Goal: Information Seeking & Learning: Learn about a topic

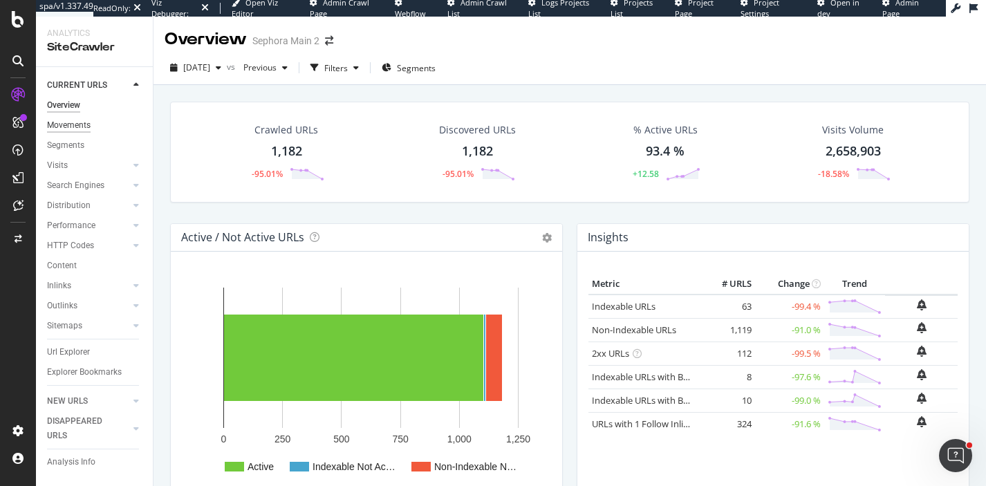
click at [77, 131] on div "Movements" at bounding box center [69, 125] width 44 height 15
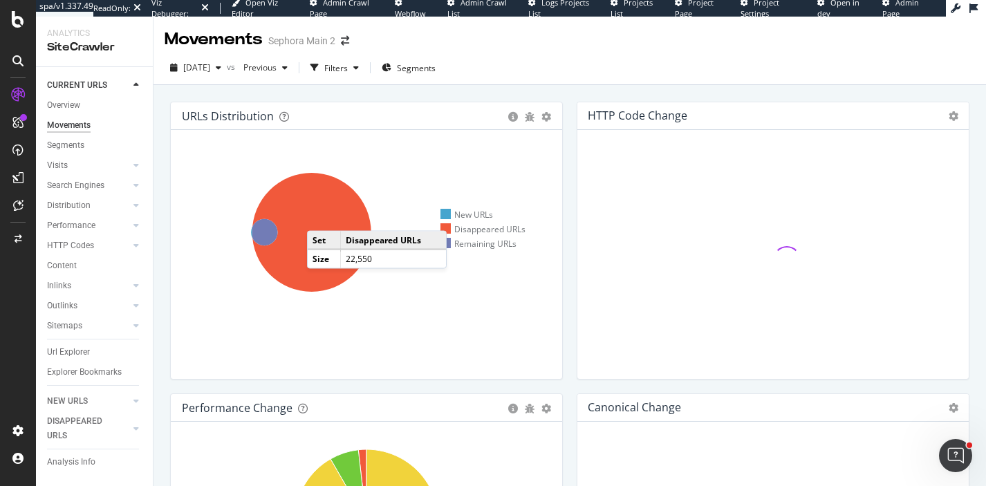
click at [321, 217] on icon at bounding box center [311, 232] width 119 height 119
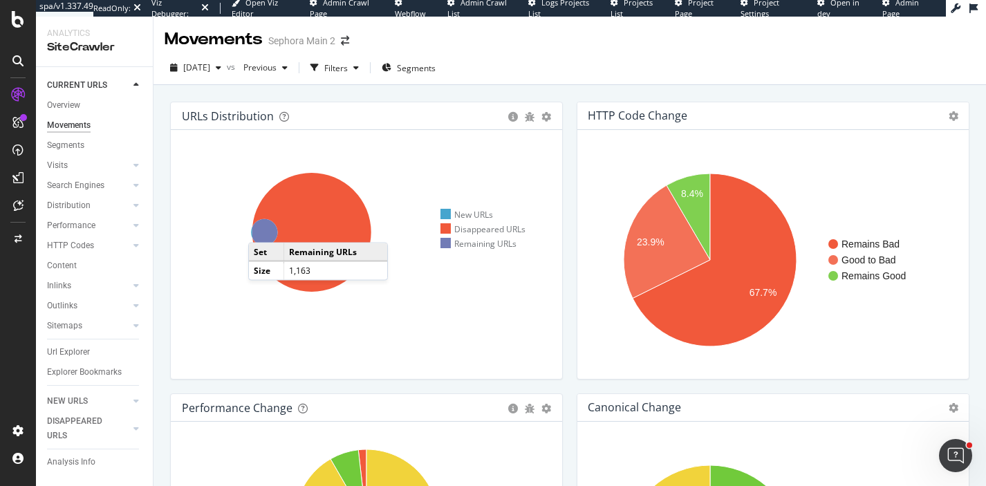
click at [262, 229] on icon at bounding box center [264, 232] width 26 height 26
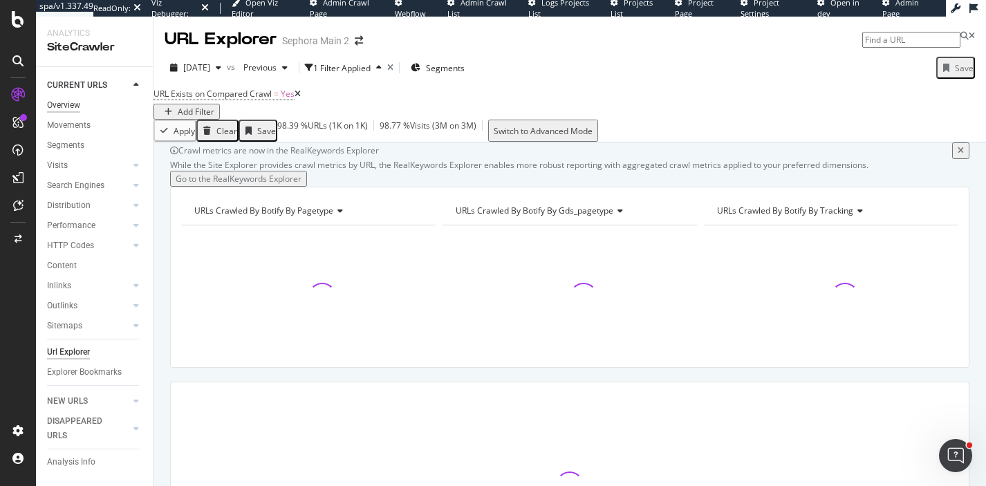
click at [71, 109] on div "Overview" at bounding box center [63, 105] width 33 height 15
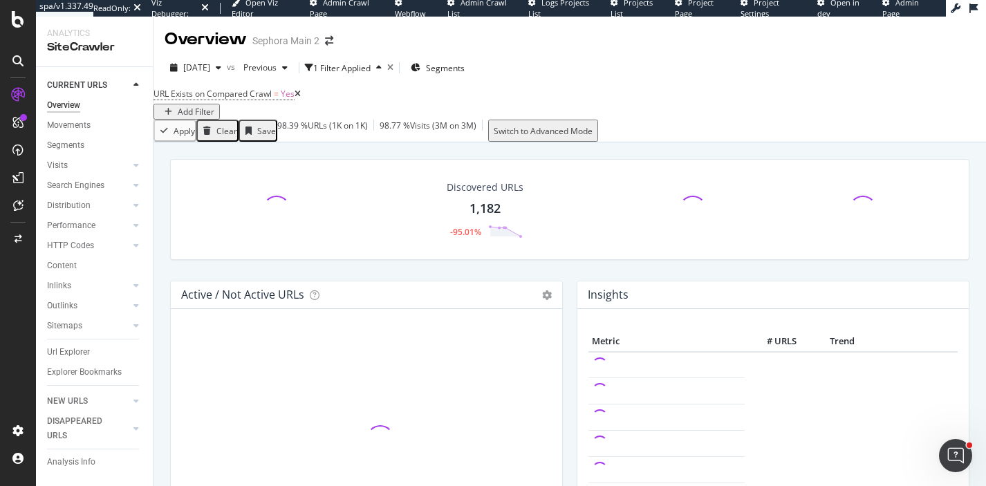
click at [301, 98] on icon at bounding box center [297, 94] width 6 height 8
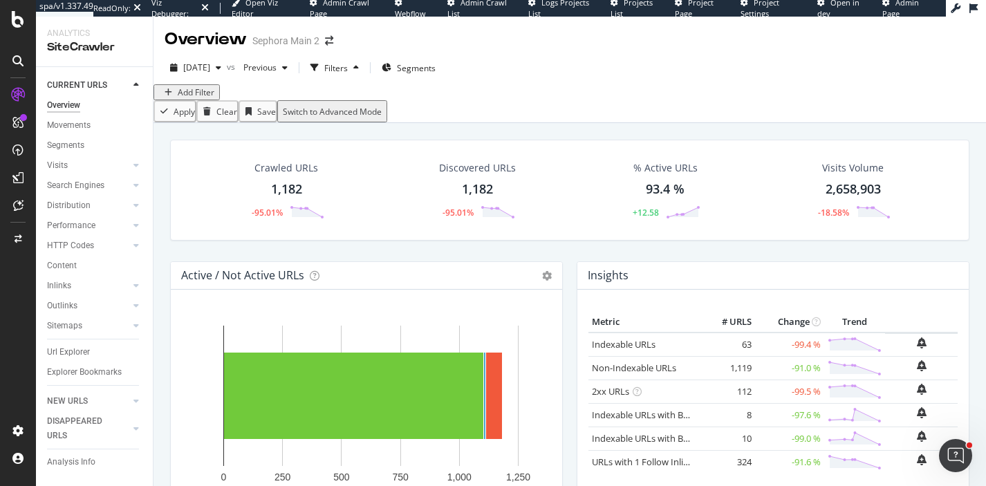
click at [82, 193] on div "Search Engines" at bounding box center [100, 186] width 106 height 20
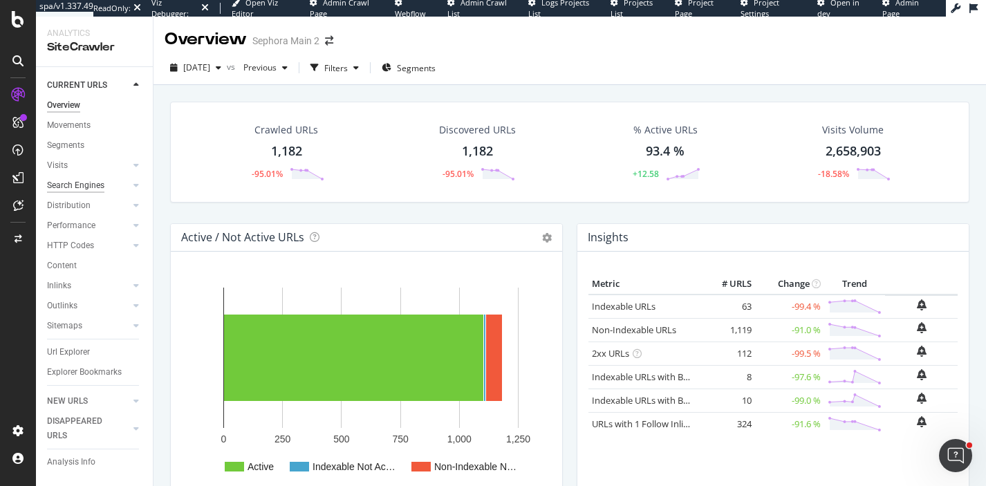
click at [77, 184] on div "Search Engines" at bounding box center [75, 185] width 57 height 15
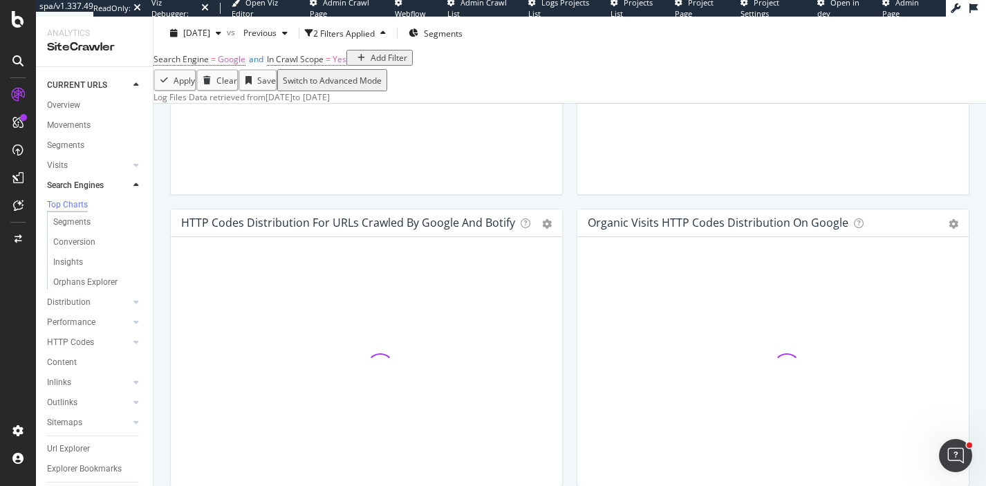
scroll to position [1053, 0]
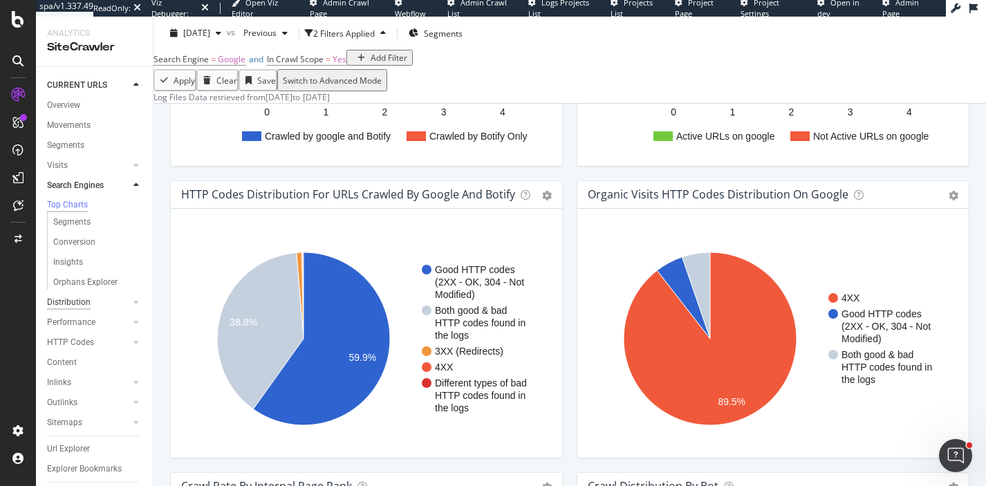
click at [78, 301] on div "Distribution" at bounding box center [69, 302] width 44 height 15
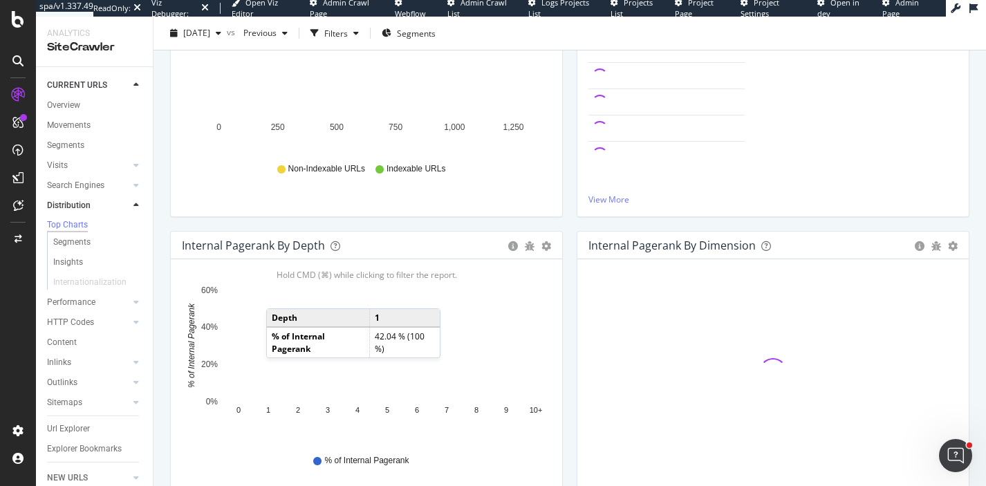
scroll to position [263, 0]
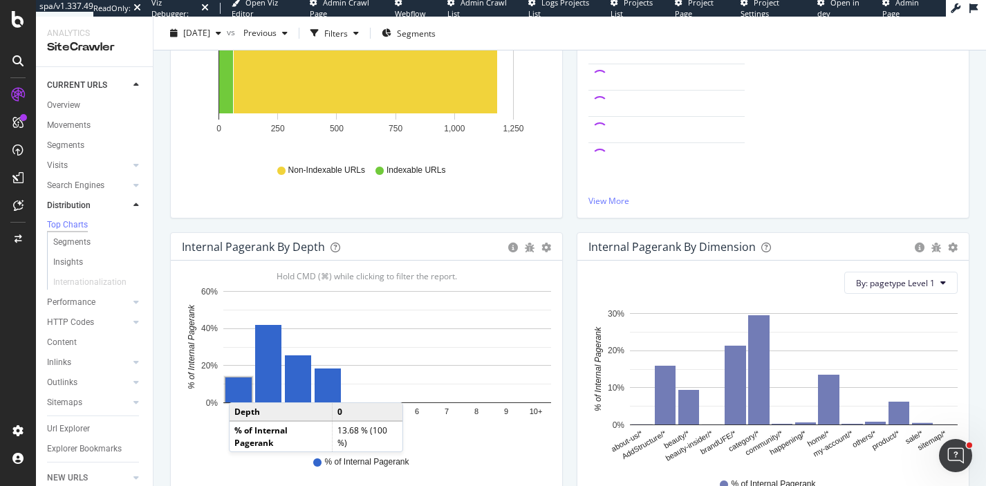
click at [243, 388] on rect "A chart." at bounding box center [238, 389] width 26 height 25
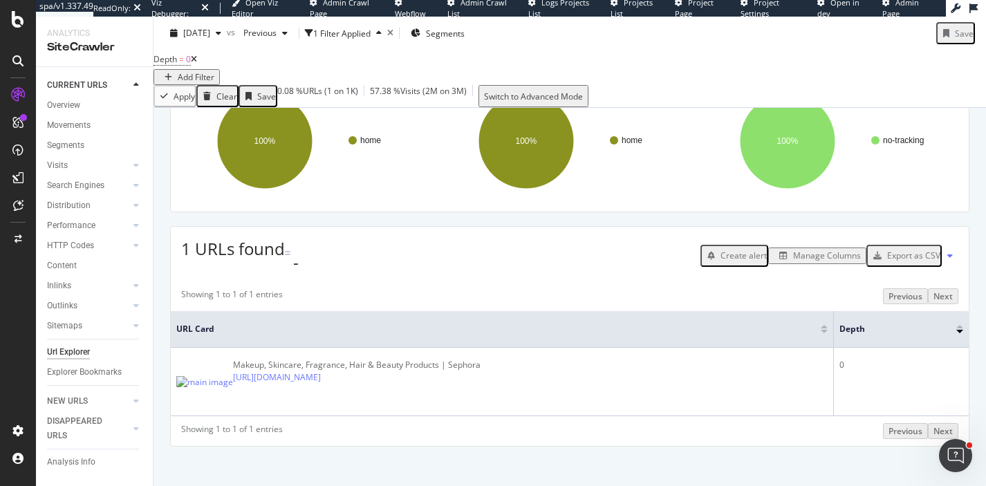
scroll to position [220, 0]
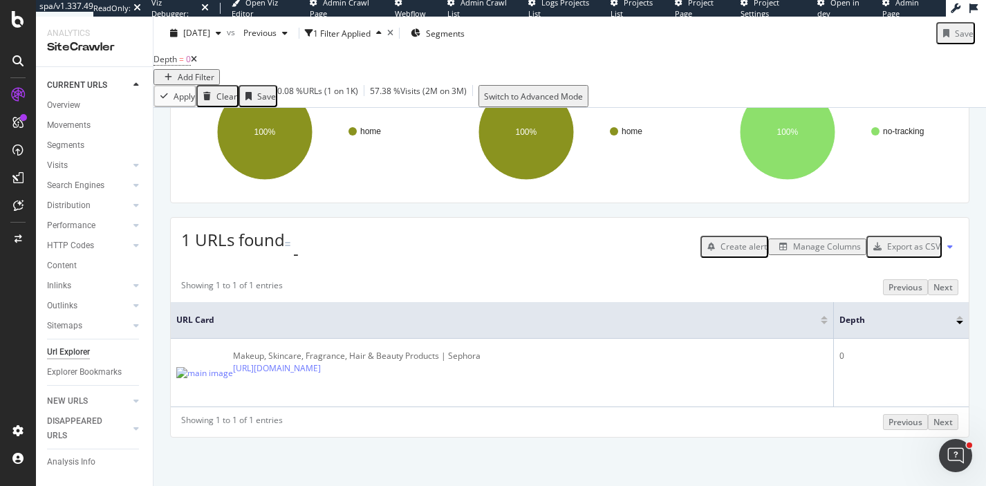
click at [827, 252] on div "Manage Columns" at bounding box center [827, 247] width 68 height 12
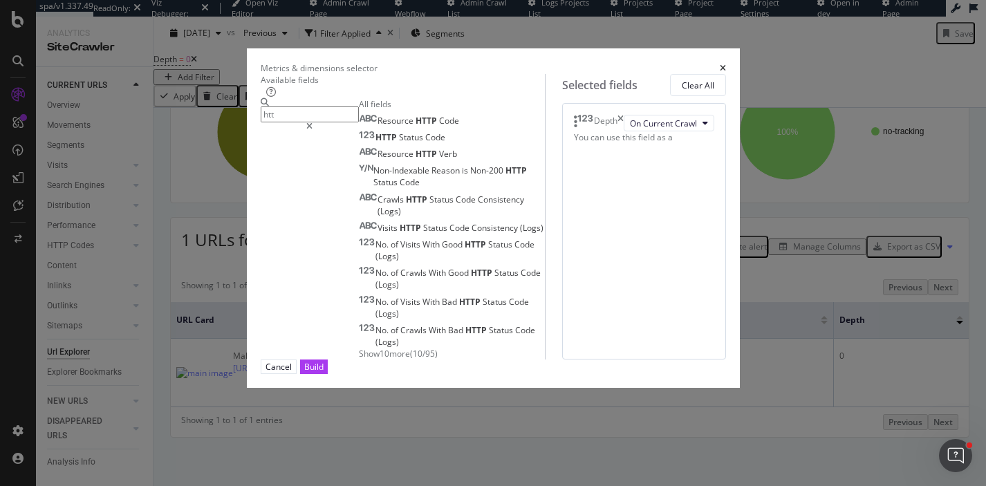
type input "htt"
click at [726, 64] on icon "times" at bounding box center [722, 68] width 6 height 8
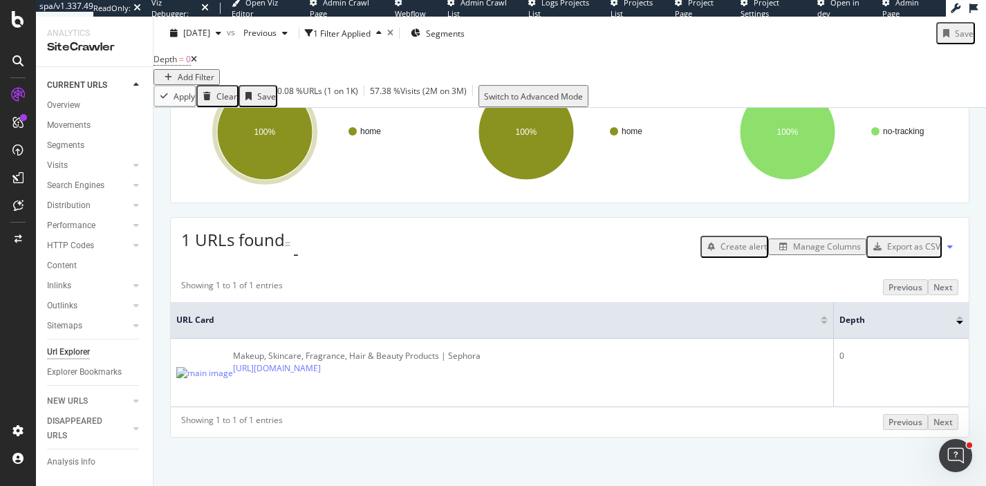
click at [197, 64] on icon at bounding box center [194, 59] width 6 height 8
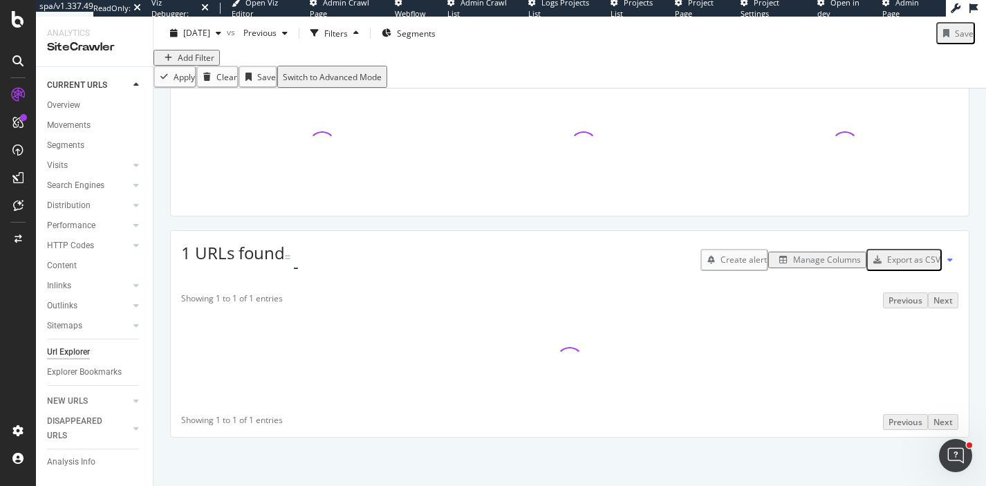
scroll to position [218, 0]
click at [79, 121] on div "Movements" at bounding box center [69, 125] width 44 height 15
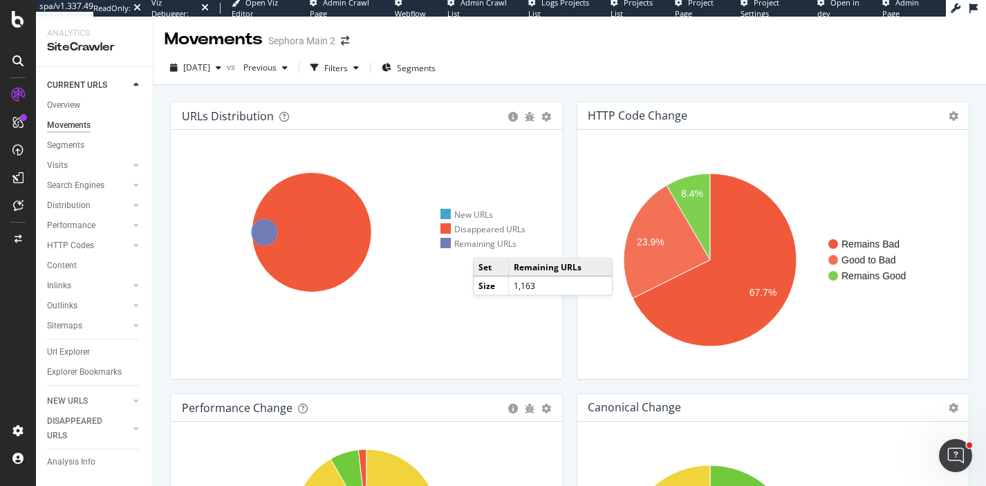
click at [487, 244] on div "Remaining URLs" at bounding box center [478, 244] width 76 height 12
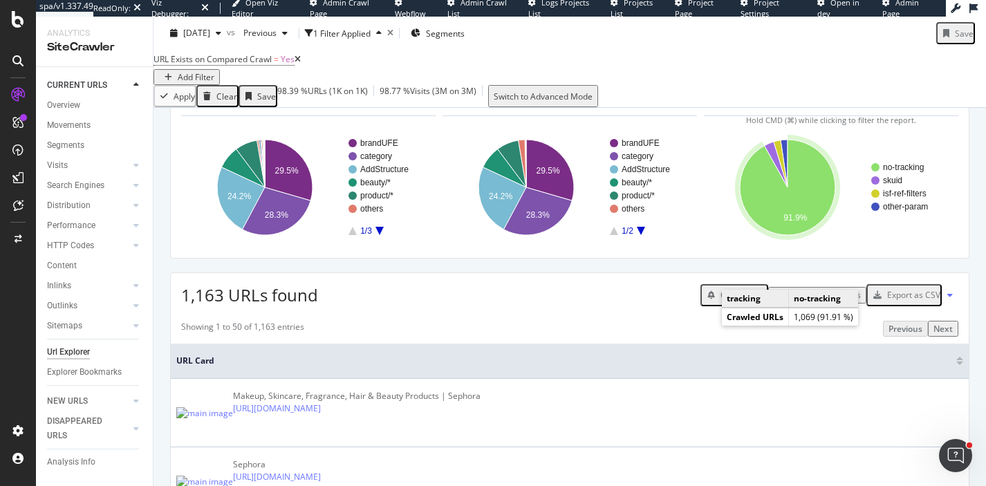
scroll to position [122, 0]
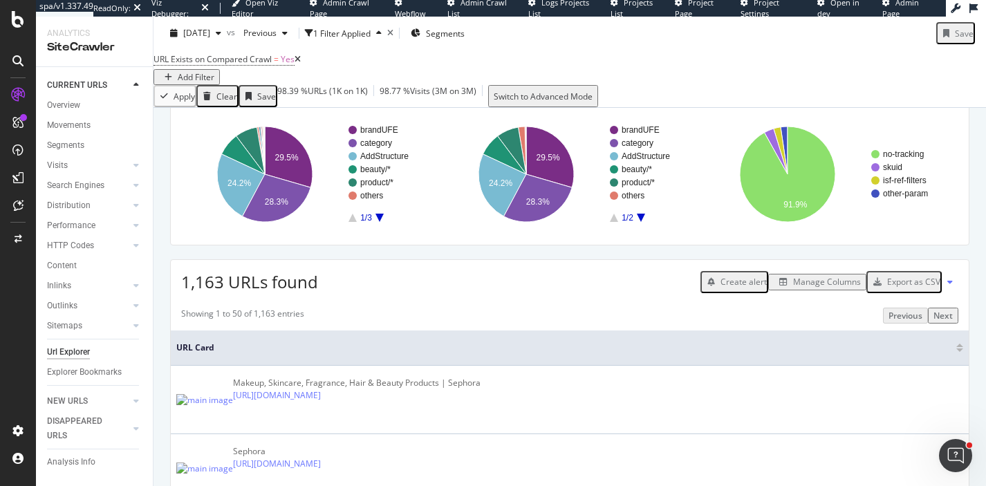
click at [816, 288] on div "Manage Columns" at bounding box center [827, 282] width 68 height 12
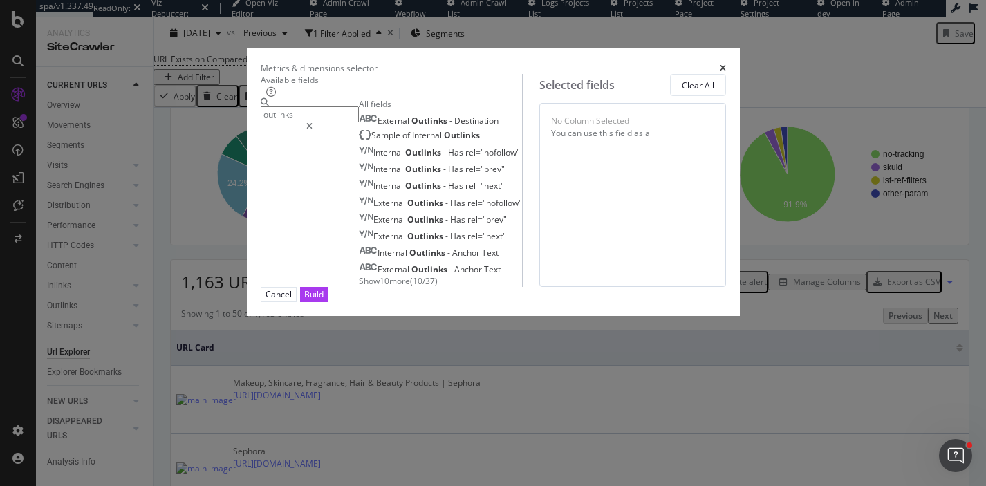
type input "outlinks"
click at [359, 287] on span "Show 10 more" at bounding box center [384, 281] width 51 height 12
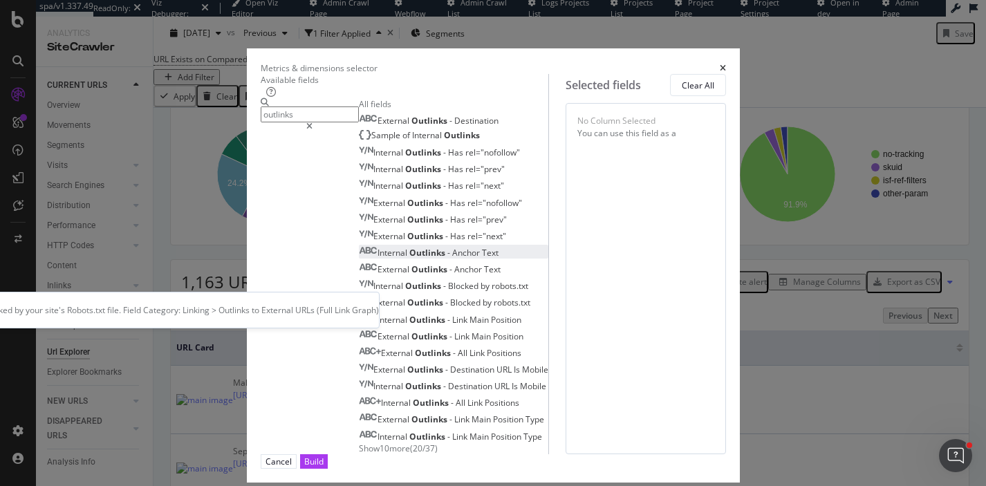
scroll to position [0, 0]
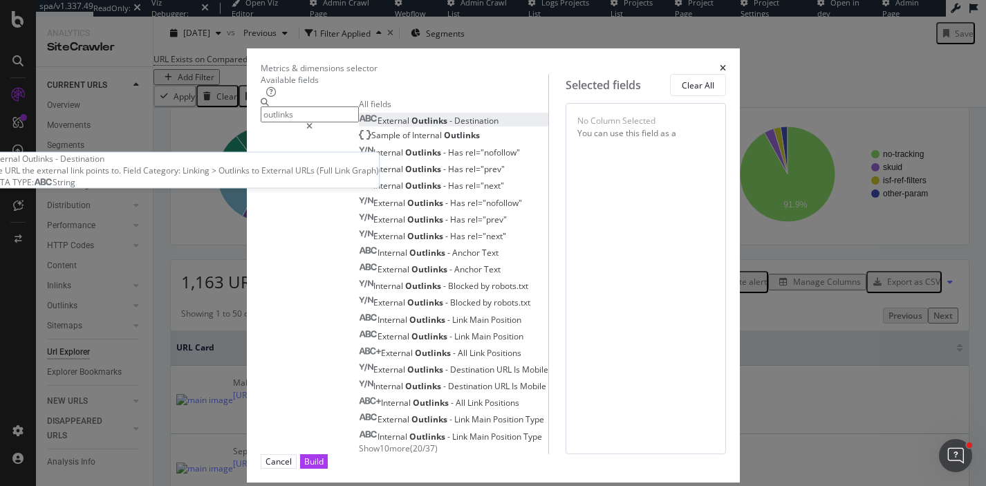
click at [411, 126] on span "Outlinks" at bounding box center [430, 121] width 38 height 12
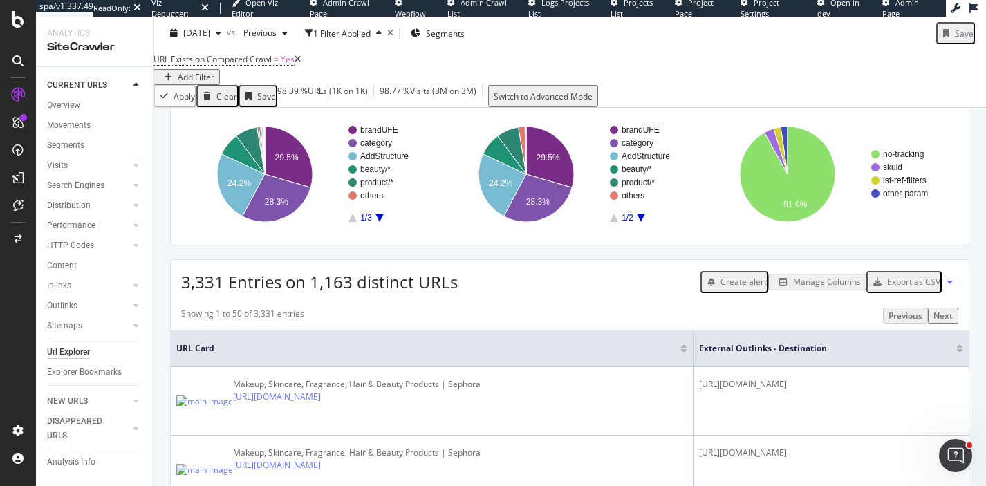
click at [796, 288] on div "Manage Columns" at bounding box center [827, 282] width 68 height 12
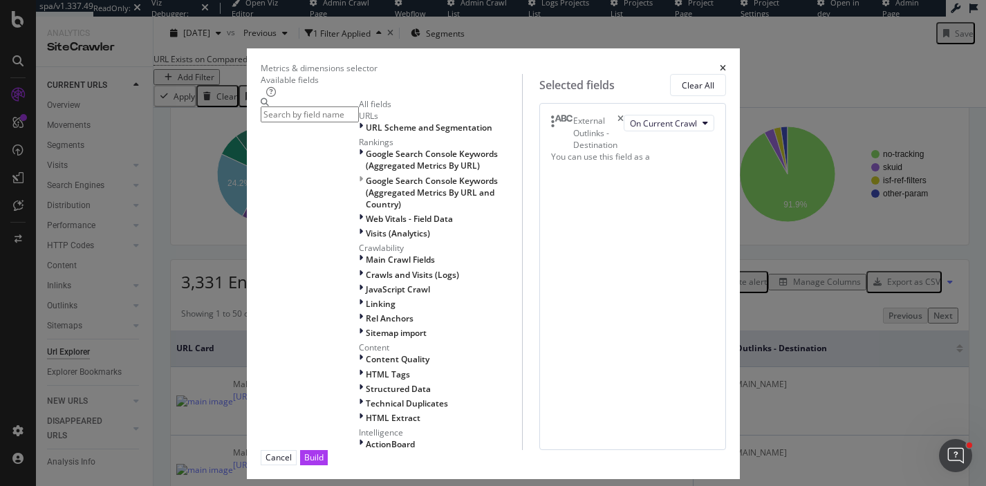
click at [623, 138] on div "External Outlinks - Destination" at bounding box center [587, 132] width 73 height 35
click at [623, 138] on icon "times" at bounding box center [620, 132] width 6 height 35
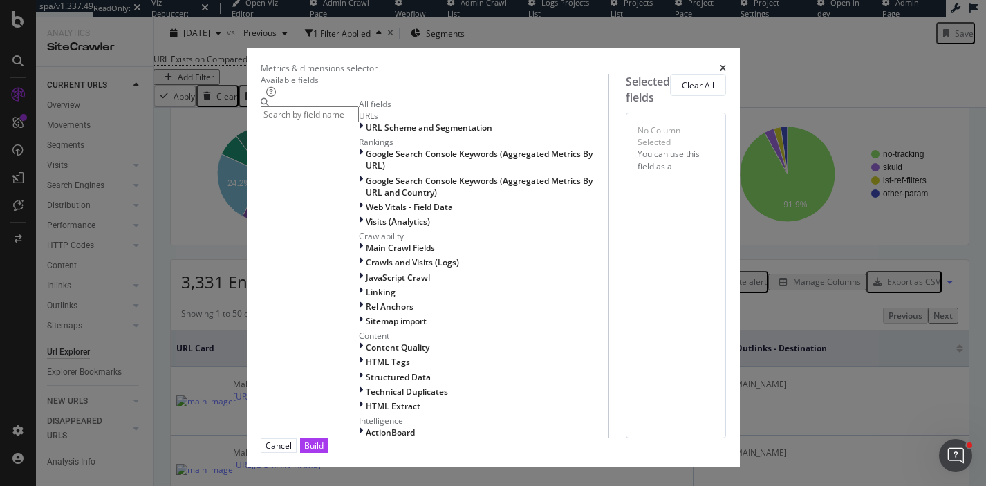
click at [348, 122] on input "modal" at bounding box center [310, 114] width 98 height 16
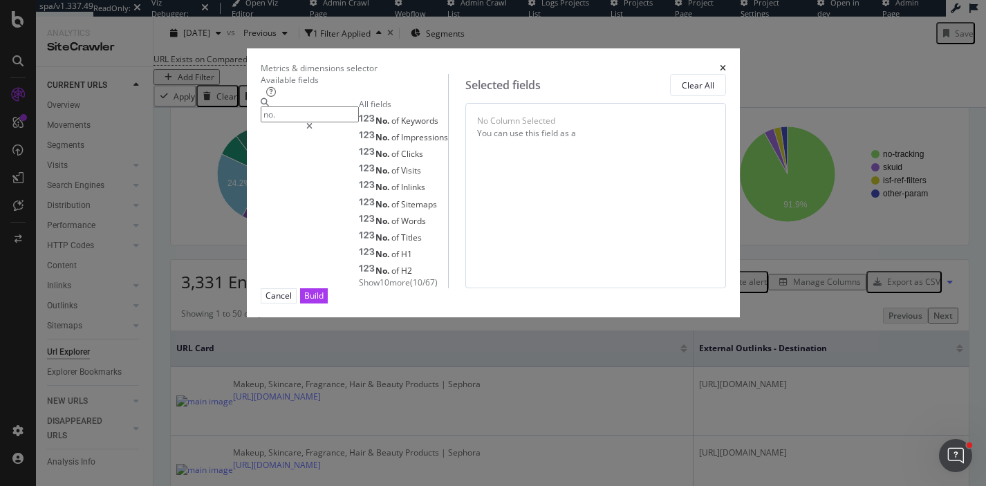
click at [359, 288] on span "Show 10 more" at bounding box center [384, 282] width 51 height 12
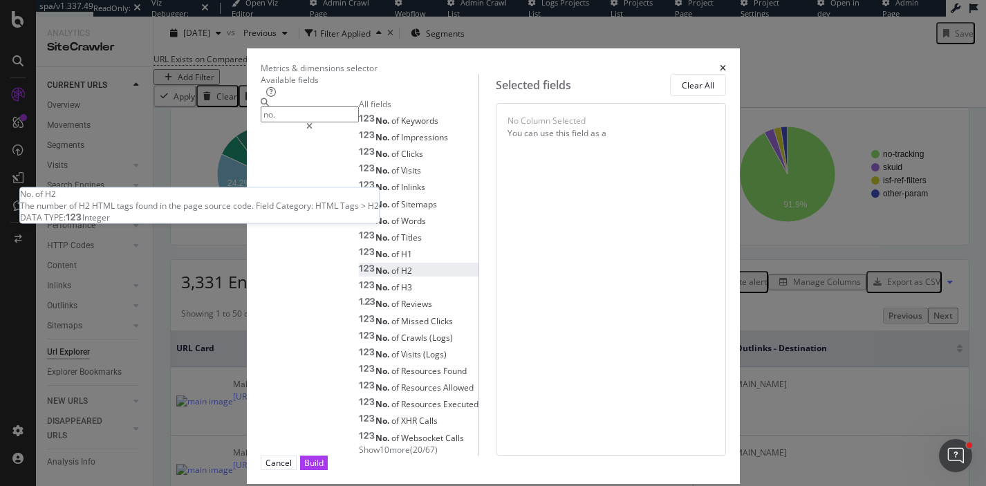
scroll to position [132, 0]
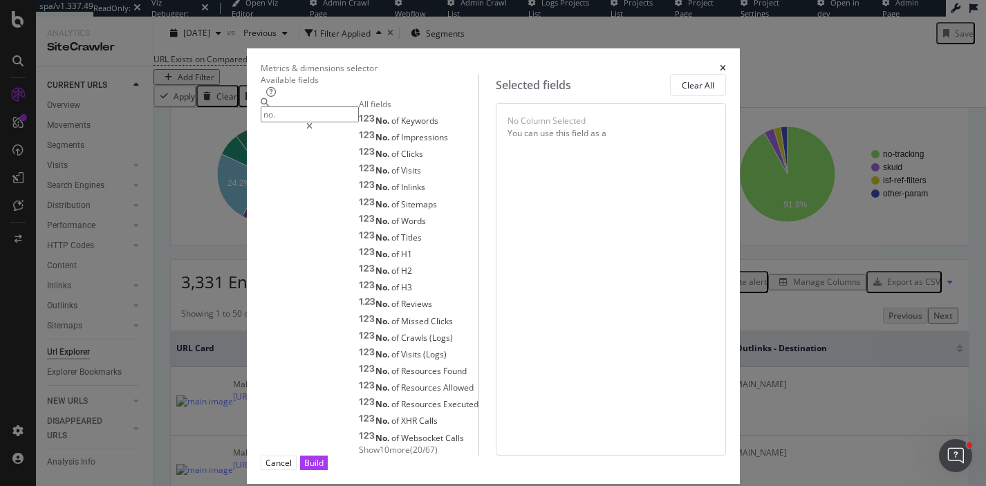
click at [261, 122] on input "no." at bounding box center [310, 114] width 98 height 16
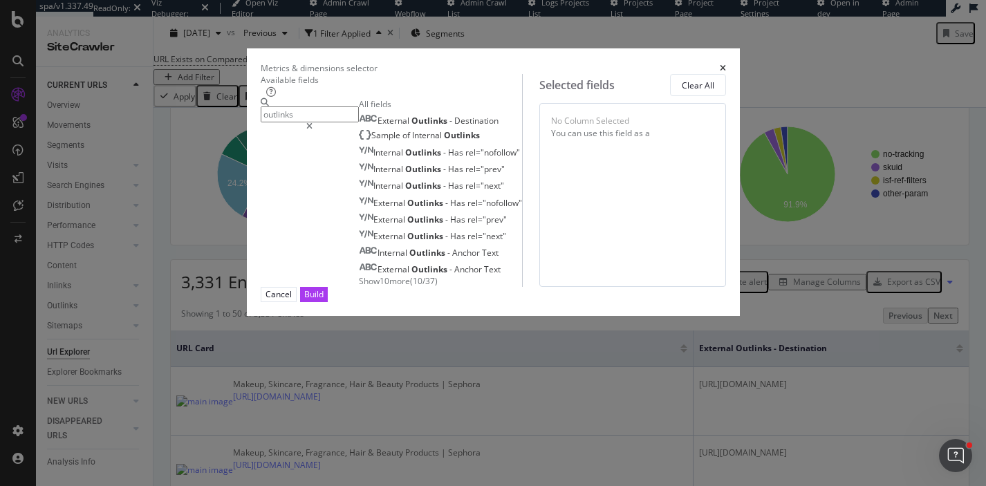
scroll to position [0, 0]
type input "o"
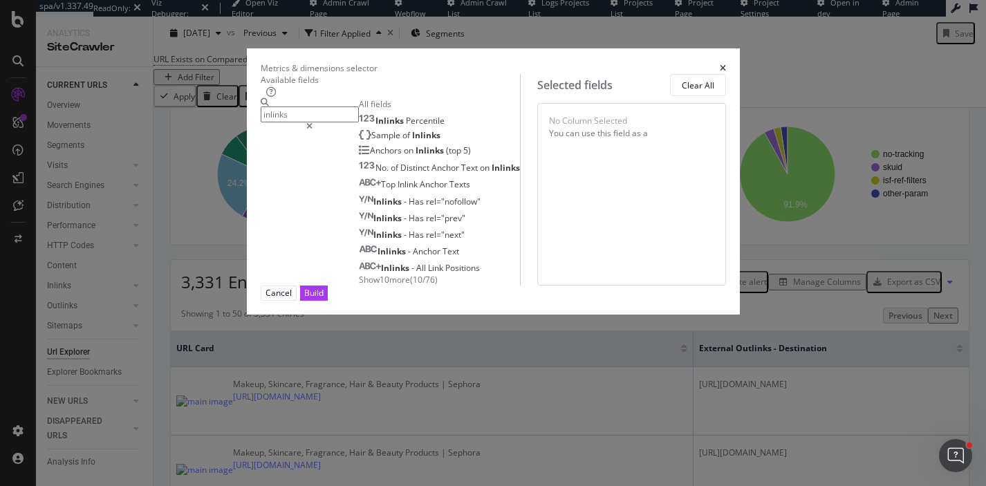
type input "inlinks"
click at [359, 285] on span "Show 10 more" at bounding box center [384, 280] width 51 height 12
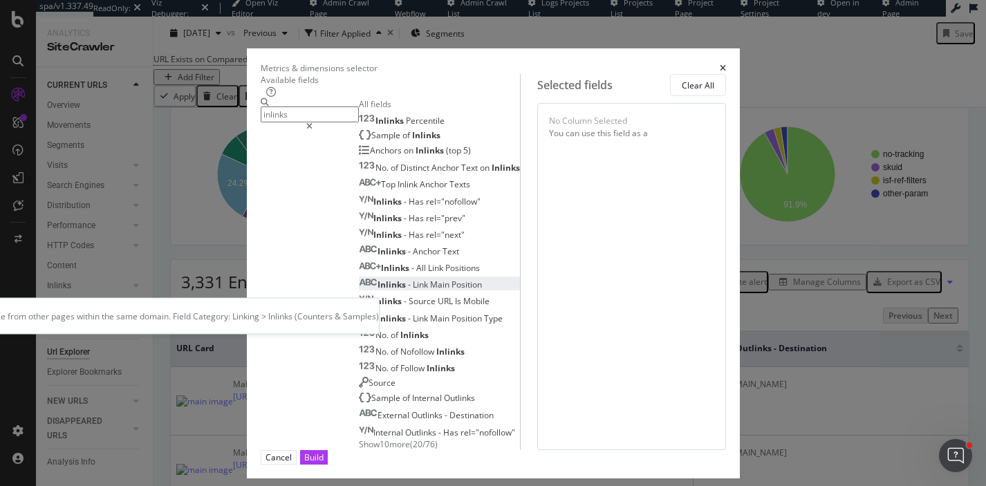
scroll to position [115, 0]
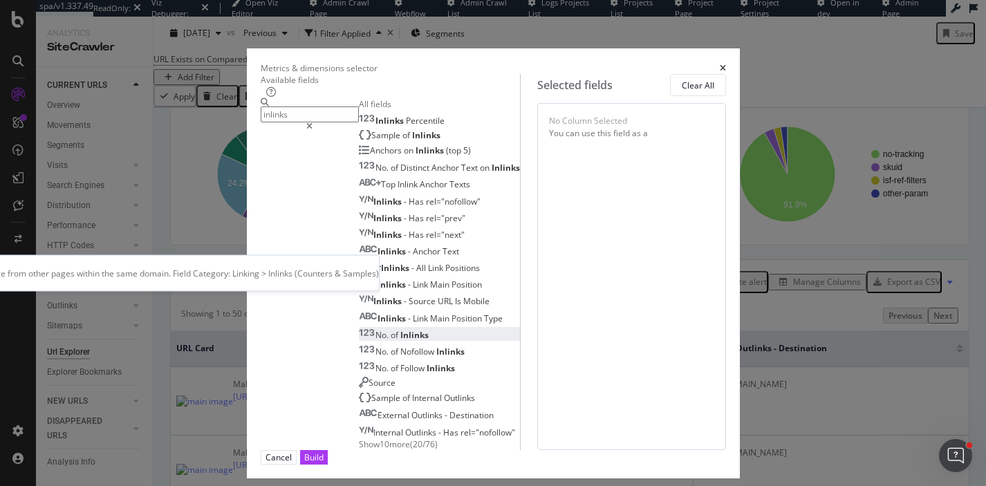
click at [359, 329] on div "No. of Inlinks" at bounding box center [394, 335] width 70 height 12
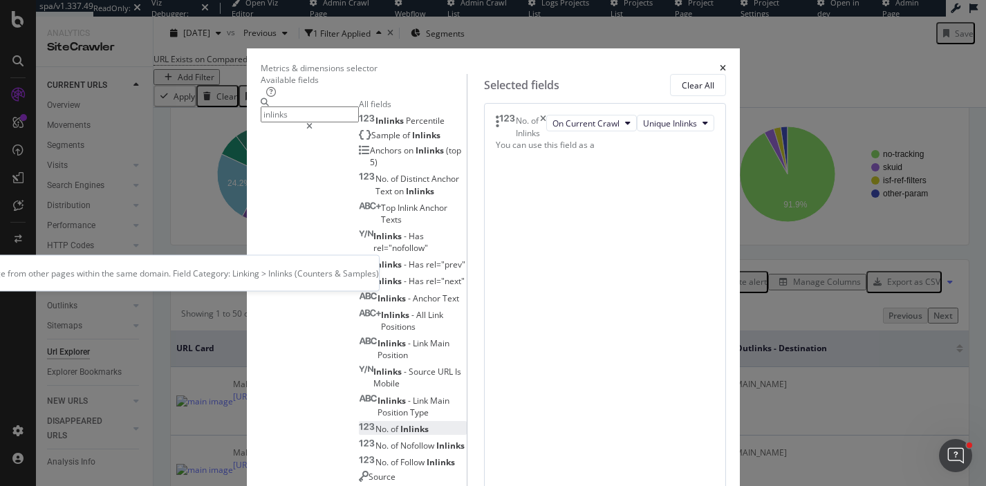
click at [359, 423] on div "No. of Inlinks" at bounding box center [394, 429] width 70 height 12
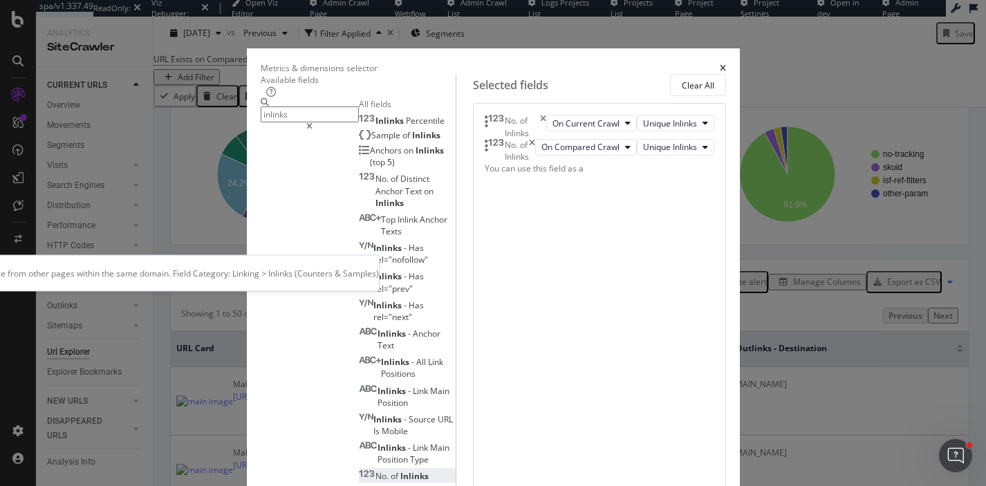
click at [359, 470] on div "No. of Inlinks" at bounding box center [394, 476] width 70 height 12
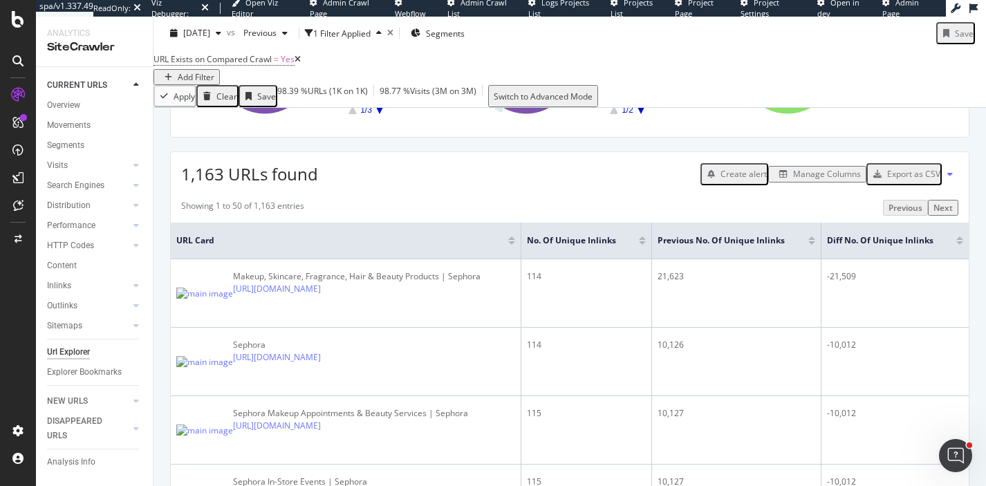
scroll to position [241, 0]
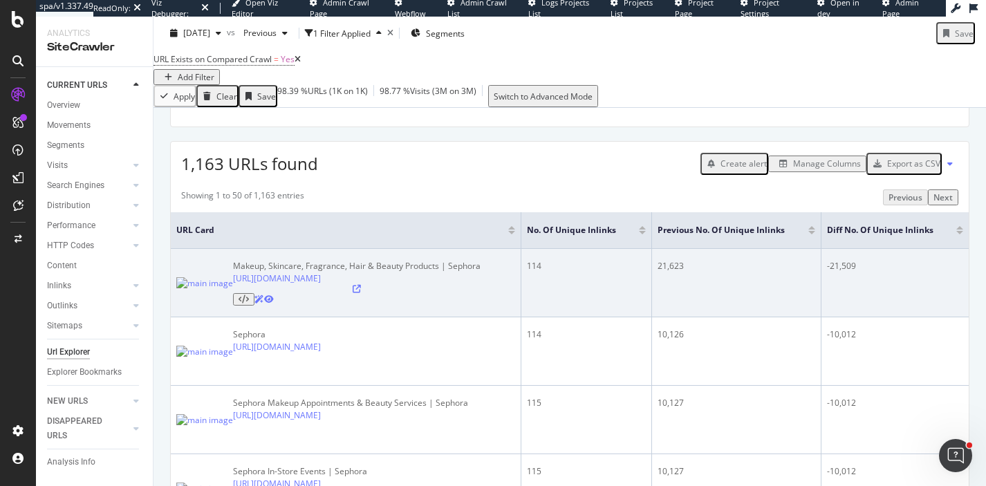
click at [249, 303] on icon at bounding box center [243, 299] width 10 height 8
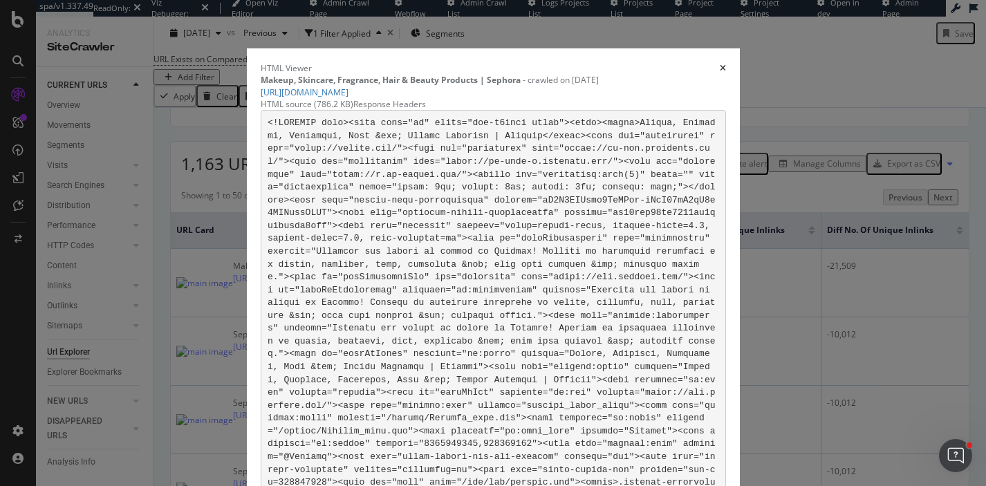
click at [426, 110] on div "Response Headers" at bounding box center [389, 104] width 73 height 12
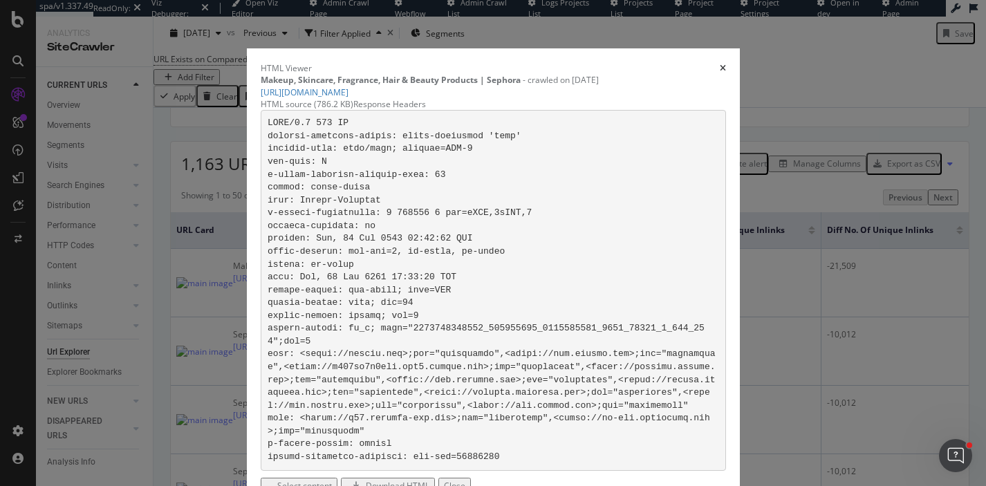
click at [429, 480] on div "Download HTML" at bounding box center [398, 486] width 64 height 12
click at [726, 64] on icon "times" at bounding box center [722, 68] width 6 height 8
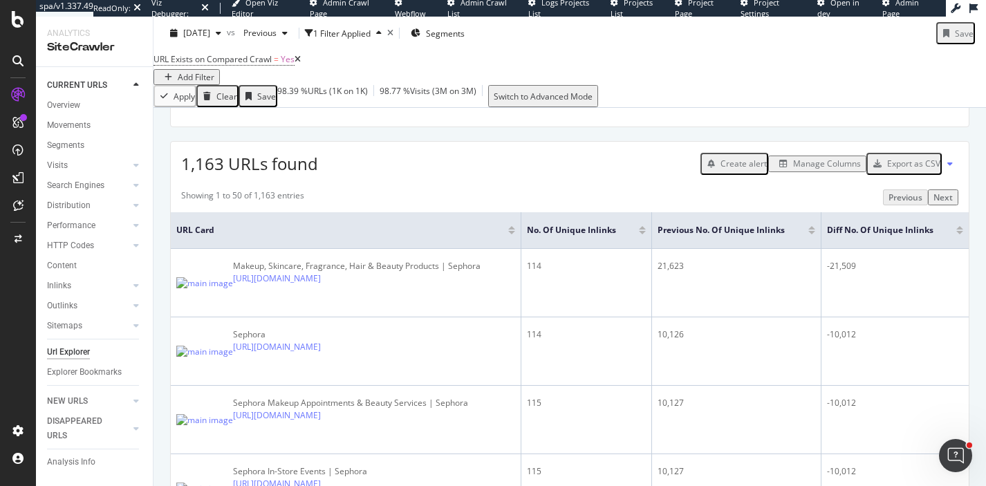
click at [798, 169] on div "Manage Columns" at bounding box center [827, 164] width 68 height 12
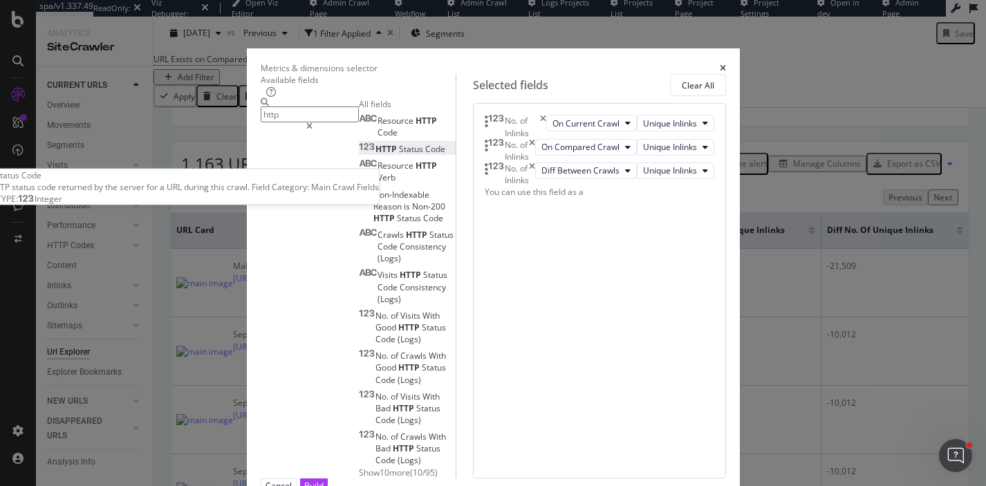
type input "http"
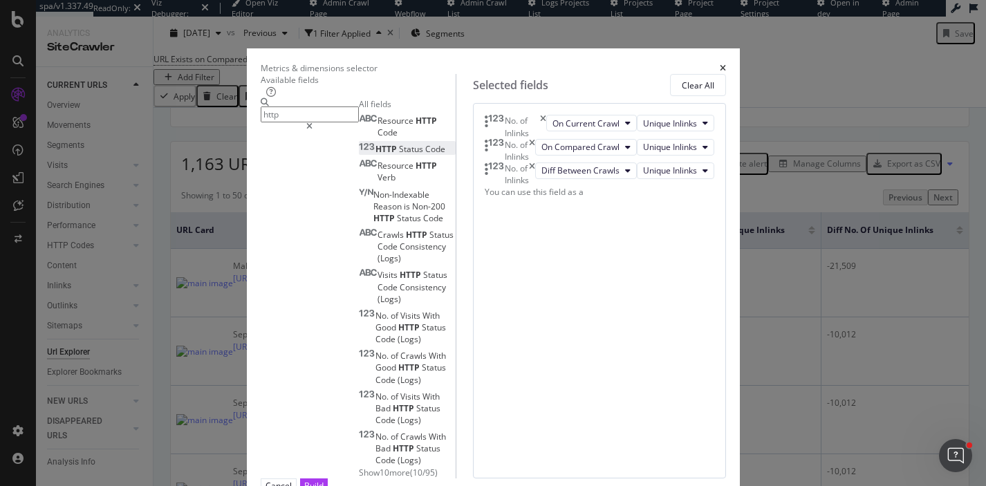
click at [399, 155] on span "Status" at bounding box center [412, 149] width 26 height 12
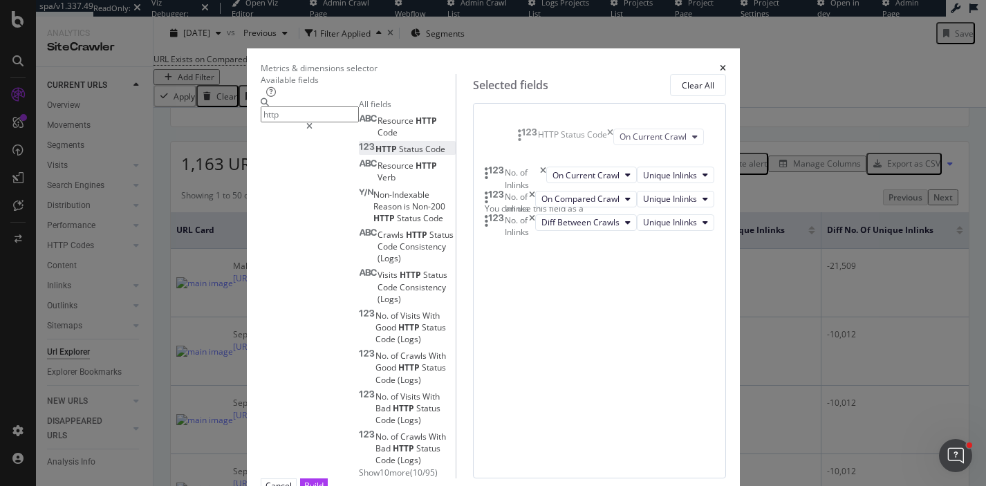
drag, startPoint x: 535, startPoint y: 296, endPoint x: 531, endPoint y: 138, distance: 157.6
click at [531, 138] on body "spa/v1.337.49 ReadOnly: Viz Debugger: Open Viz Editor Admin Crawl Page Webflow …" at bounding box center [493, 243] width 986 height 486
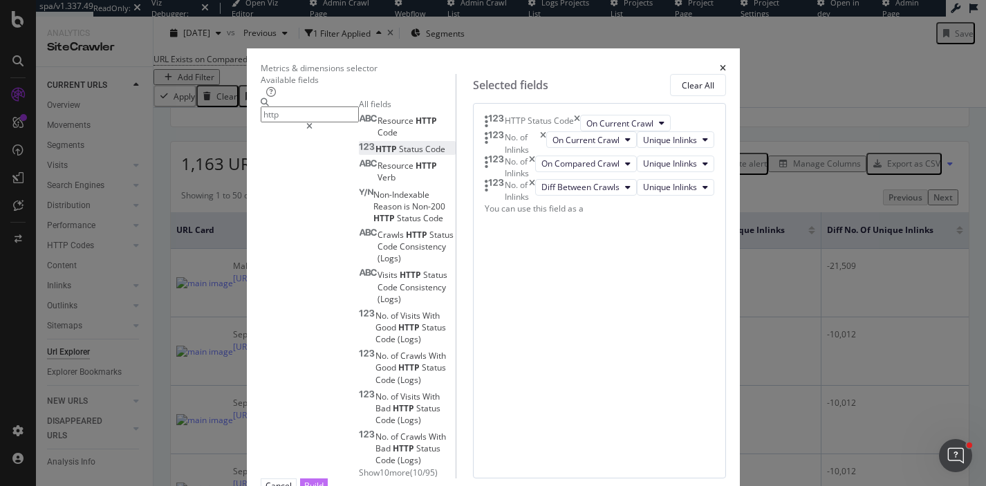
click at [323, 480] on div "Build" at bounding box center [313, 486] width 19 height 12
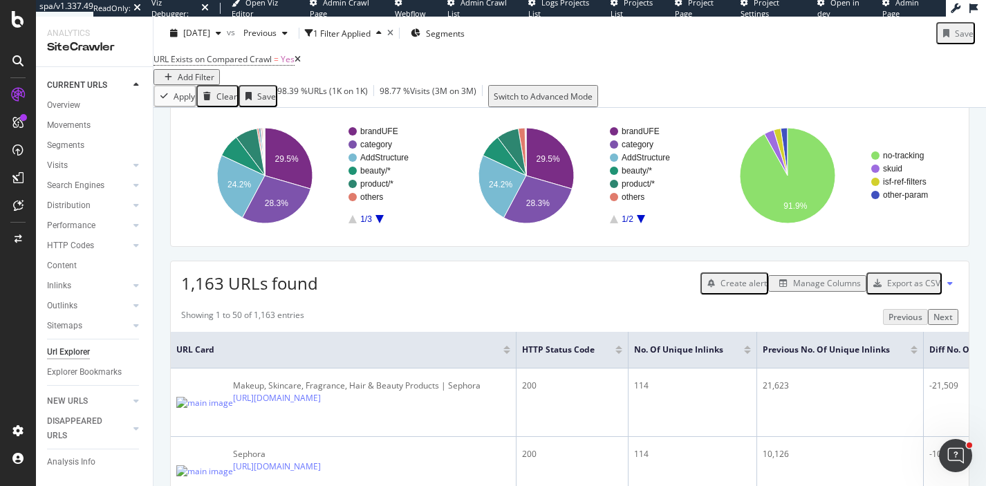
scroll to position [114, 0]
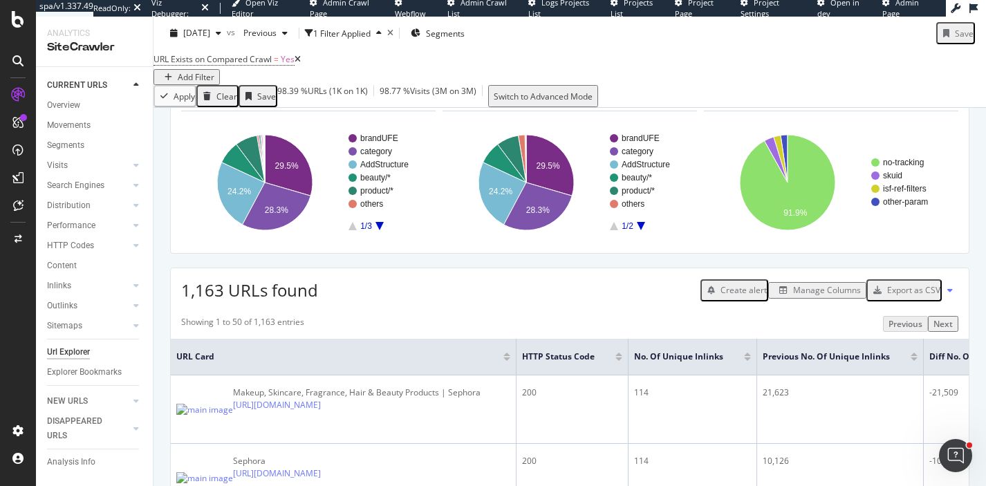
click at [860, 101] on icon at bounding box center [858, 97] width 10 height 8
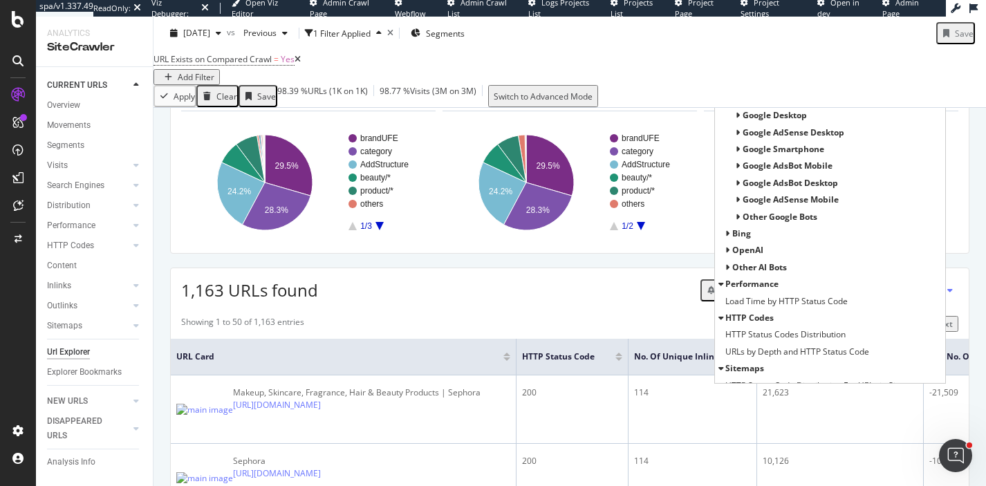
scroll to position [96, 0]
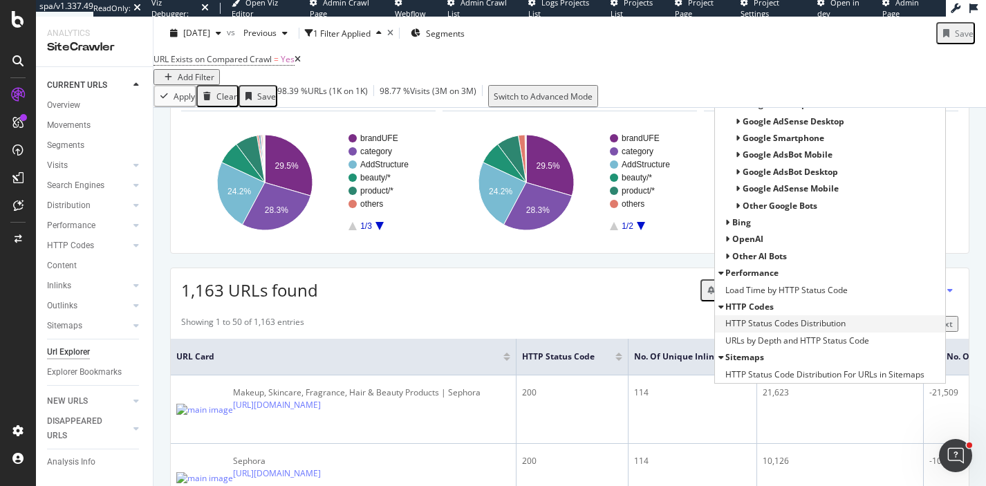
type input "http"
click at [804, 330] on span "HTTP Status Codes Distribution" at bounding box center [785, 324] width 120 height 14
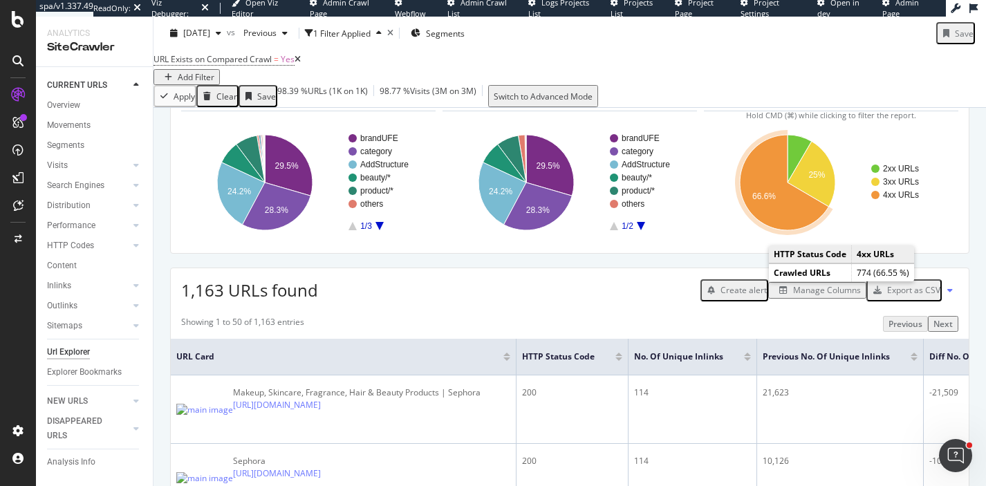
click at [753, 201] on text "66.6%" at bounding box center [763, 196] width 23 height 10
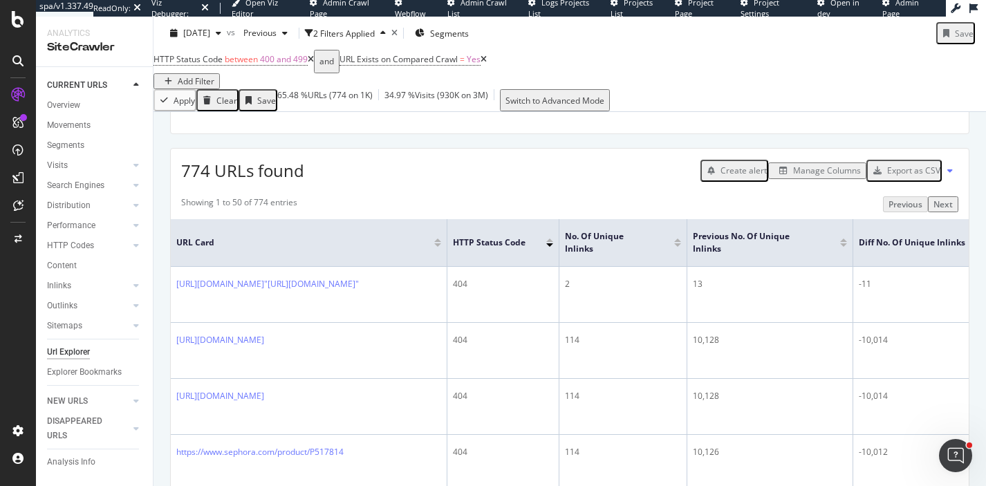
scroll to position [258, 0]
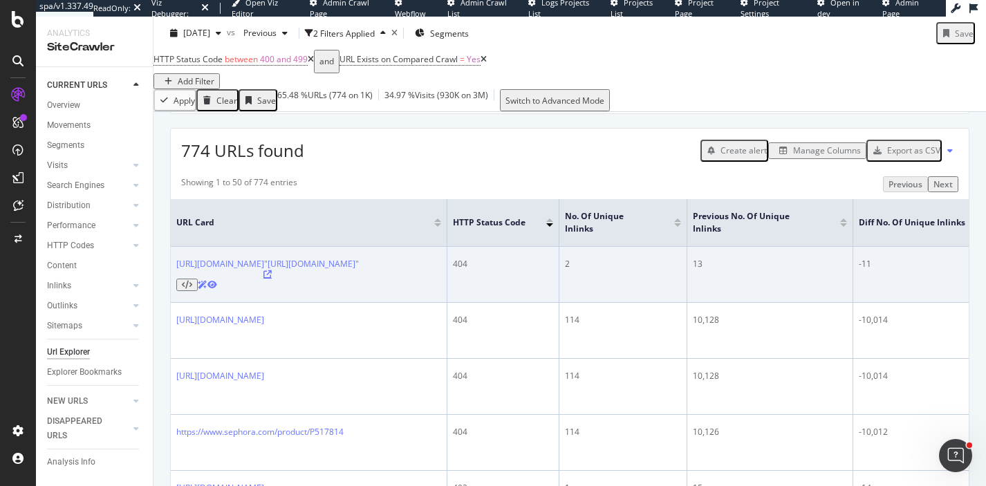
click at [272, 279] on icon at bounding box center [267, 274] width 8 height 8
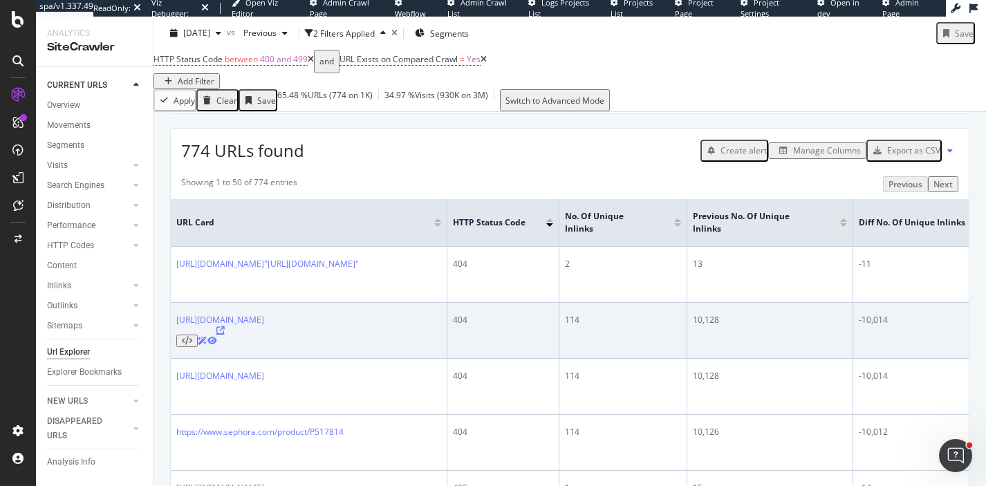
click at [225, 335] on icon at bounding box center [220, 330] width 8 height 8
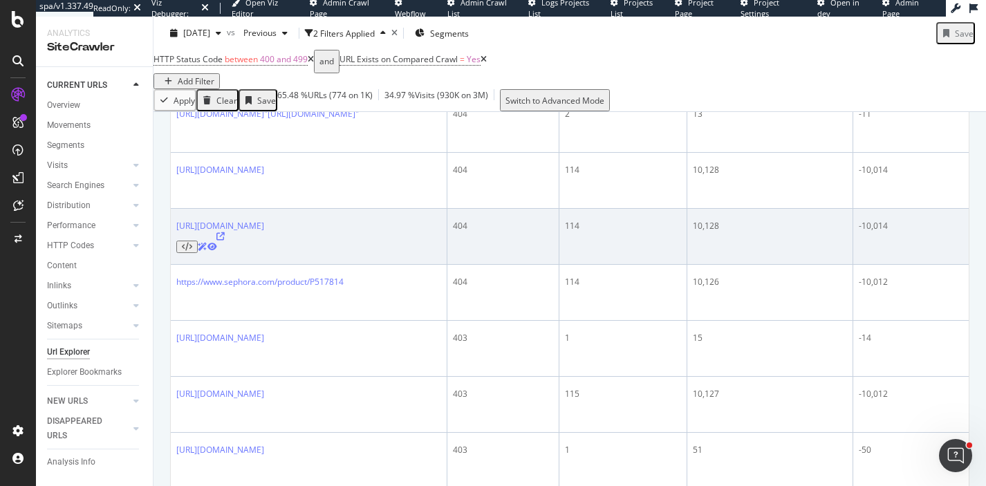
scroll to position [421, 0]
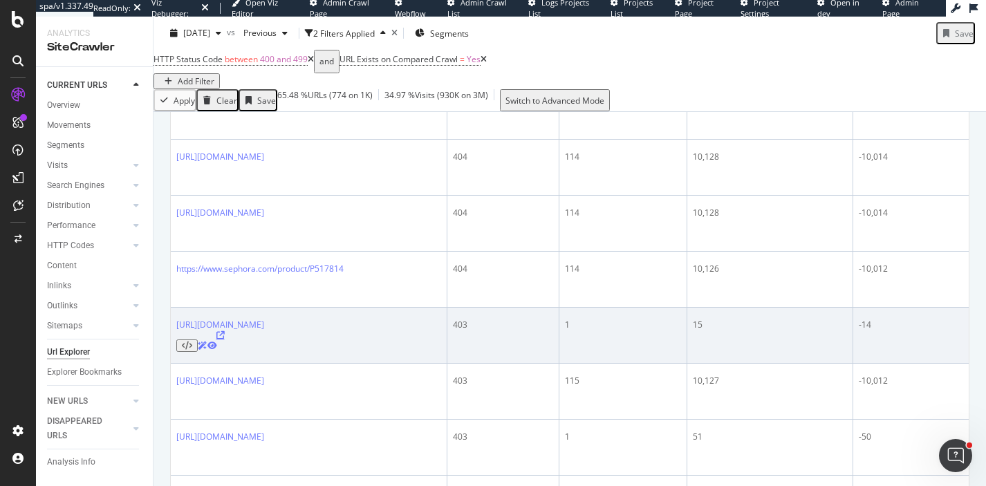
click at [225, 331] on icon at bounding box center [220, 335] width 8 height 8
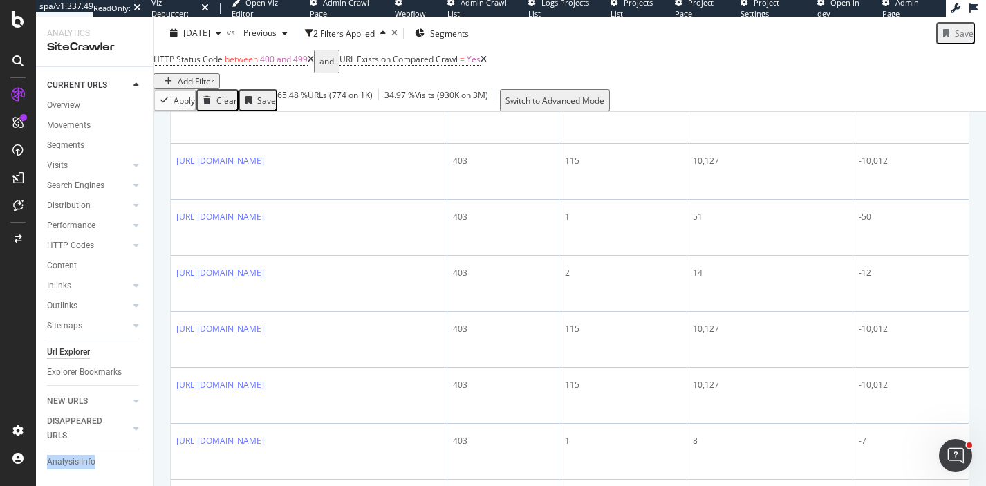
scroll to position [646, 0]
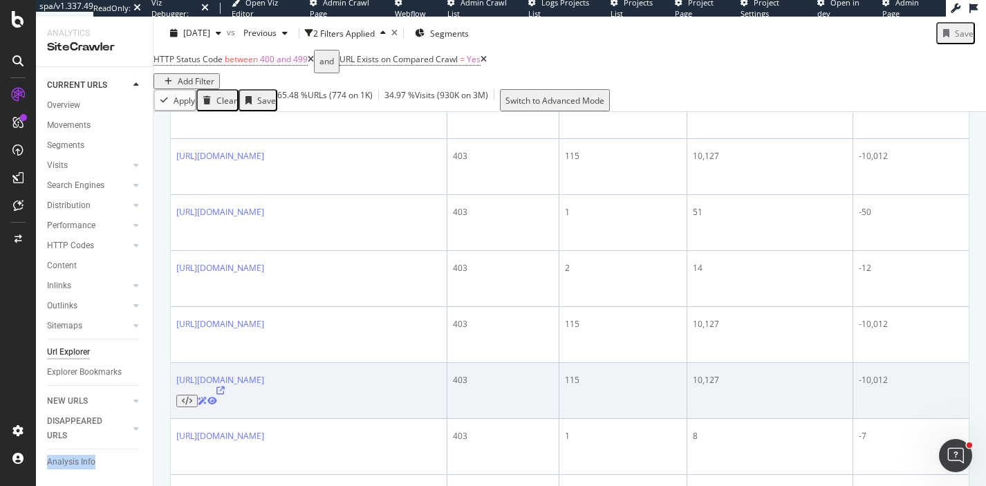
click at [192, 397] on icon at bounding box center [187, 401] width 10 height 8
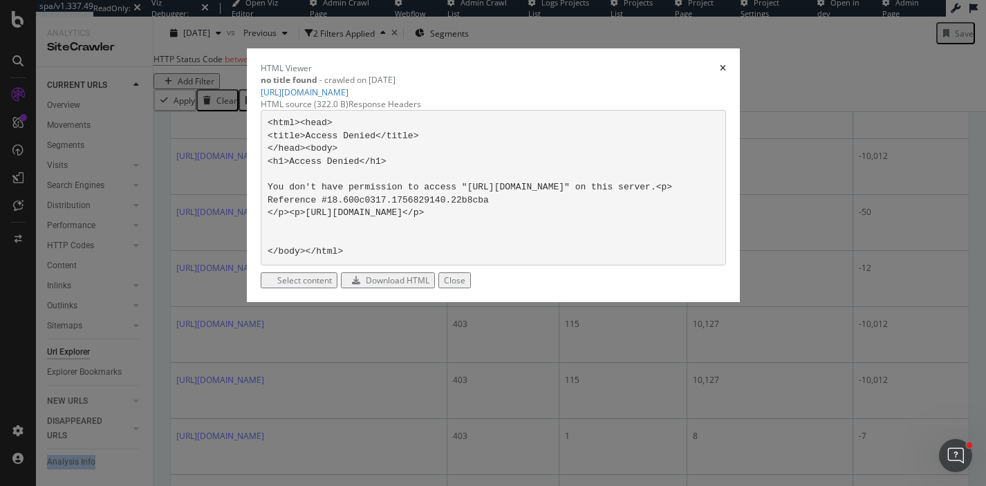
click at [429, 286] on div "Download HTML" at bounding box center [398, 280] width 64 height 12
click at [726, 73] on icon "times" at bounding box center [722, 68] width 6 height 8
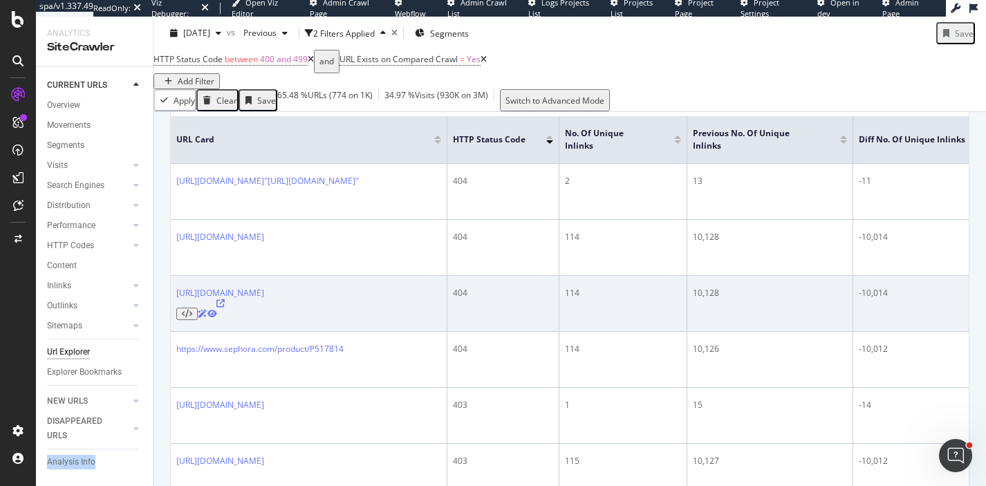
scroll to position [338, 0]
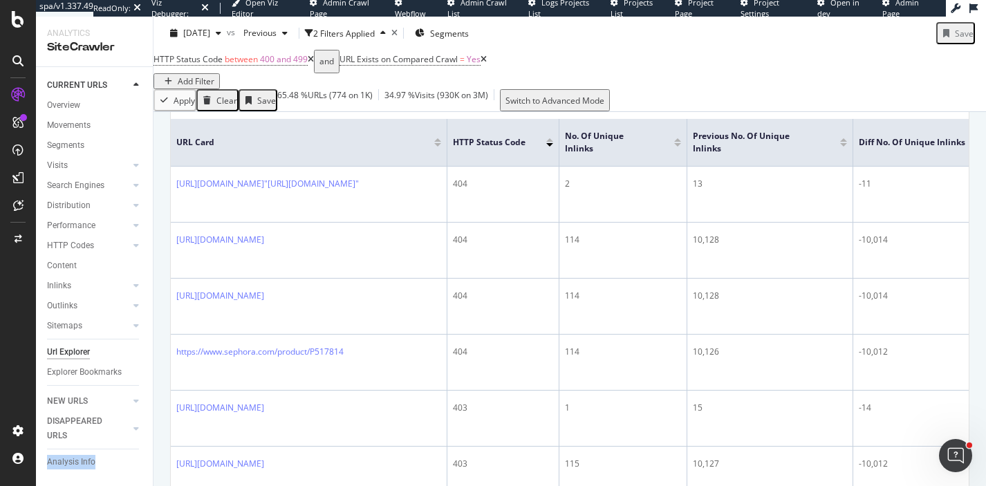
click at [819, 76] on div "Manage Columns" at bounding box center [827, 70] width 68 height 12
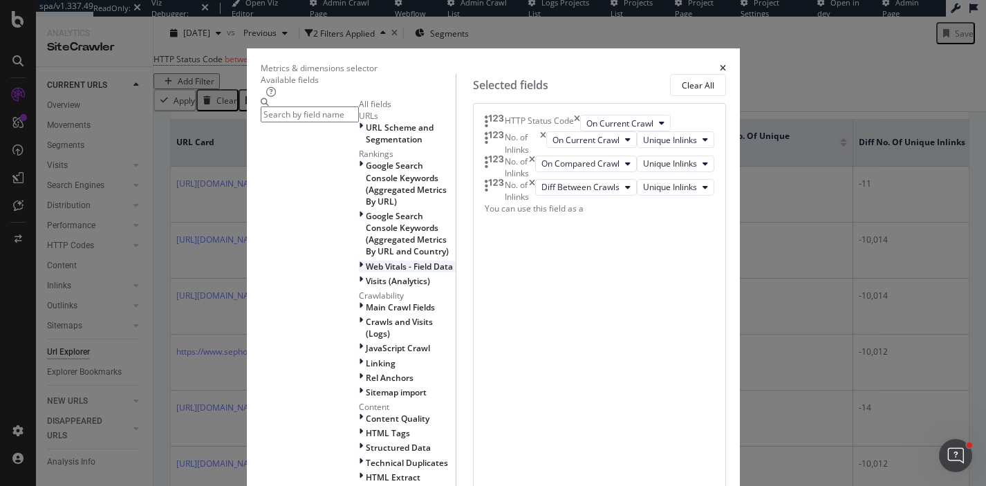
scroll to position [205, 0]
click at [366, 316] on span "Crawls and Visits (Logs)" at bounding box center [399, 327] width 67 height 23
click at [366, 339] on span "Crawls (Logs)" at bounding box center [392, 345] width 53 height 12
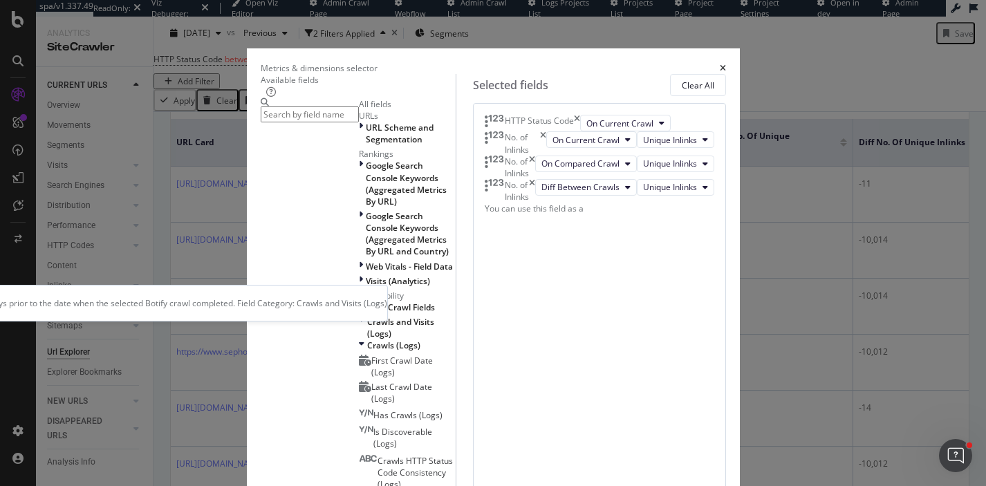
scroll to position [217, 0]
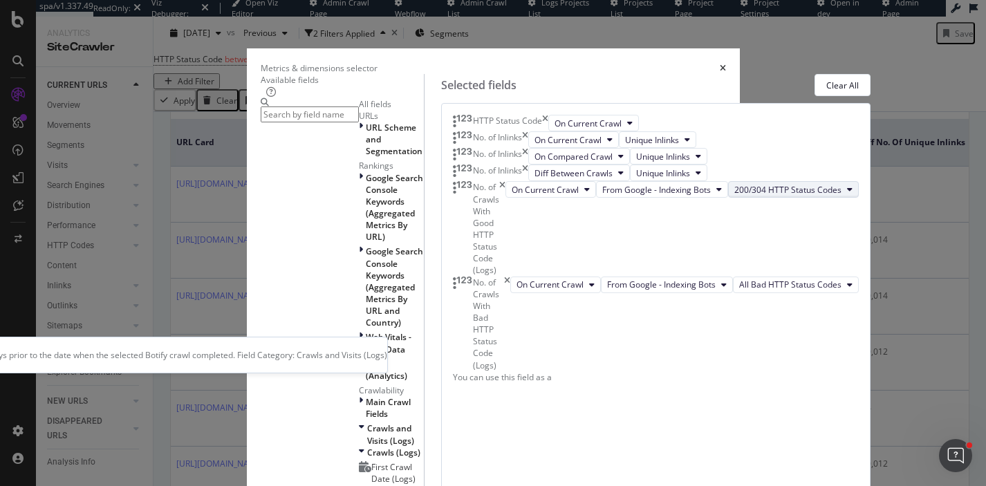
scroll to position [86, 0]
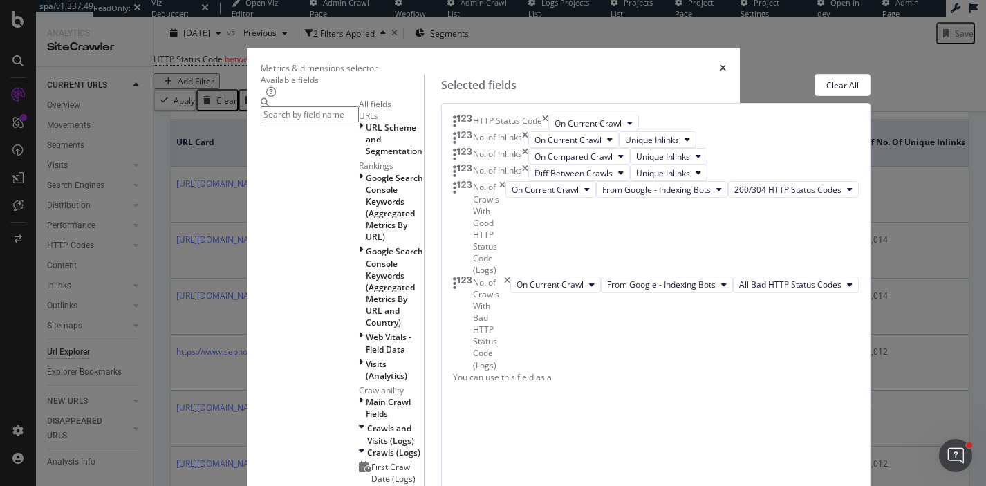
click at [528, 181] on icon "times" at bounding box center [525, 172] width 6 height 17
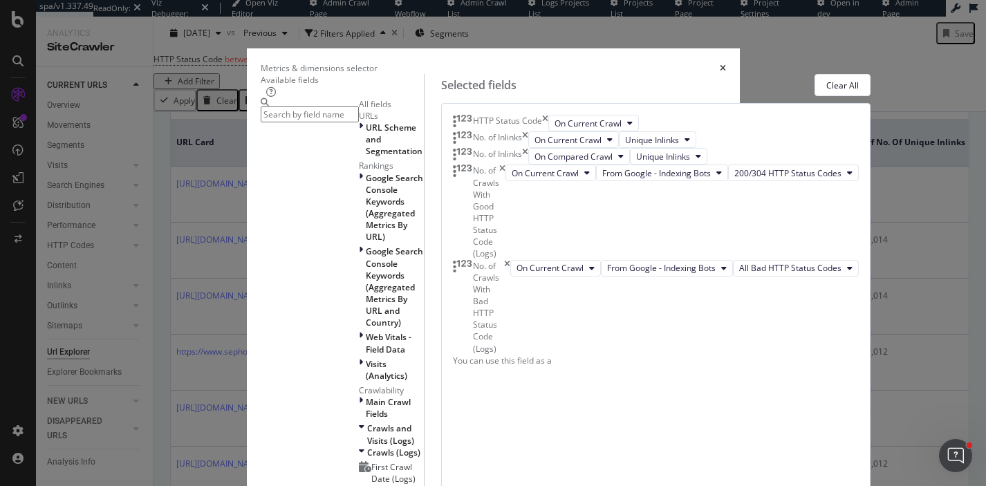
click at [528, 163] on icon "times" at bounding box center [525, 156] width 6 height 17
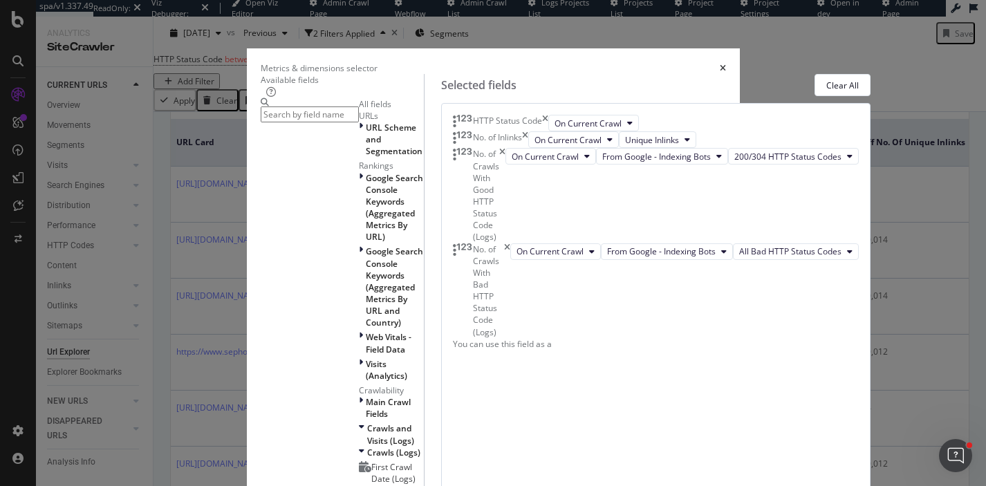
scroll to position [0, 0]
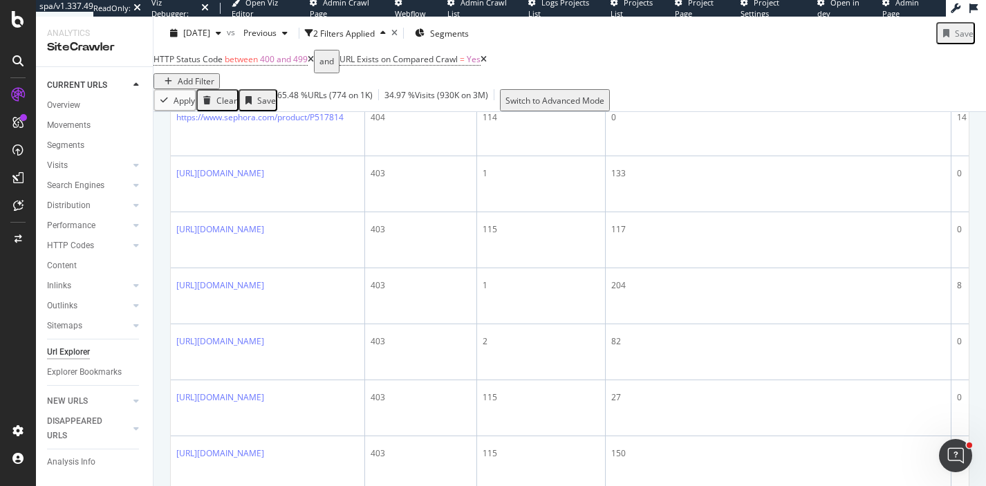
scroll to position [619, 0]
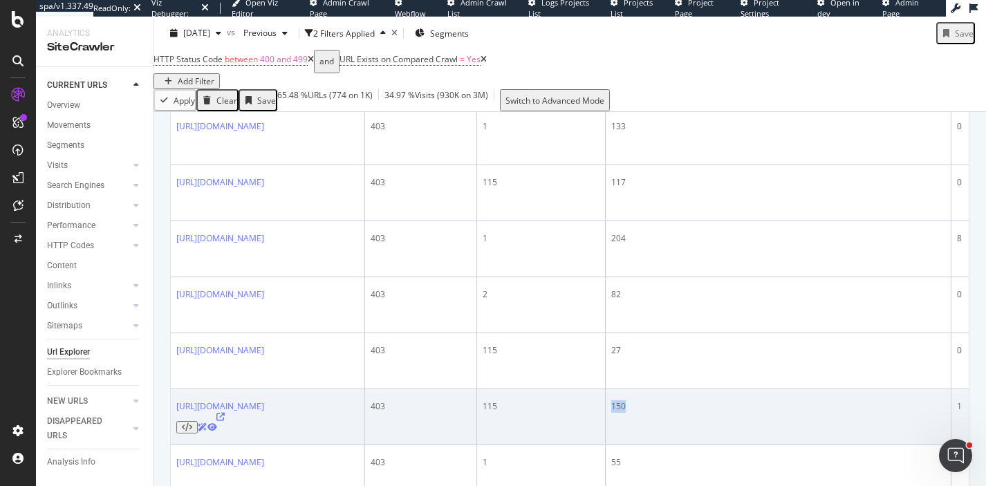
drag, startPoint x: 778, startPoint y: 331, endPoint x: 758, endPoint y: 331, distance: 19.4
click at [758, 389] on td "150" at bounding box center [778, 417] width 346 height 56
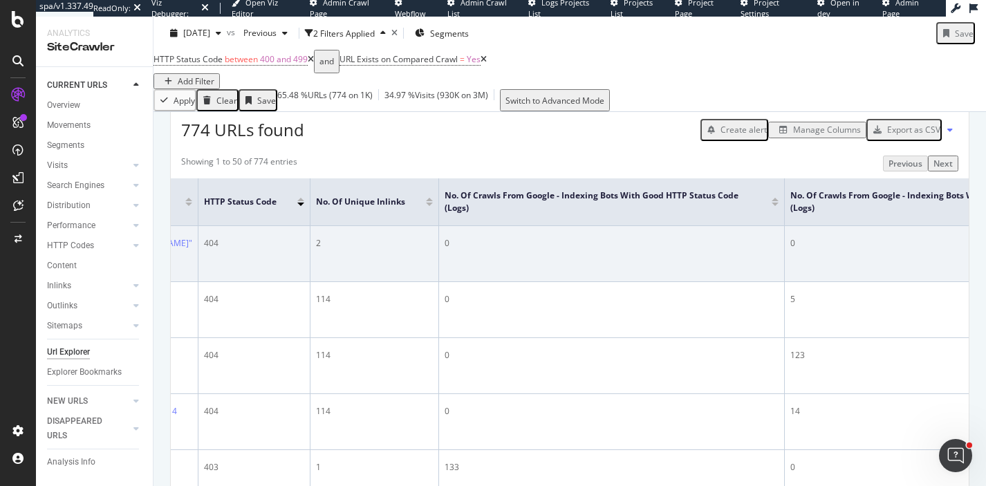
scroll to position [0, 170]
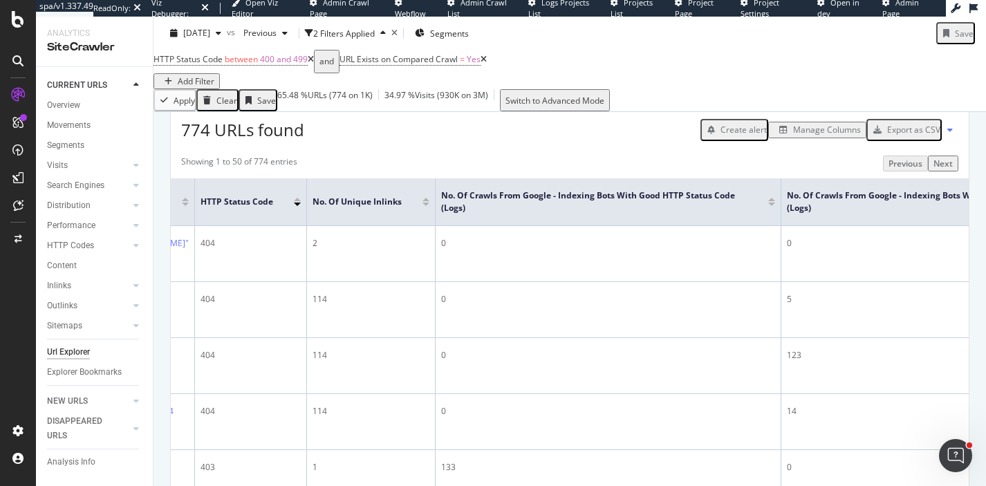
click at [830, 135] on div "Manage Columns" at bounding box center [827, 130] width 68 height 12
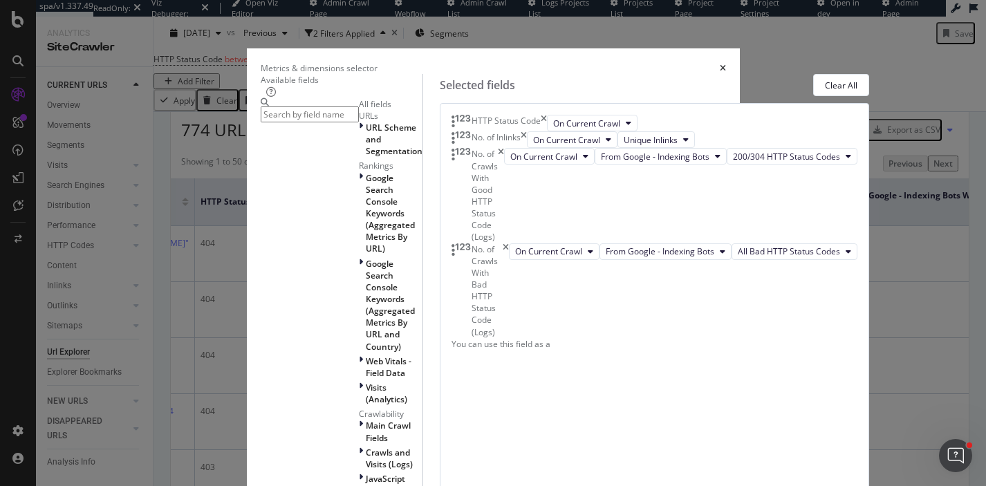
click at [504, 243] on icon "times" at bounding box center [501, 195] width 6 height 95
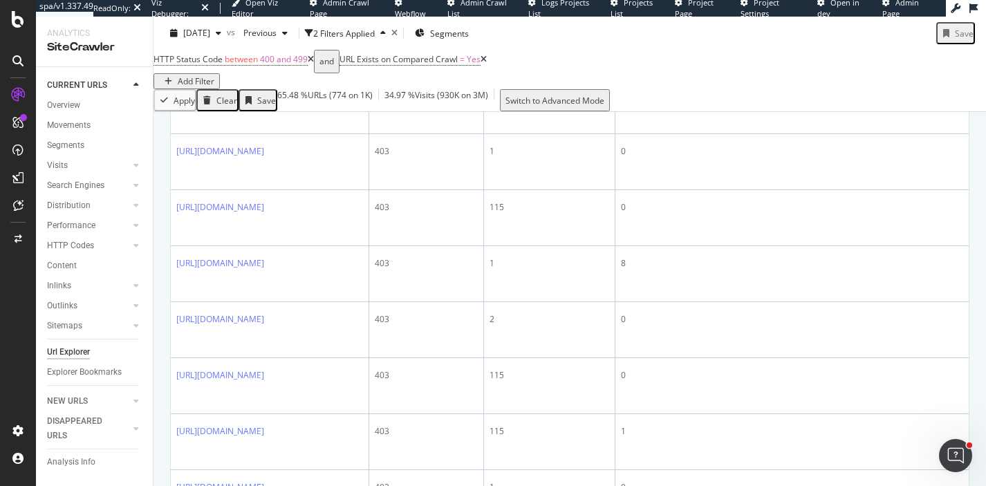
scroll to position [585, 0]
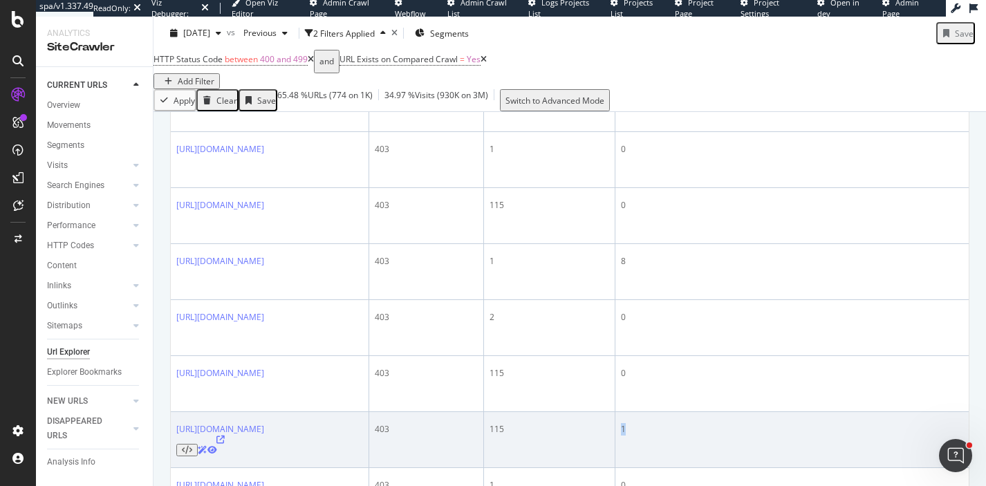
drag, startPoint x: 771, startPoint y: 364, endPoint x: 755, endPoint y: 362, distance: 16.0
click at [755, 412] on tr "[URL][DOMAIN_NAME] 403 115 1" at bounding box center [570, 440] width 798 height 56
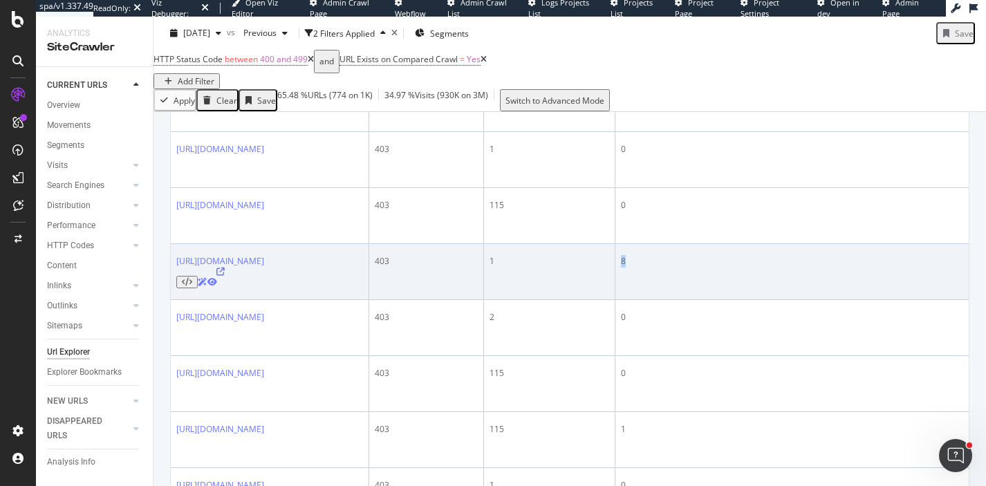
drag, startPoint x: 769, startPoint y: 245, endPoint x: 760, endPoint y: 244, distance: 9.0
click at [760, 244] on td "8" at bounding box center [791, 272] width 353 height 56
drag, startPoint x: 541, startPoint y: 243, endPoint x: 525, endPoint y: 242, distance: 16.6
click at [478, 255] on div "403" at bounding box center [426, 261] width 103 height 12
copy link "[URL][DOMAIN_NAME]"
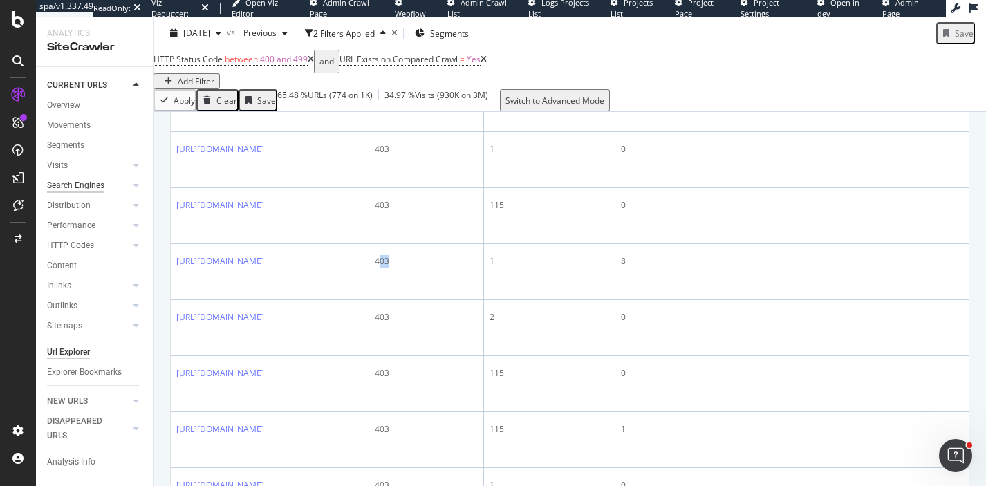
click at [101, 182] on div "Search Engines" at bounding box center [75, 185] width 57 height 15
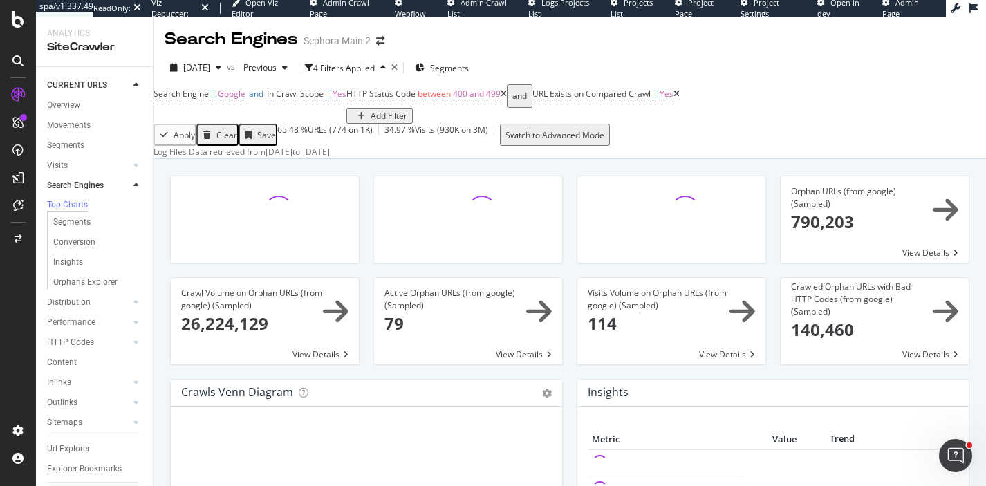
click at [500, 98] on icon at bounding box center [503, 94] width 6 height 8
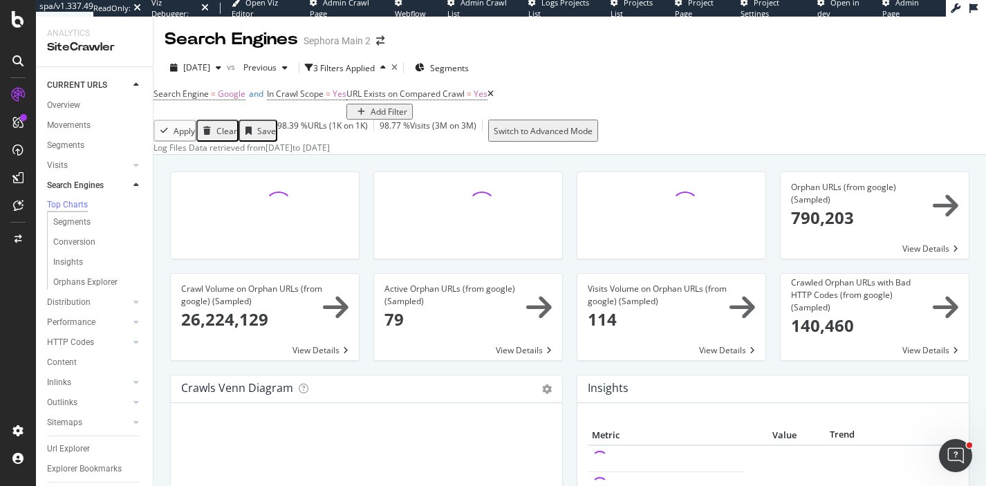
click at [487, 98] on icon at bounding box center [490, 94] width 6 height 8
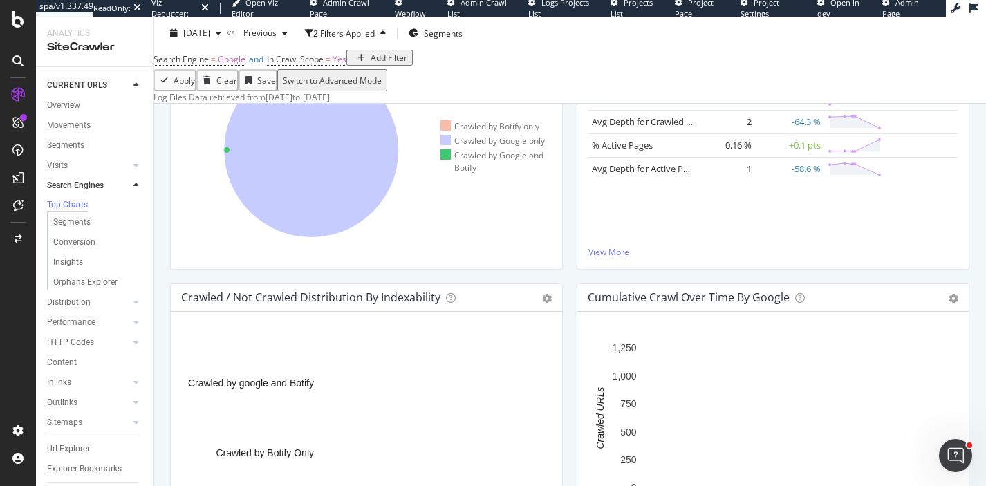
scroll to position [376, 0]
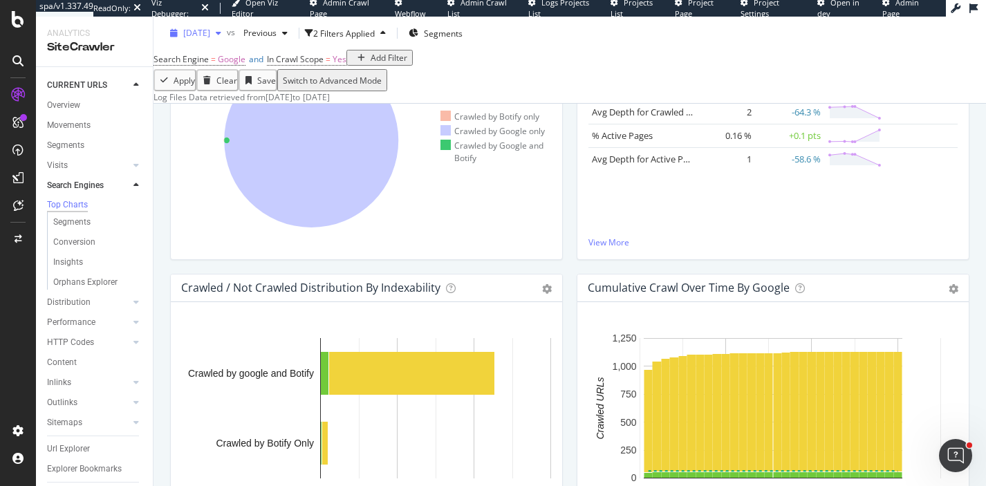
click at [209, 36] on span "[DATE]" at bounding box center [196, 33] width 27 height 12
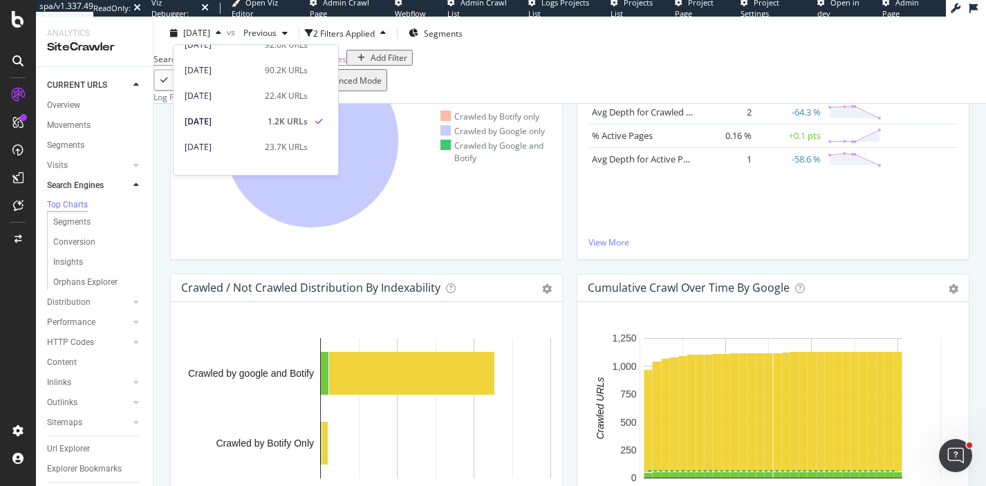
scroll to position [79, 0]
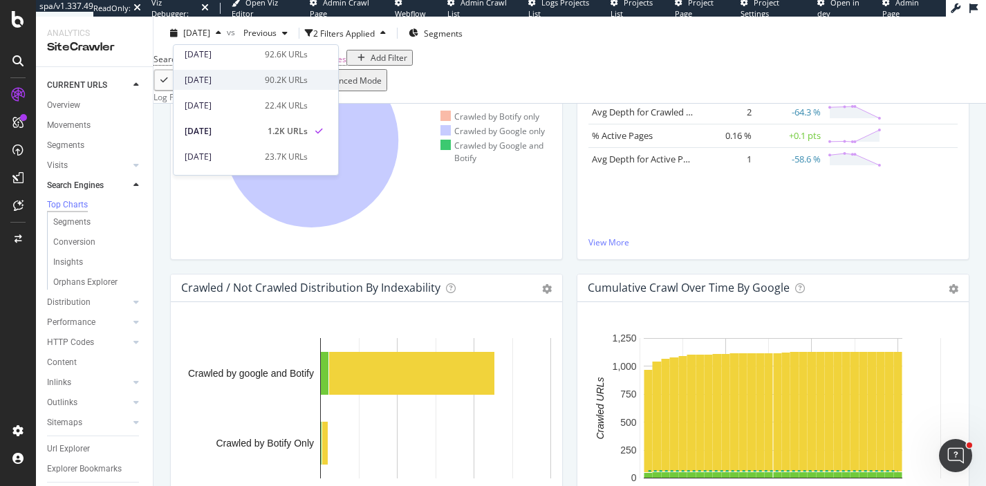
click at [241, 86] on div "[DATE] 90.2K URLs" at bounding box center [255, 80] width 164 height 20
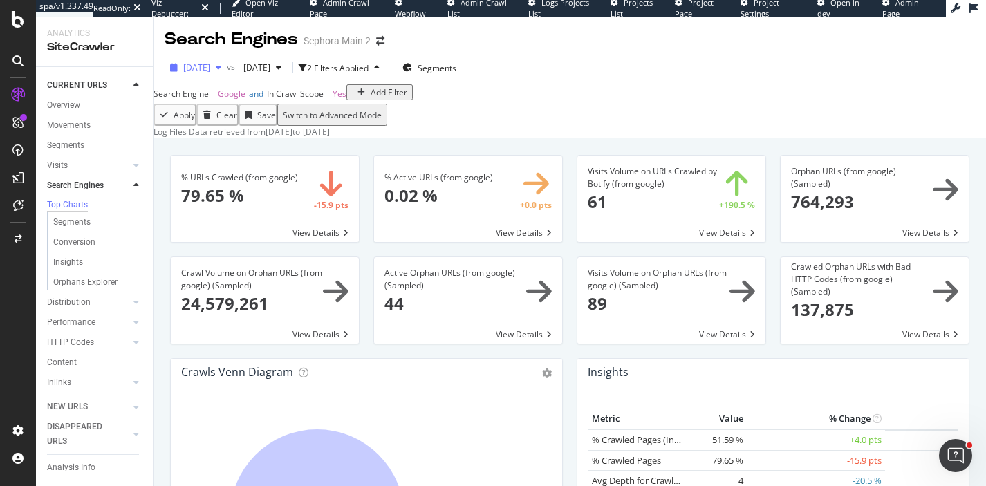
click at [210, 69] on span "[DATE]" at bounding box center [196, 68] width 27 height 12
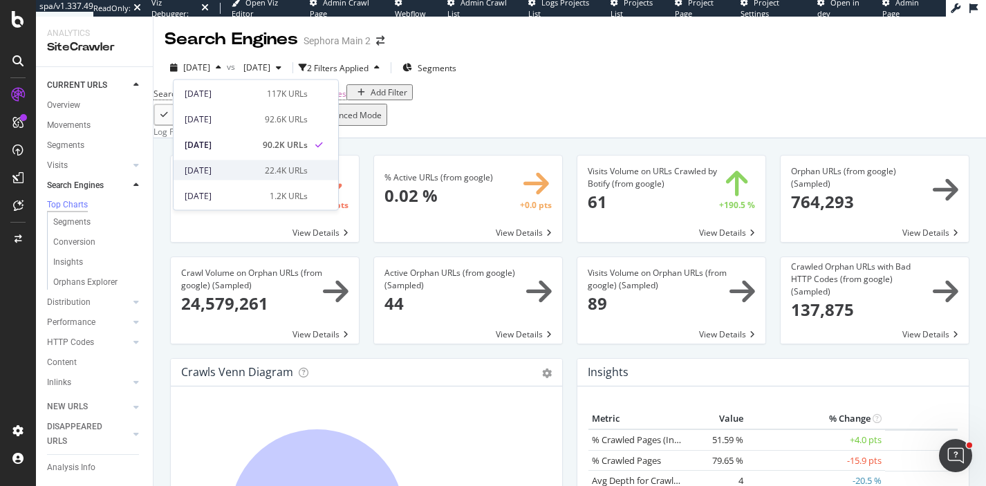
scroll to position [51, 0]
click at [286, 75] on div "[DATE]" at bounding box center [262, 67] width 49 height 21
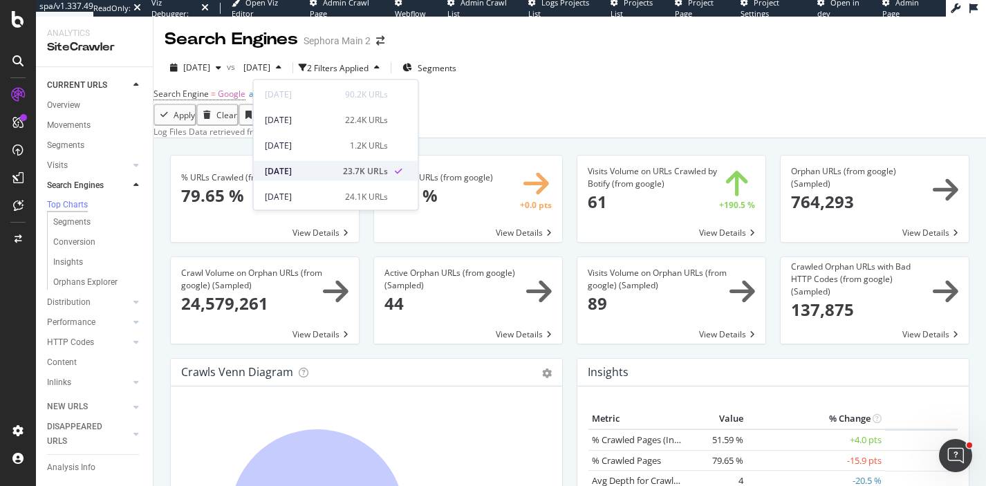
scroll to position [97, 0]
click at [297, 131] on div "[DATE] 22.4K URLs" at bounding box center [336, 123] width 164 height 20
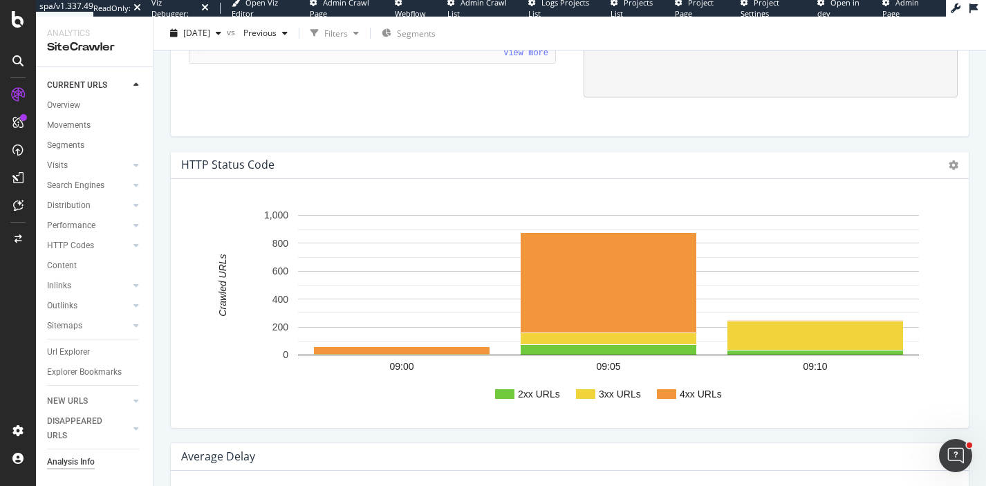
scroll to position [1538, 0]
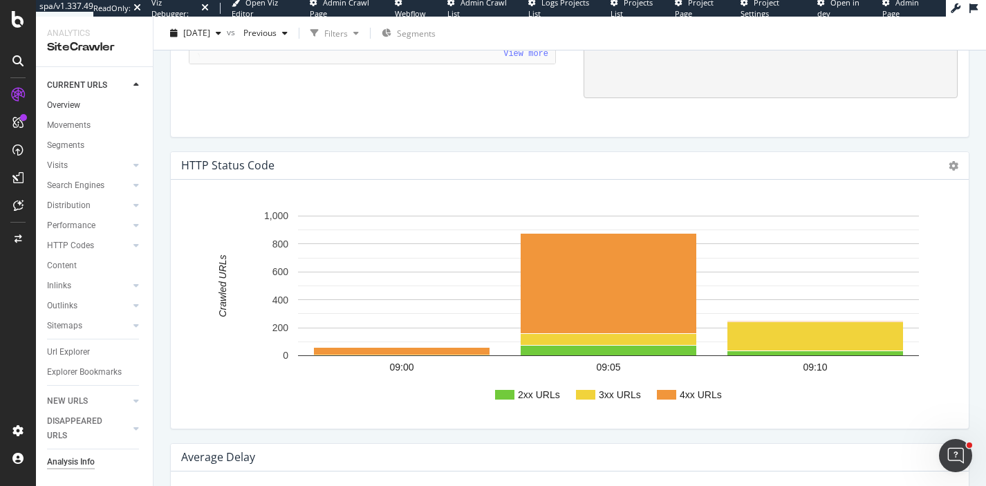
click at [82, 107] on link "Overview" at bounding box center [95, 105] width 96 height 15
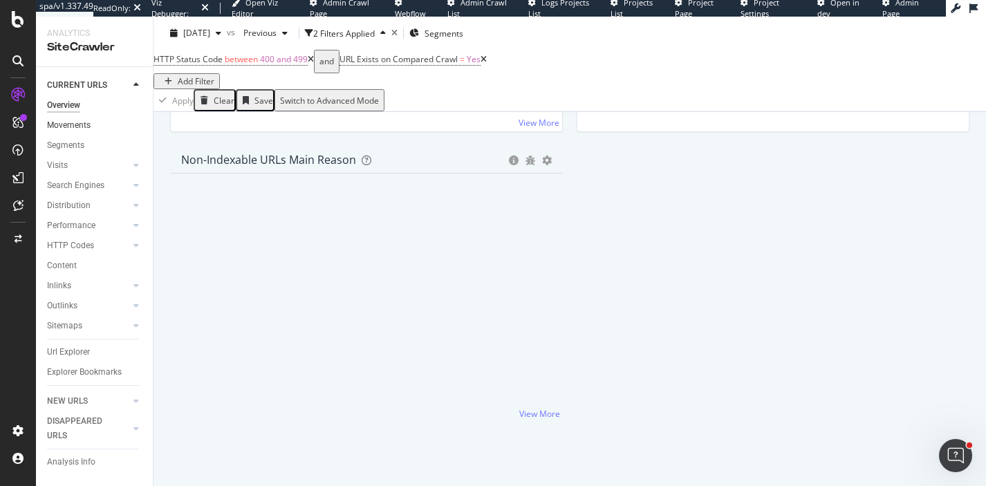
scroll to position [1601, 0]
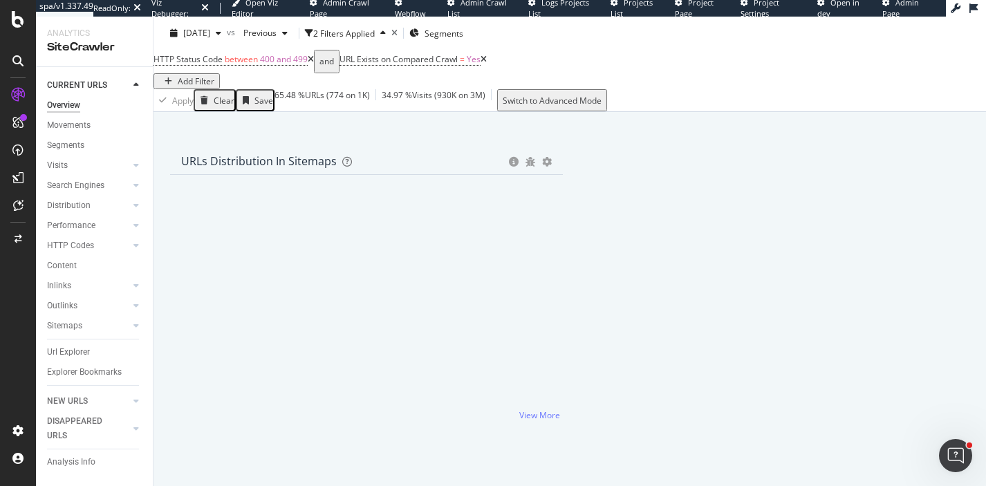
click at [314, 64] on icon at bounding box center [311, 59] width 6 height 8
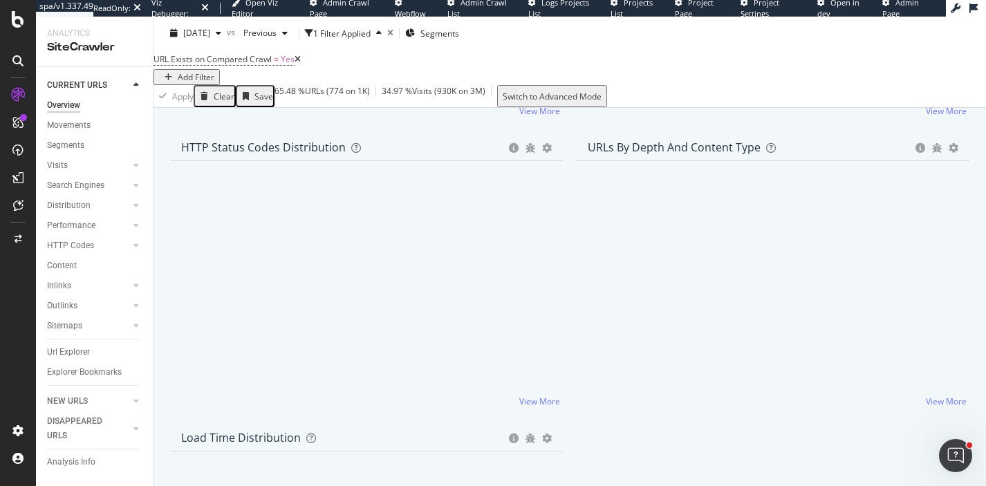
scroll to position [1601, 0]
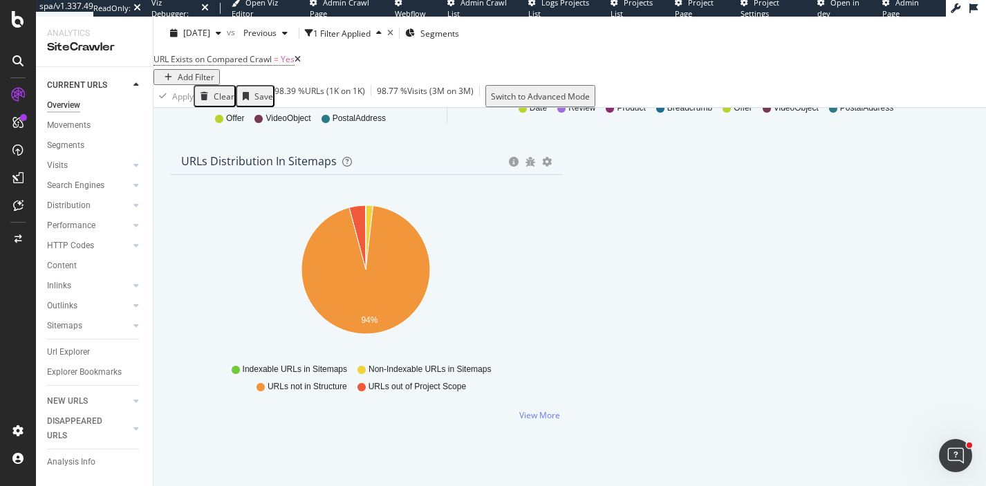
click at [301, 64] on icon at bounding box center [297, 59] width 6 height 8
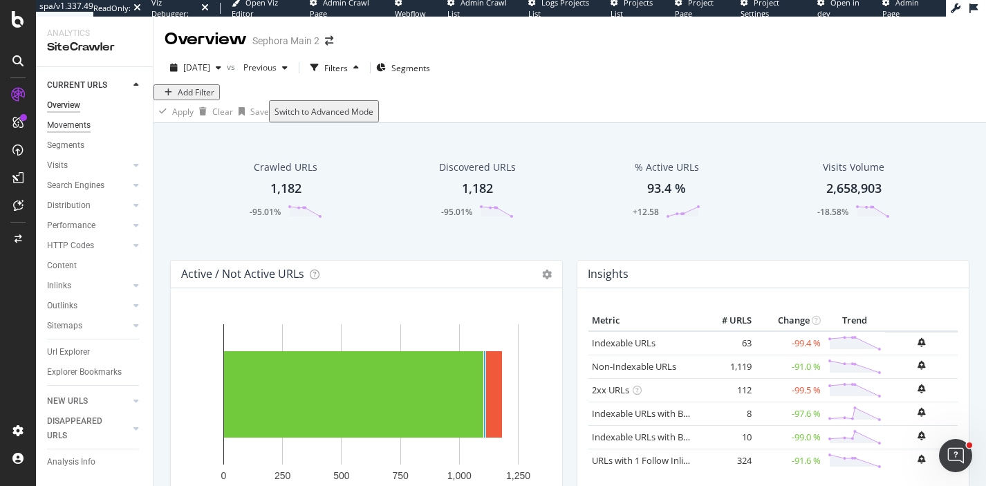
click at [81, 124] on div "Movements" at bounding box center [69, 125] width 44 height 15
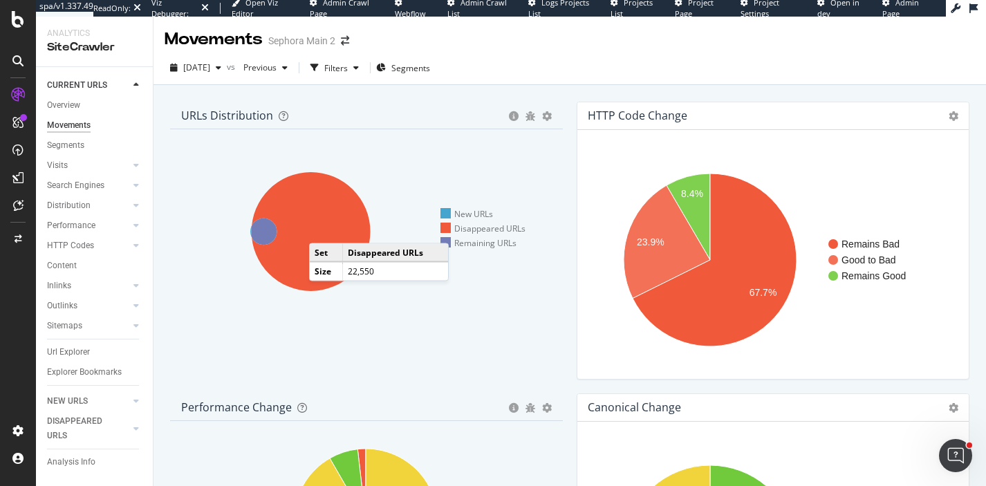
click at [323, 230] on icon at bounding box center [311, 231] width 119 height 119
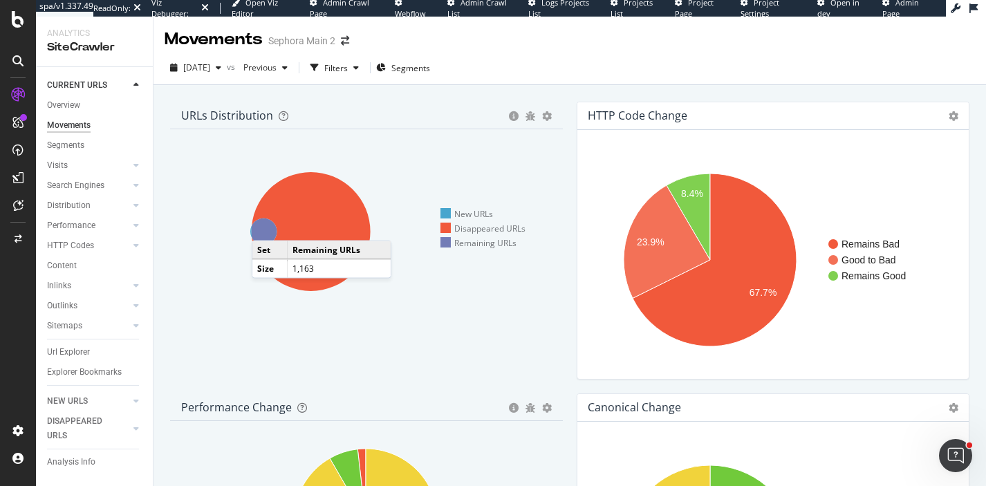
click at [266, 227] on icon at bounding box center [263, 231] width 26 height 26
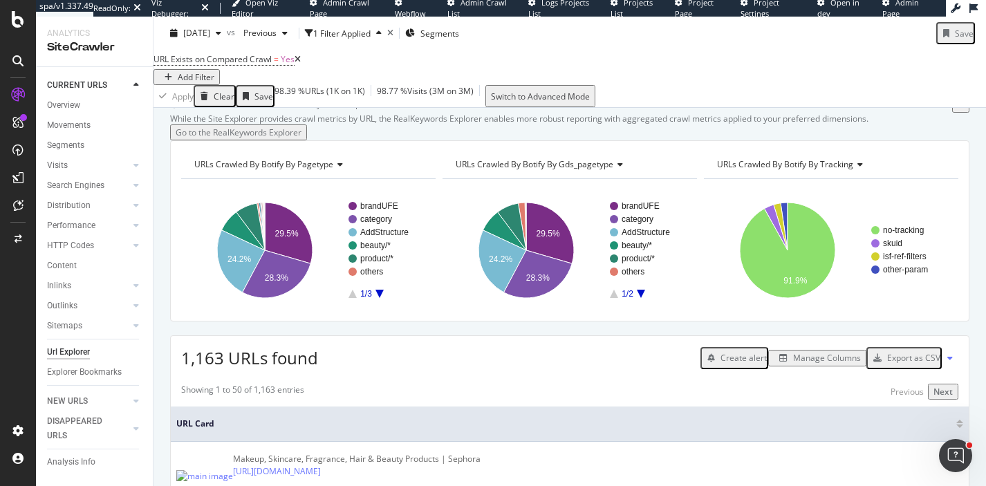
scroll to position [37, 0]
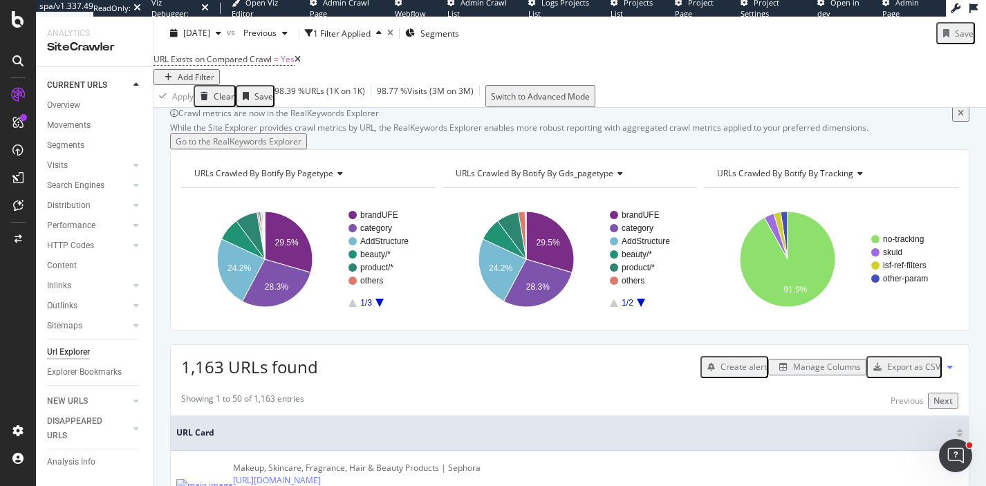
click at [860, 178] on icon at bounding box center [858, 173] width 10 height 8
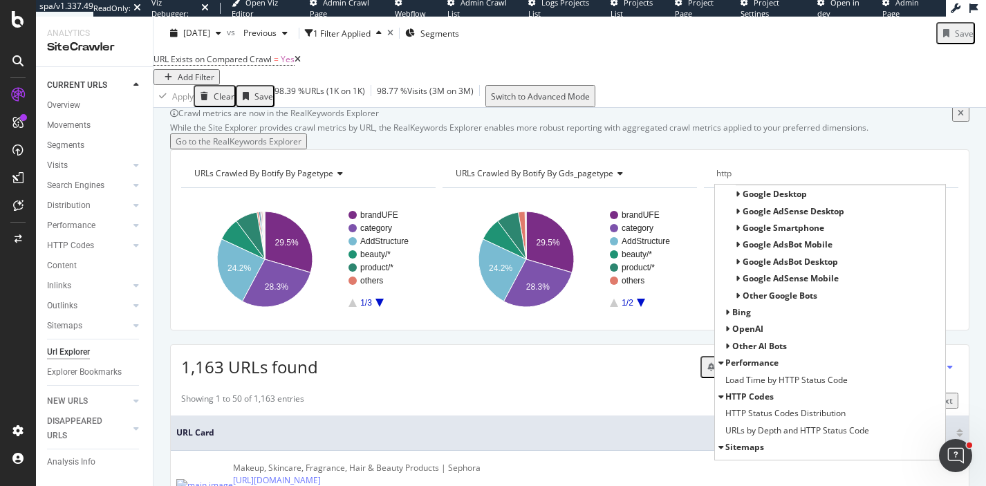
scroll to position [96, 0]
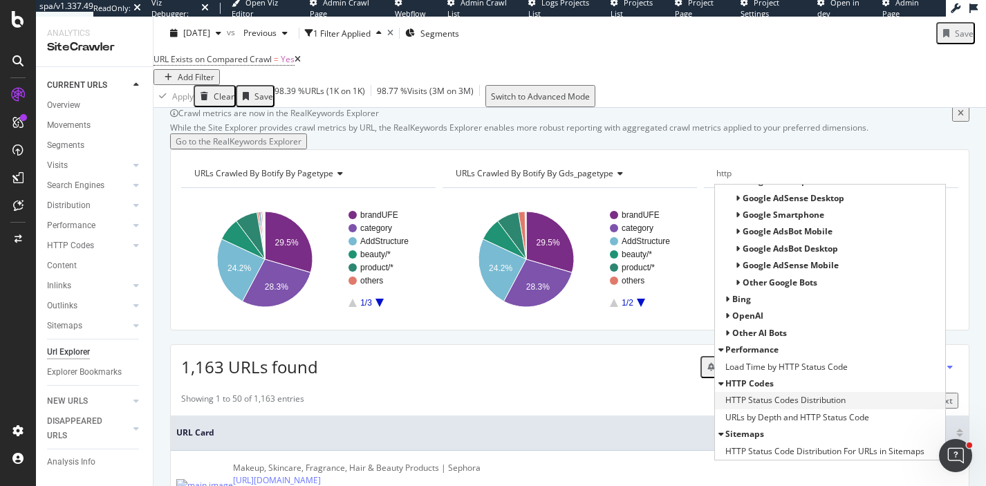
type input "http"
click at [790, 407] on span "HTTP Status Codes Distribution" at bounding box center [785, 400] width 120 height 14
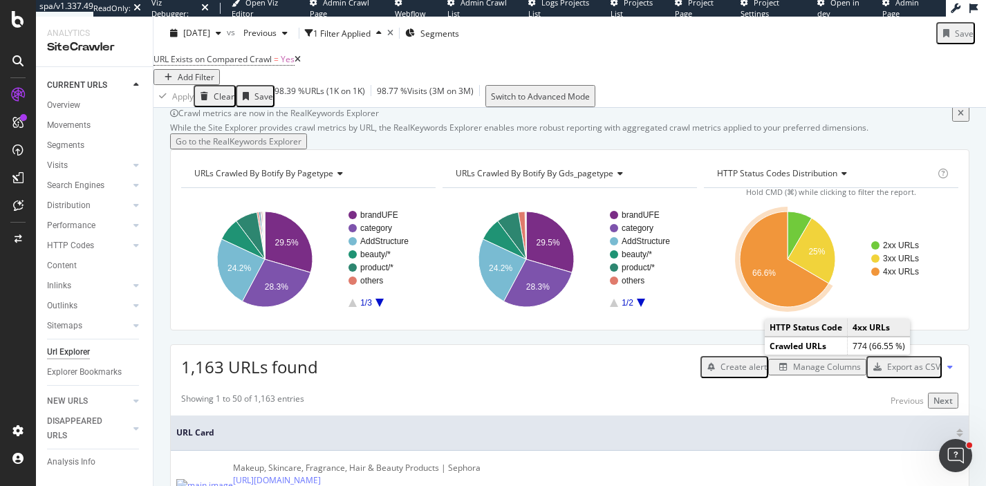
click at [753, 307] on icon "A chart." at bounding box center [784, 258] width 89 height 95
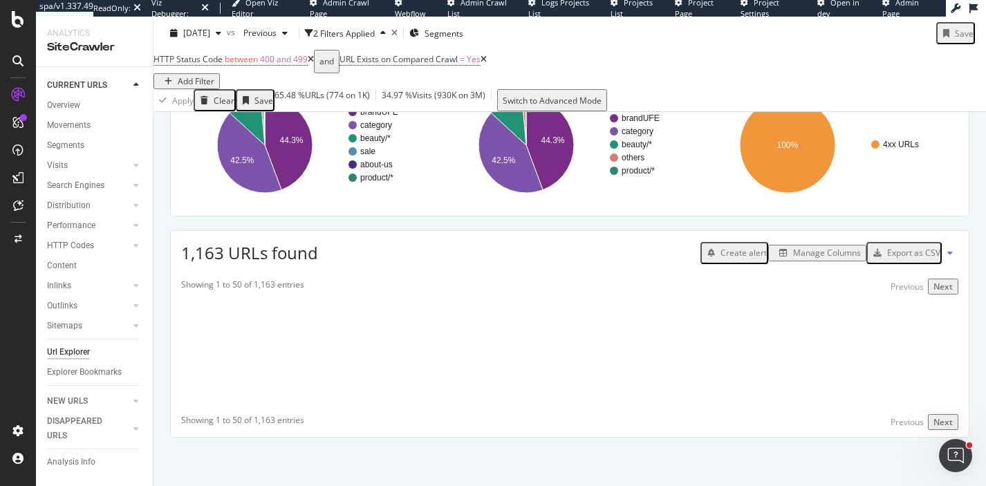
scroll to position [175, 0]
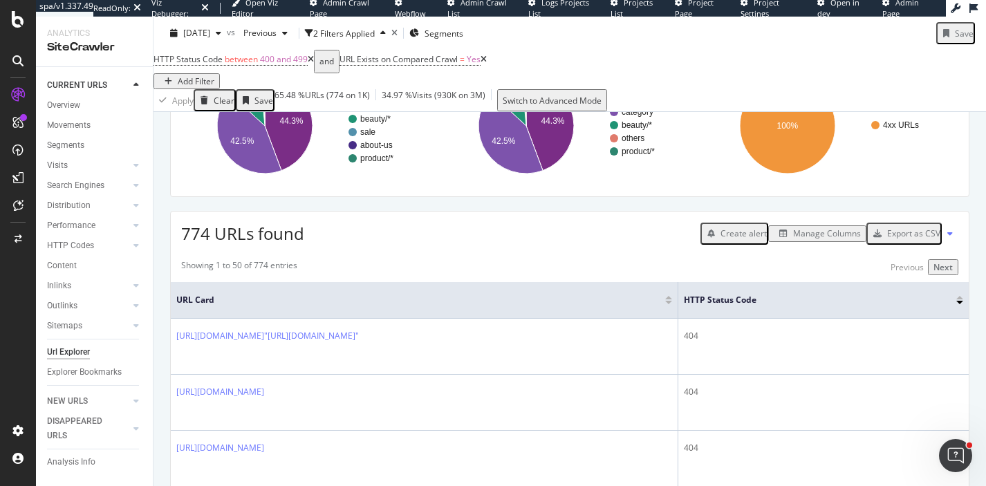
click at [805, 239] on div "Manage Columns" at bounding box center [827, 233] width 68 height 12
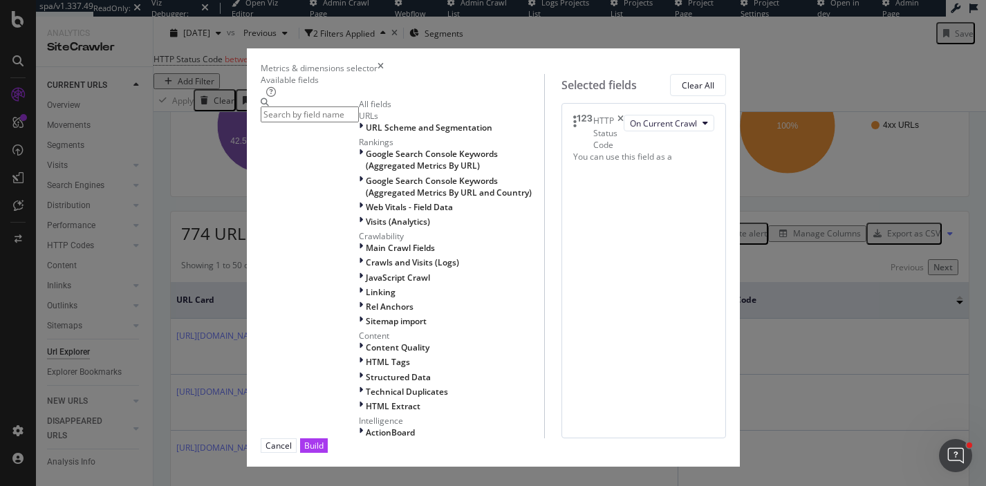
click at [726, 62] on div "Metrics & dimensions selector" at bounding box center [493, 68] width 465 height 12
click at [384, 62] on icon "times" at bounding box center [380, 68] width 6 height 12
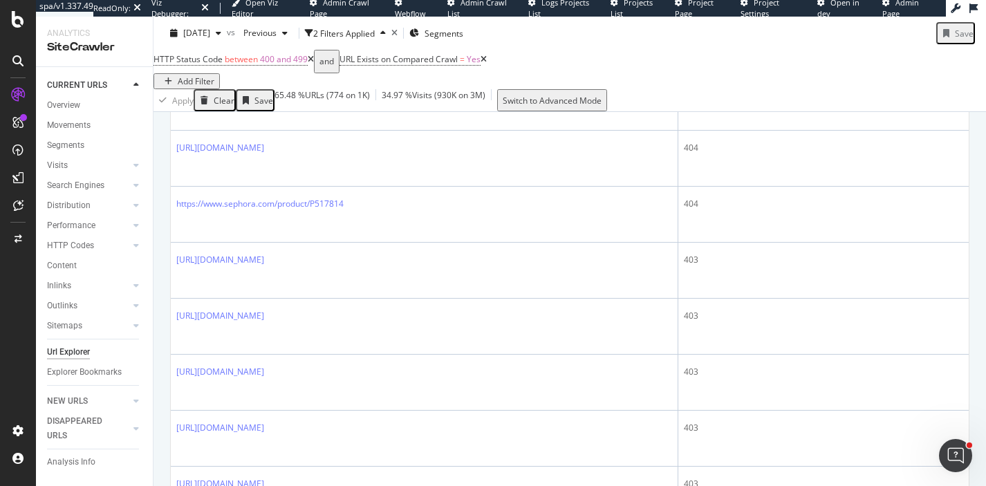
scroll to position [478, 0]
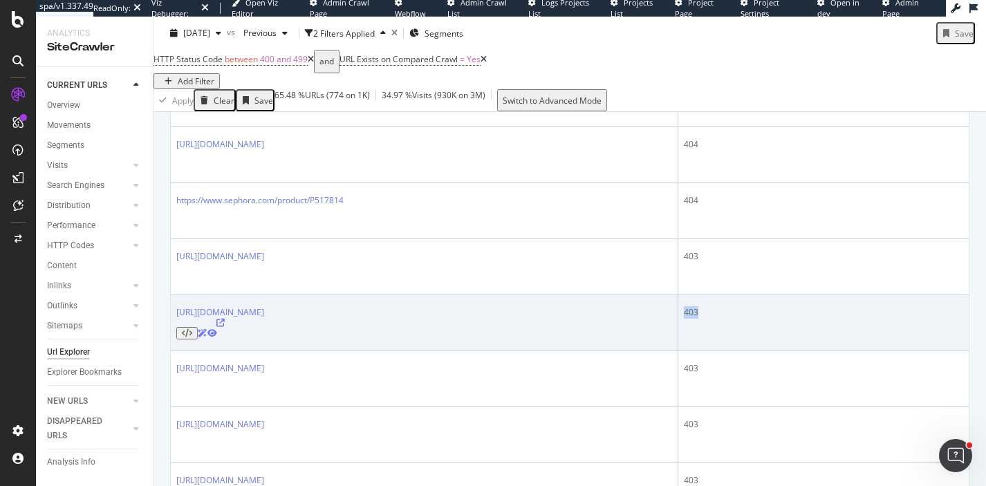
drag, startPoint x: 801, startPoint y: 282, endPoint x: 774, endPoint y: 282, distance: 27.0
click at [774, 295] on td "403" at bounding box center [823, 323] width 290 height 56
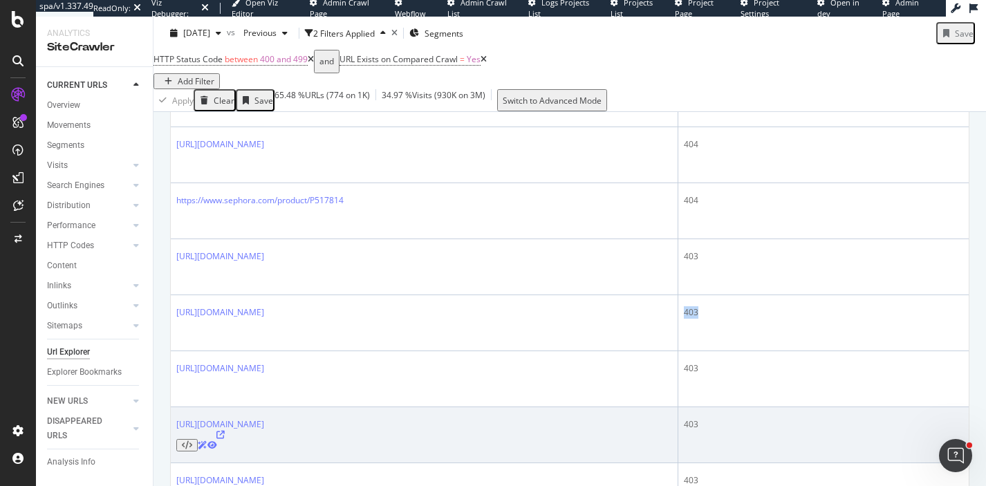
click at [192, 441] on icon at bounding box center [187, 445] width 10 height 8
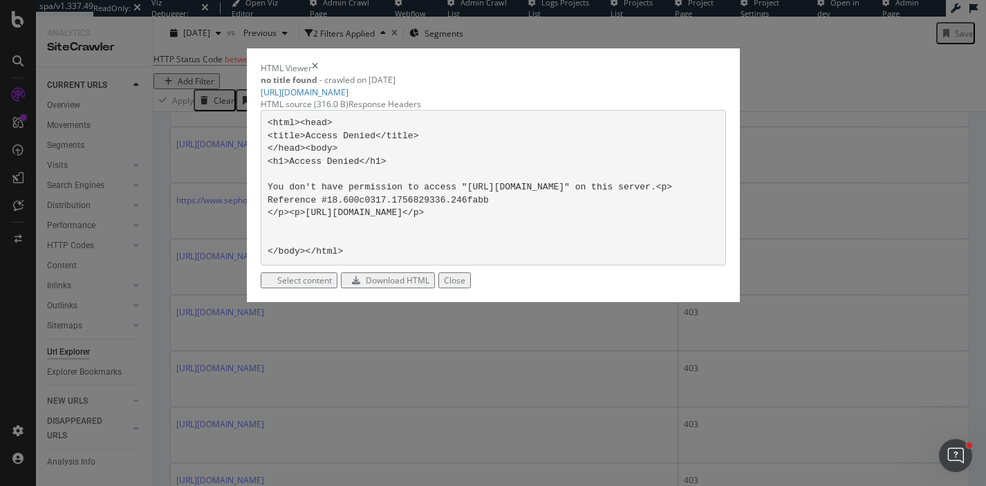
click at [397, 110] on div "Response Headers" at bounding box center [384, 104] width 73 height 12
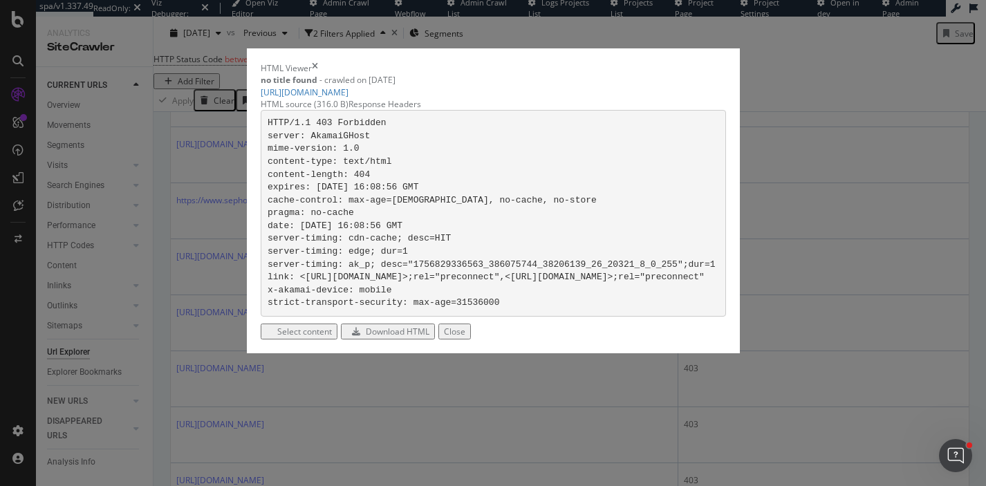
click at [429, 337] on div "Download HTML" at bounding box center [398, 332] width 64 height 12
click at [318, 62] on icon "times" at bounding box center [315, 68] width 6 height 12
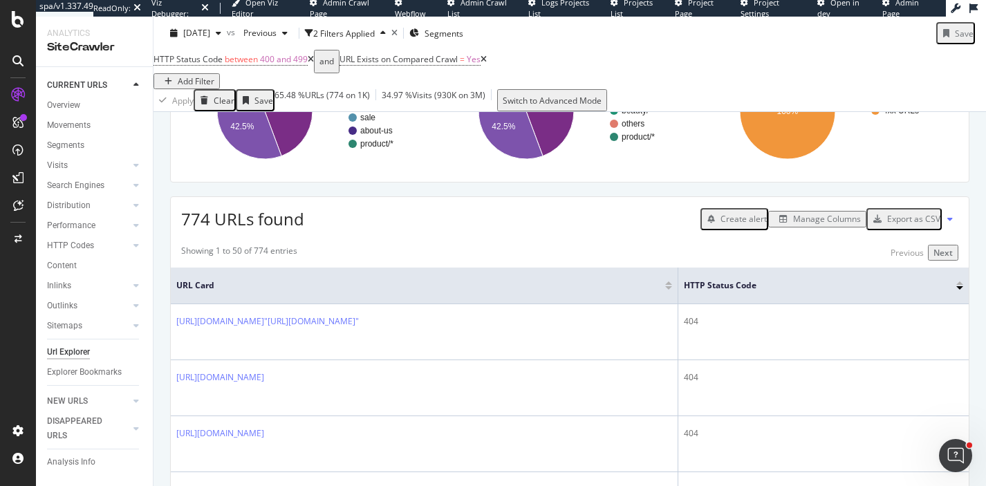
scroll to position [187, 0]
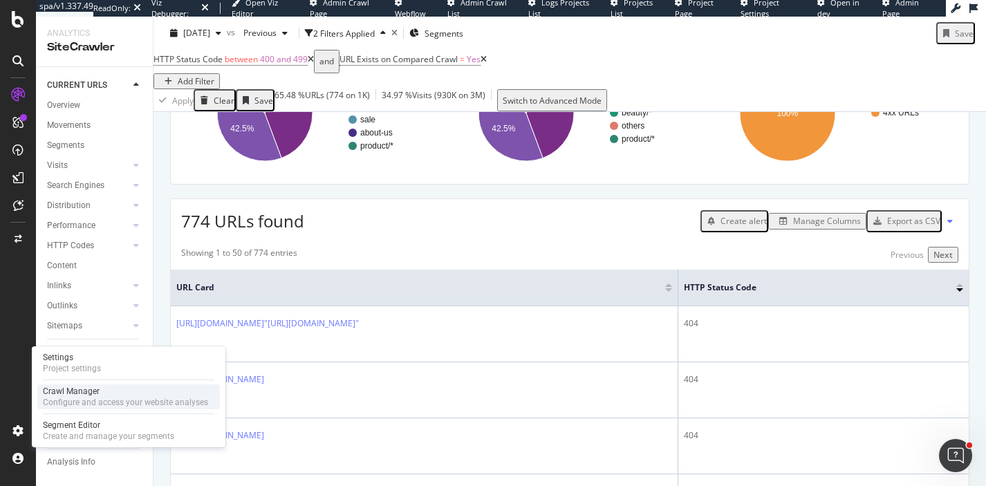
click at [82, 394] on div "Crawl Manager" at bounding box center [125, 391] width 165 height 11
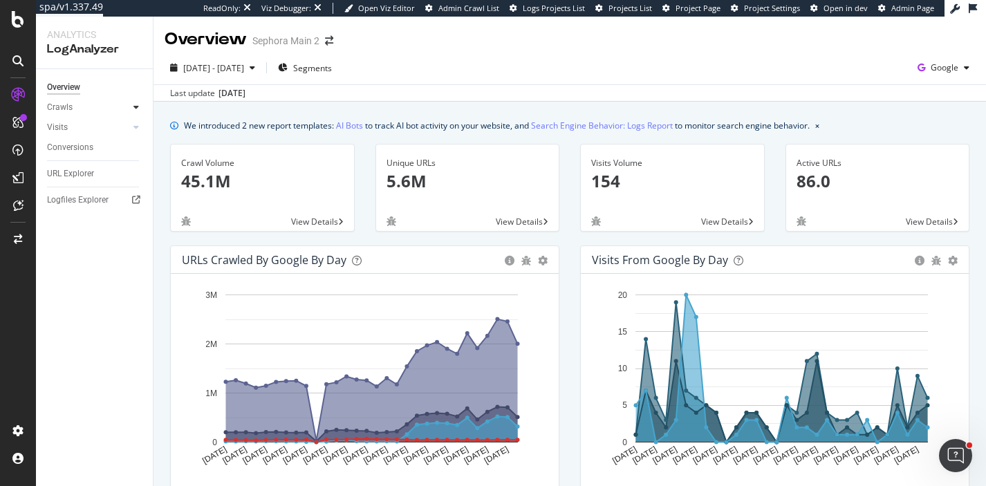
click at [133, 110] on div at bounding box center [136, 107] width 14 height 14
click at [74, 178] on div "HTTP Codes" at bounding box center [76, 182] width 47 height 15
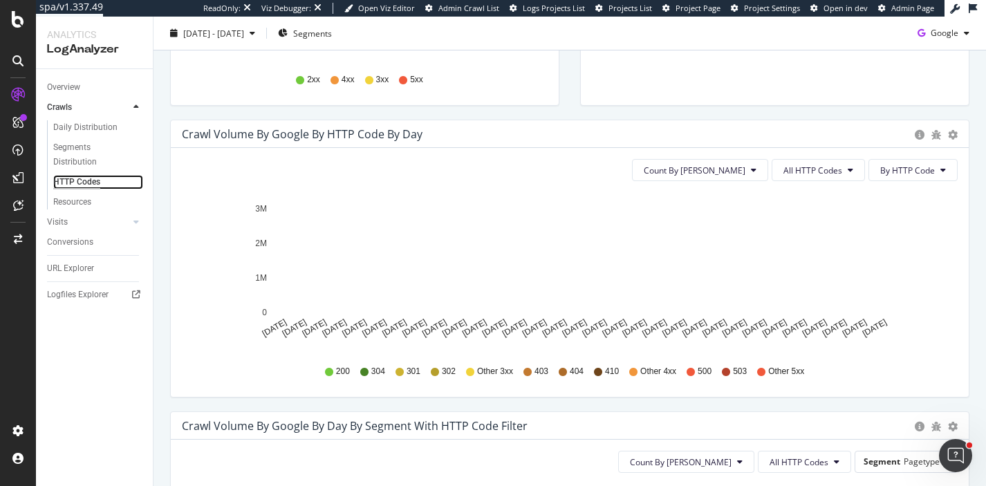
scroll to position [382, 0]
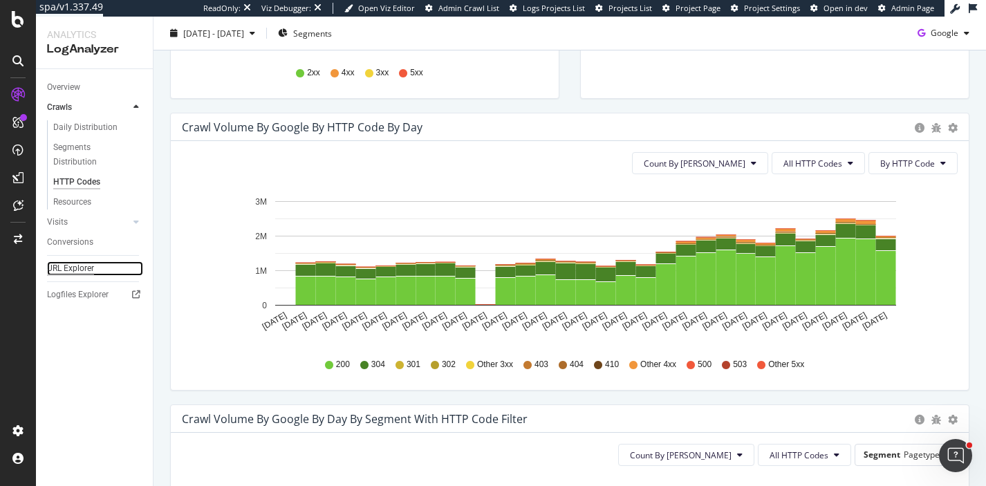
click at [83, 272] on div "URL Explorer" at bounding box center [70, 268] width 47 height 15
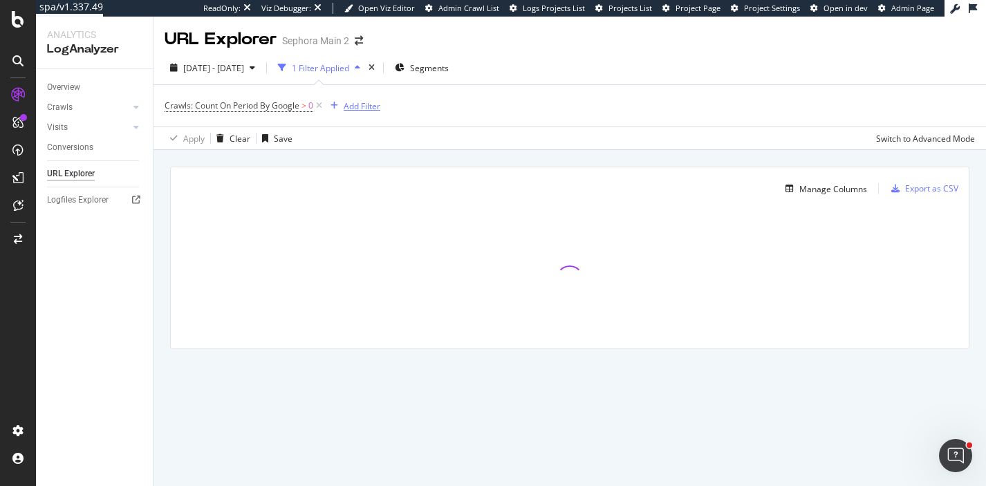
click at [354, 111] on div "Add Filter" at bounding box center [361, 106] width 37 height 12
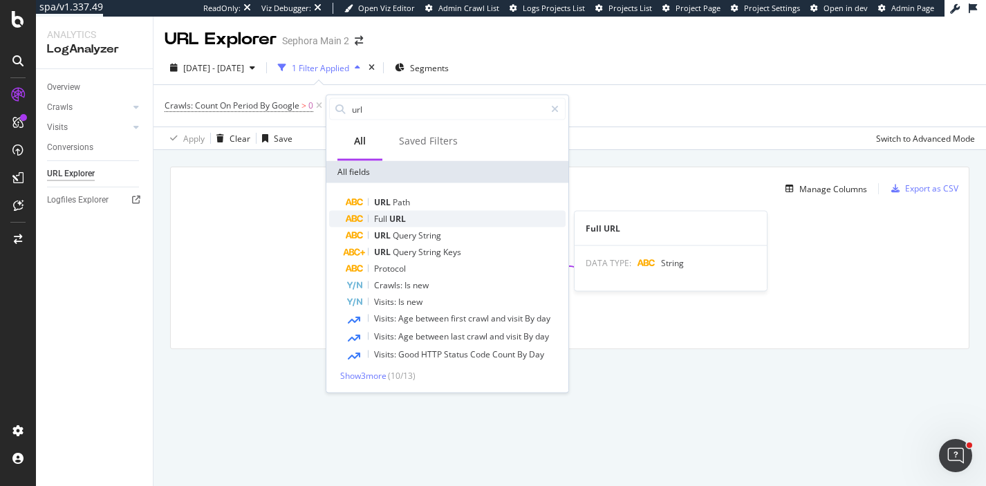
type input "url"
click at [390, 217] on span "URL" at bounding box center [397, 219] width 17 height 12
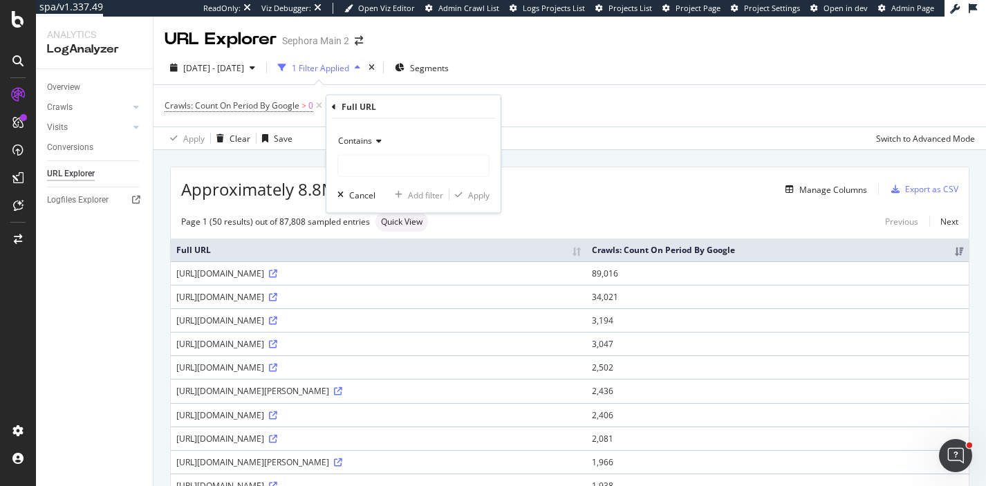
click at [369, 144] on span "Contains" at bounding box center [355, 141] width 34 height 12
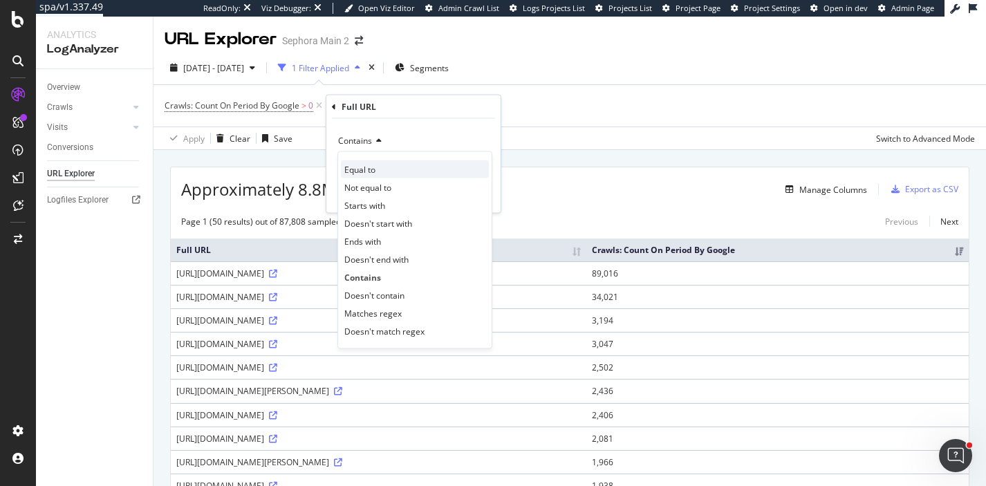
click at [367, 168] on span "Equal to" at bounding box center [359, 169] width 31 height 12
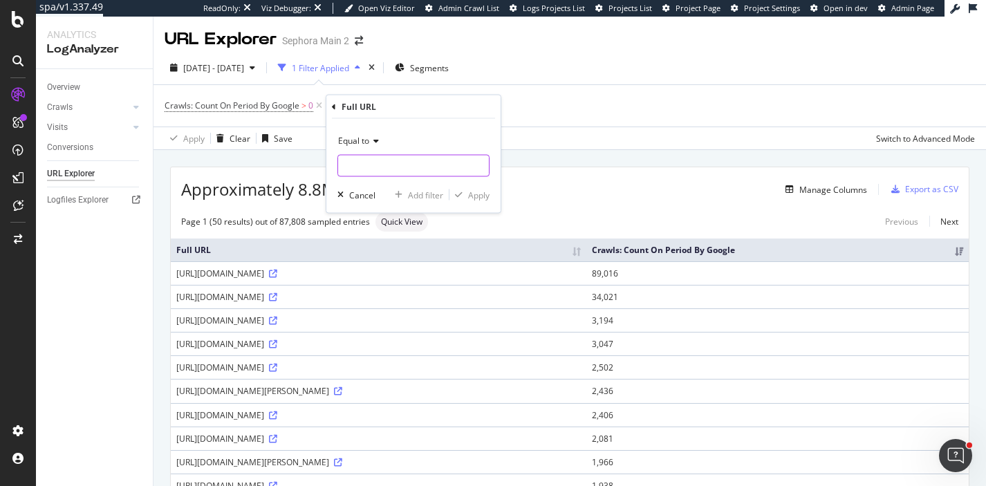
click at [364, 164] on input "text" at bounding box center [413, 166] width 151 height 22
paste input "[URL][DOMAIN_NAME]"
type input "[URL][DOMAIN_NAME]"
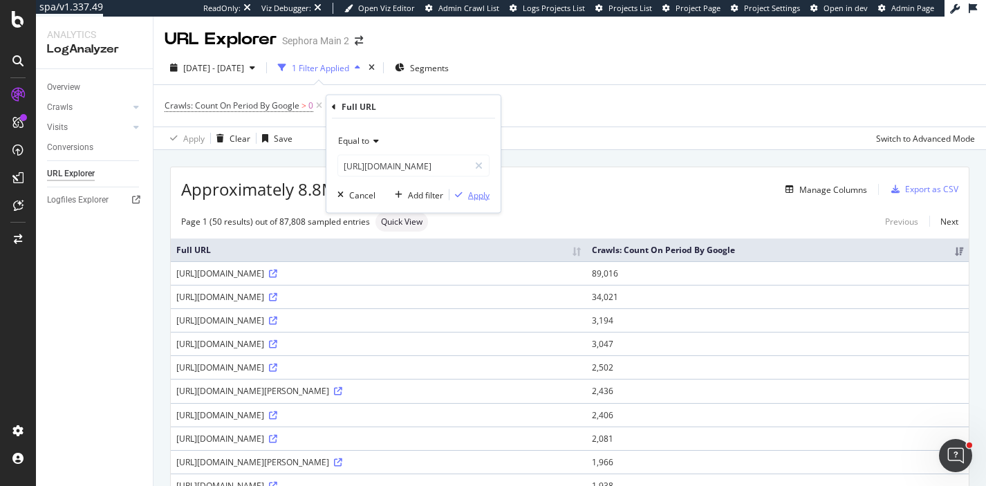
click at [470, 198] on div "Apply" at bounding box center [478, 195] width 21 height 12
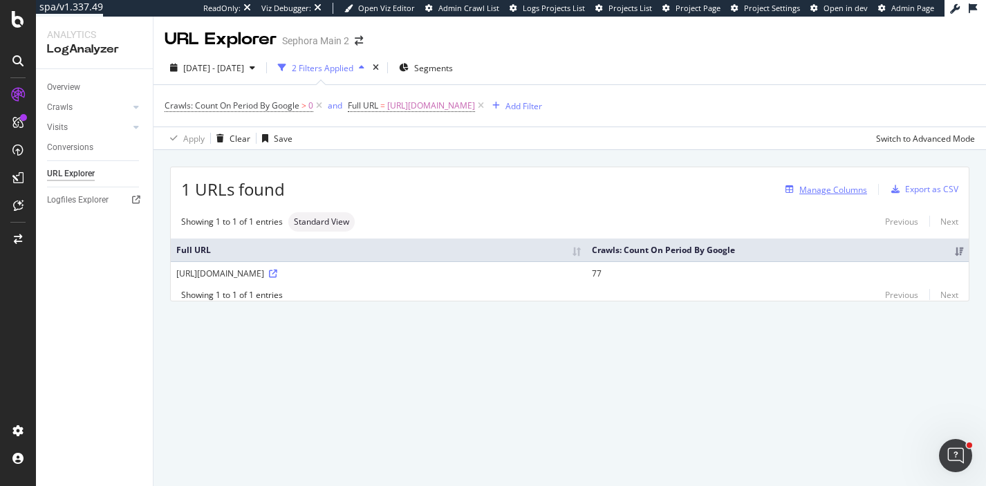
click at [853, 192] on div "Manage Columns" at bounding box center [833, 190] width 68 height 12
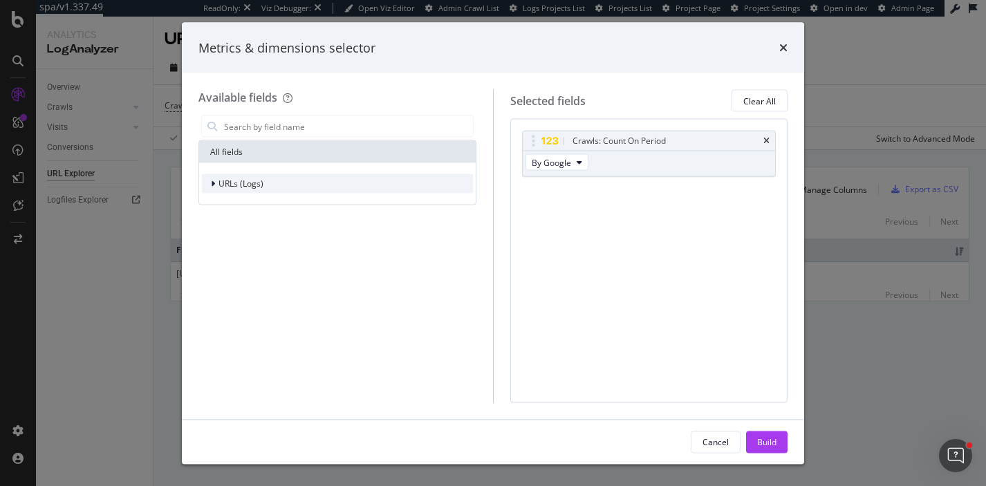
click at [216, 183] on div "modal" at bounding box center [214, 184] width 8 height 14
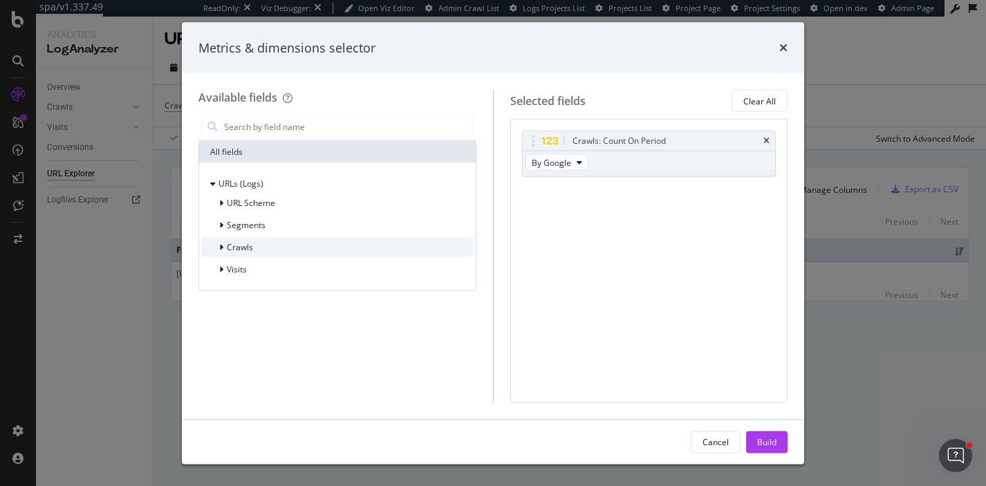
click at [223, 249] on div "modal" at bounding box center [222, 248] width 8 height 14
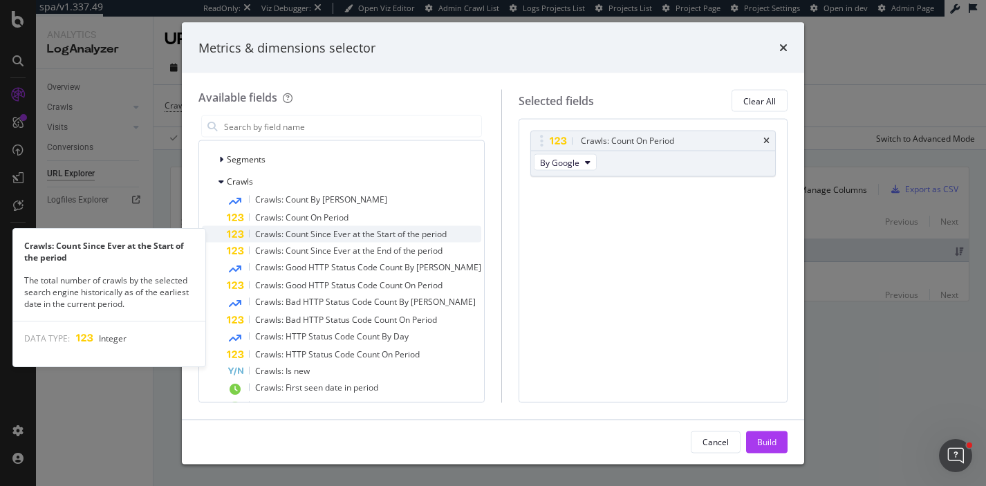
scroll to position [69, 0]
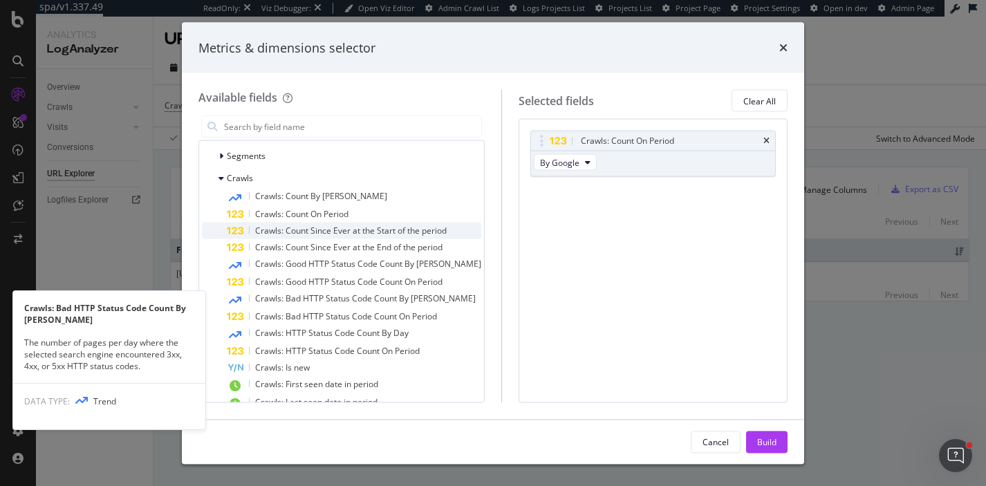
click at [325, 296] on span "Crawls: Bad HTTP Status Code Count By Day" at bounding box center [365, 298] width 220 height 12
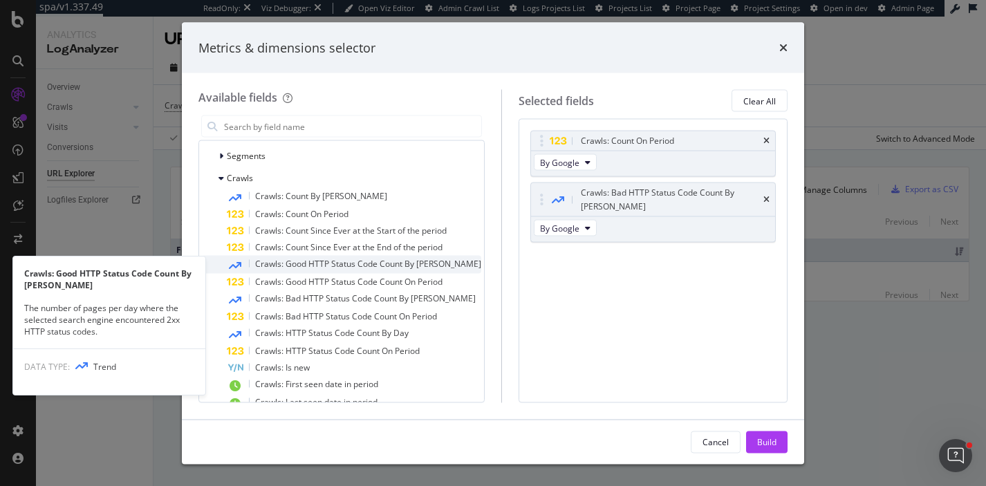
click at [300, 267] on span "Crawls: Good HTTP Status Code Count By Day" at bounding box center [368, 264] width 226 height 12
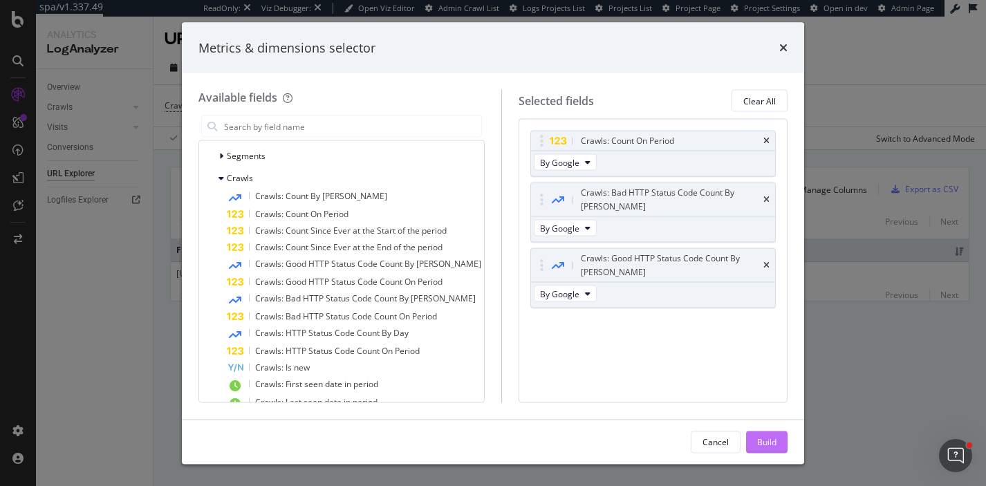
click at [771, 444] on div "Build" at bounding box center [766, 441] width 19 height 12
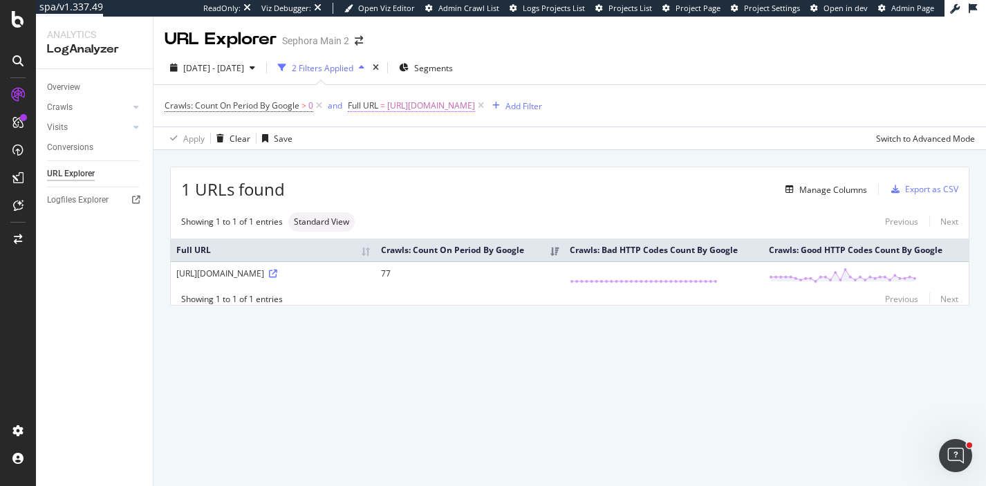
click at [475, 107] on span "[URL][DOMAIN_NAME]" at bounding box center [431, 105] width 88 height 19
click at [451, 164] on input "[URL][DOMAIN_NAME]" at bounding box center [426, 164] width 131 height 22
paste input "brand/lys-beauty"
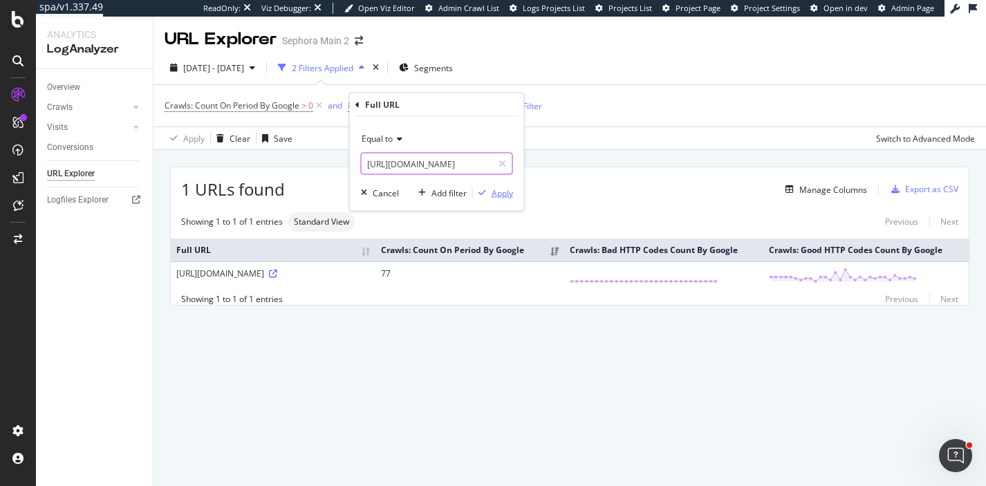
type input "[URL][DOMAIN_NAME]"
click at [489, 191] on div "button" at bounding box center [482, 193] width 19 height 8
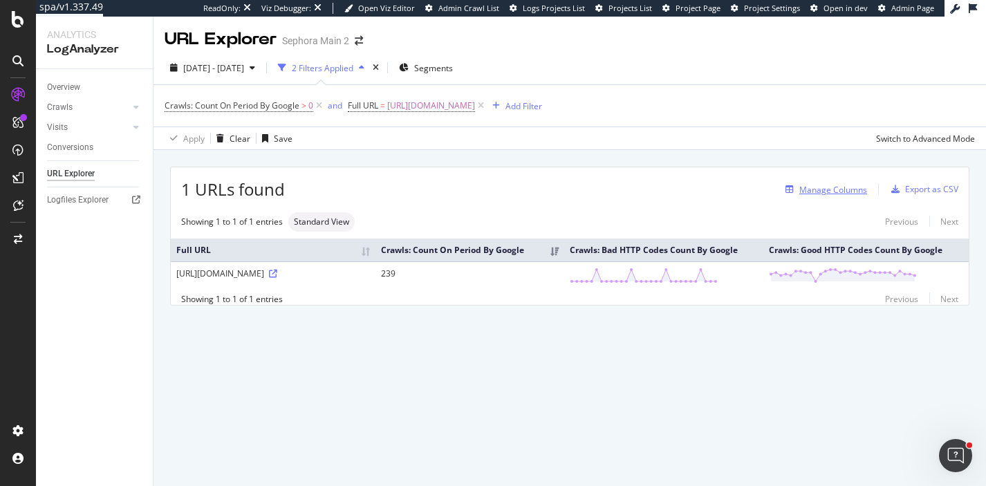
click at [854, 192] on div "Manage Columns" at bounding box center [833, 190] width 68 height 12
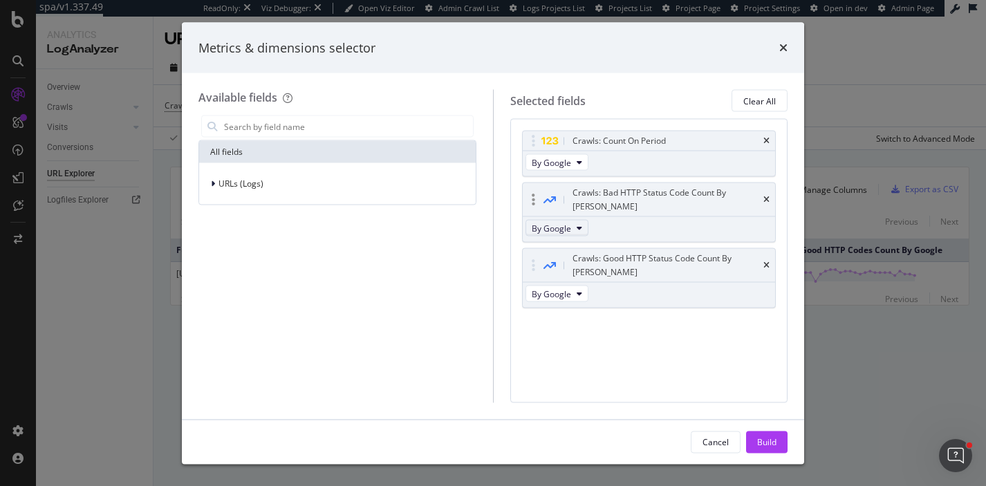
click at [541, 222] on span "By Google" at bounding box center [550, 228] width 39 height 12
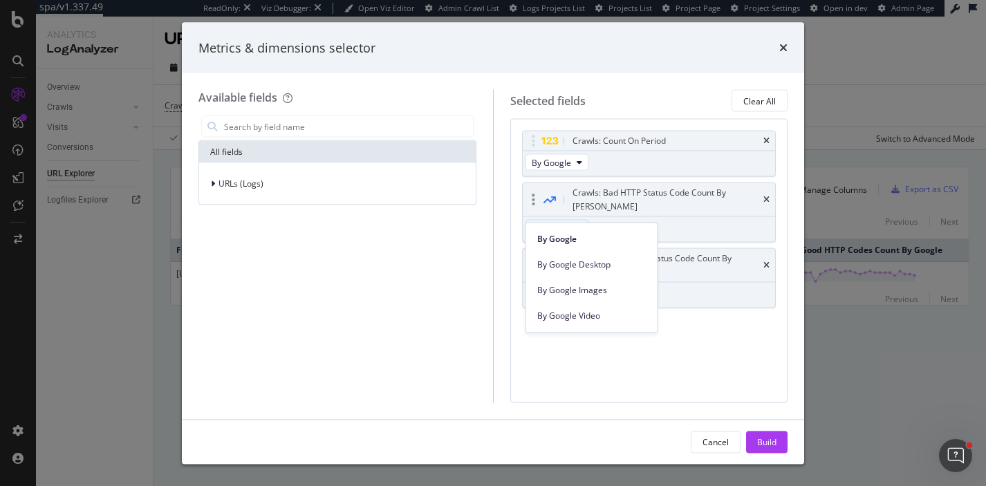
click at [541, 222] on span "By Google" at bounding box center [550, 228] width 39 height 12
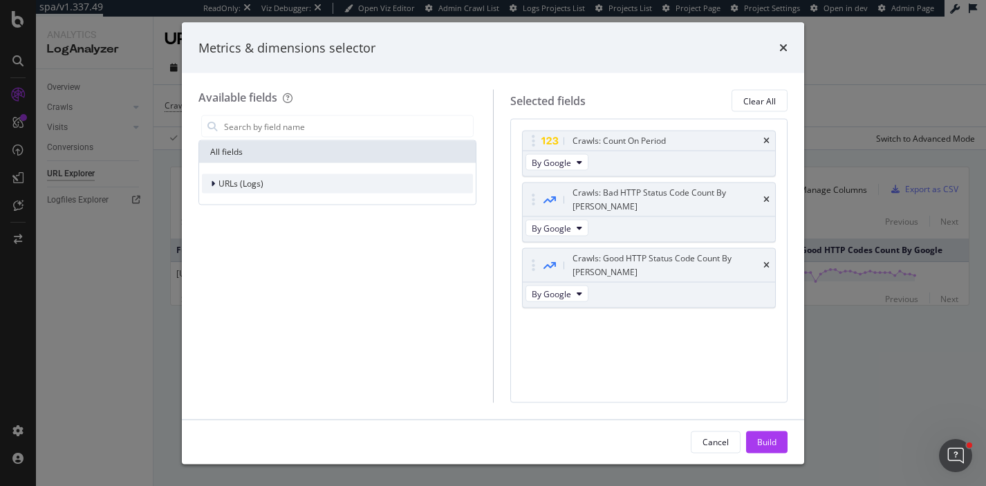
click at [232, 189] on div "URLs (Logs)" at bounding box center [240, 184] width 45 height 12
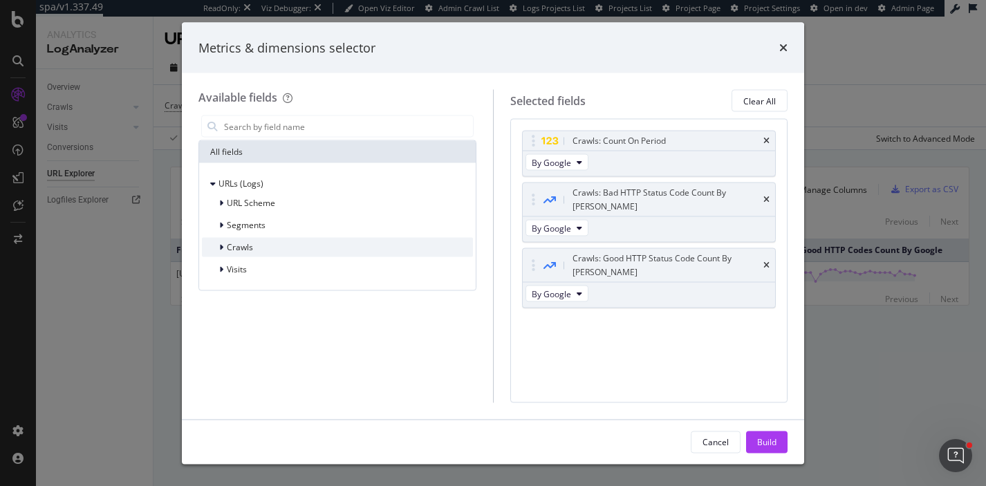
click at [238, 247] on span "Crawls" at bounding box center [240, 247] width 26 height 12
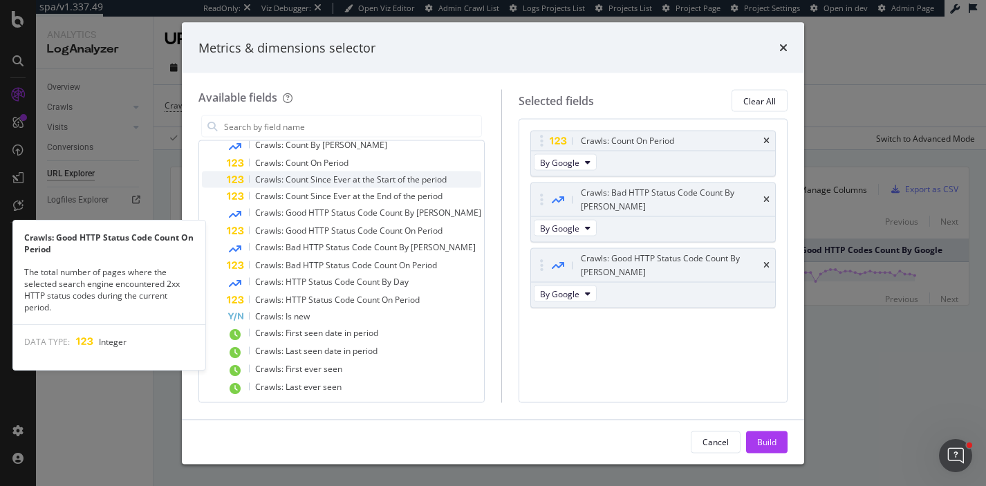
scroll to position [124, 0]
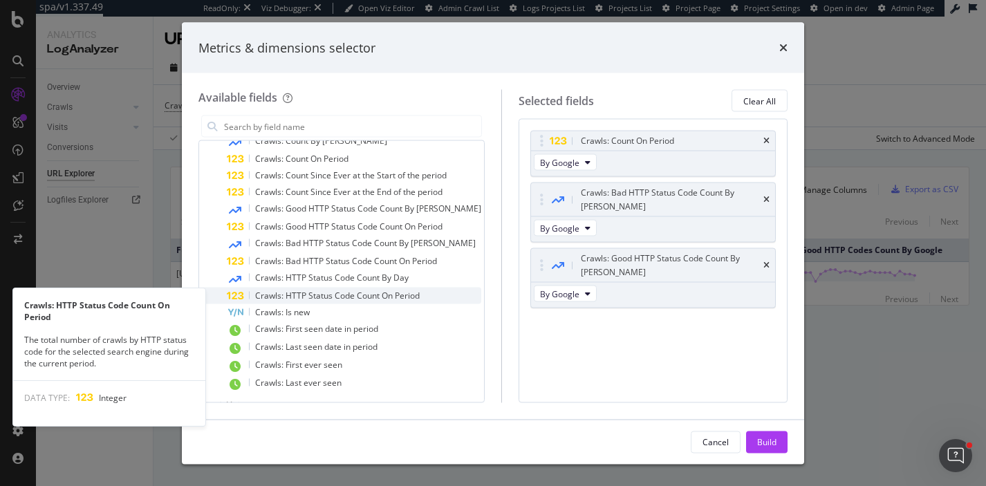
click at [326, 295] on span "Crawls: HTTP Status Code Count On Period" at bounding box center [337, 296] width 164 height 12
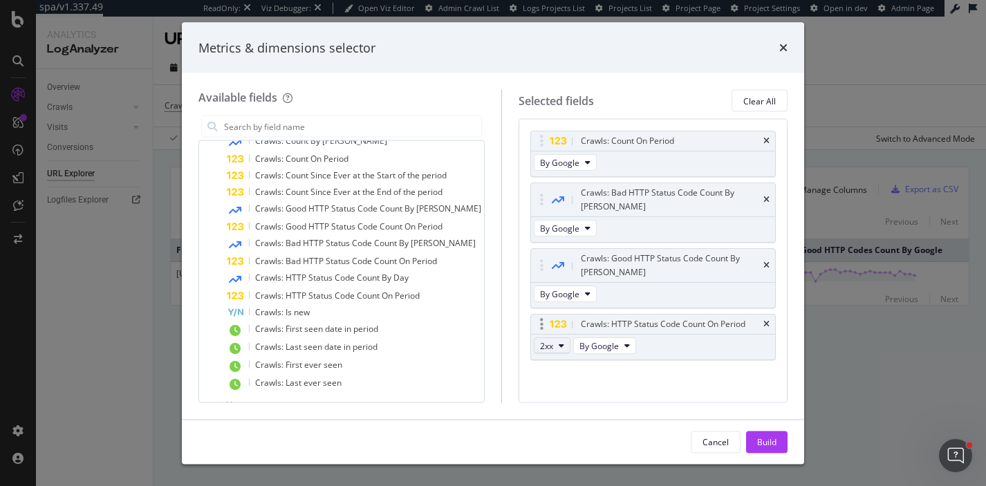
click at [556, 337] on button "2xx" at bounding box center [552, 345] width 37 height 17
click at [543, 393] on span "4xx" at bounding box center [555, 393] width 37 height 12
click at [757, 437] on div "Build" at bounding box center [766, 441] width 19 height 12
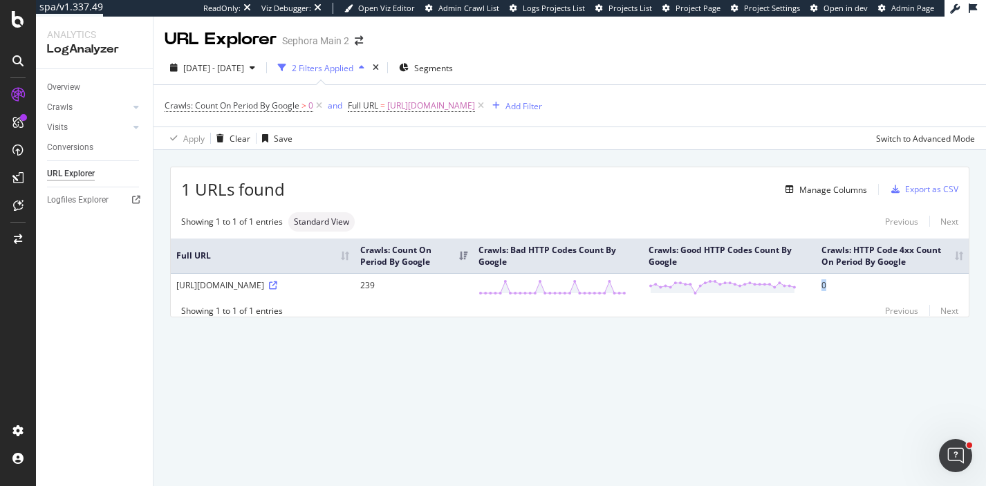
drag, startPoint x: 836, startPoint y: 290, endPoint x: 820, endPoint y: 287, distance: 16.8
click at [820, 287] on td "0" at bounding box center [892, 287] width 153 height 28
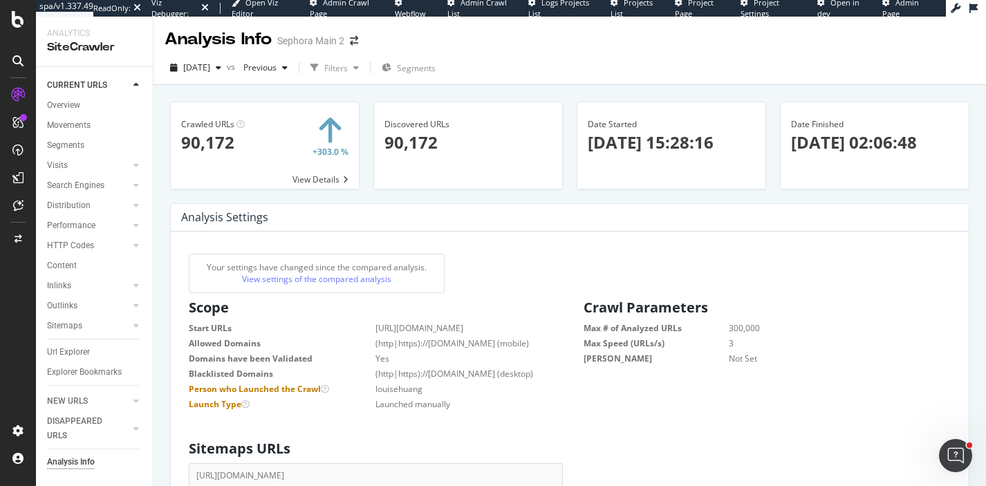
scroll to position [220, 373]
drag, startPoint x: 371, startPoint y: 404, endPoint x: 424, endPoint y: 403, distance: 52.5
click at [424, 403] on dl "Start URLs https://www.sephora.com/ Allowed Domains (http|https)://www.sephora.…" at bounding box center [372, 366] width 367 height 88
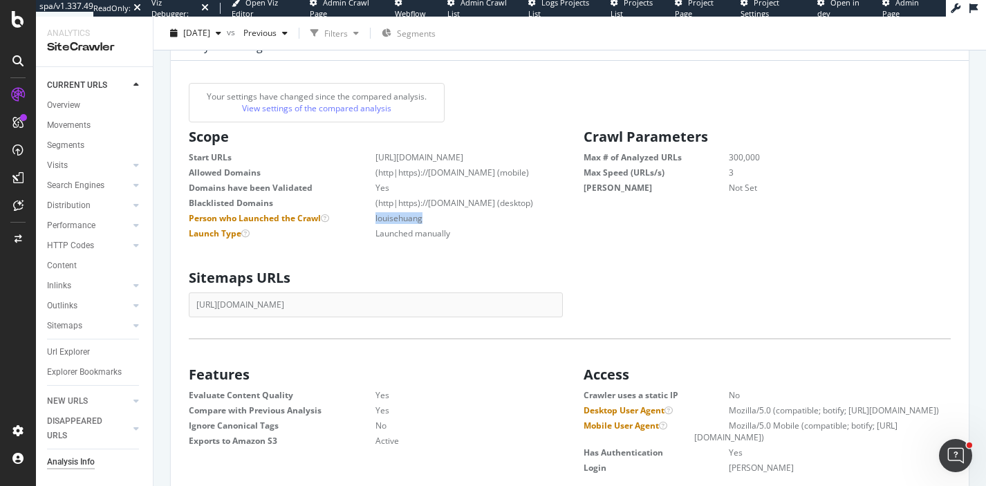
scroll to position [171, 0]
drag, startPoint x: 648, startPoint y: 423, endPoint x: 589, endPoint y: 424, distance: 59.4
click at [589, 415] on dt "Desktop User Agent" at bounding box center [655, 410] width 145 height 12
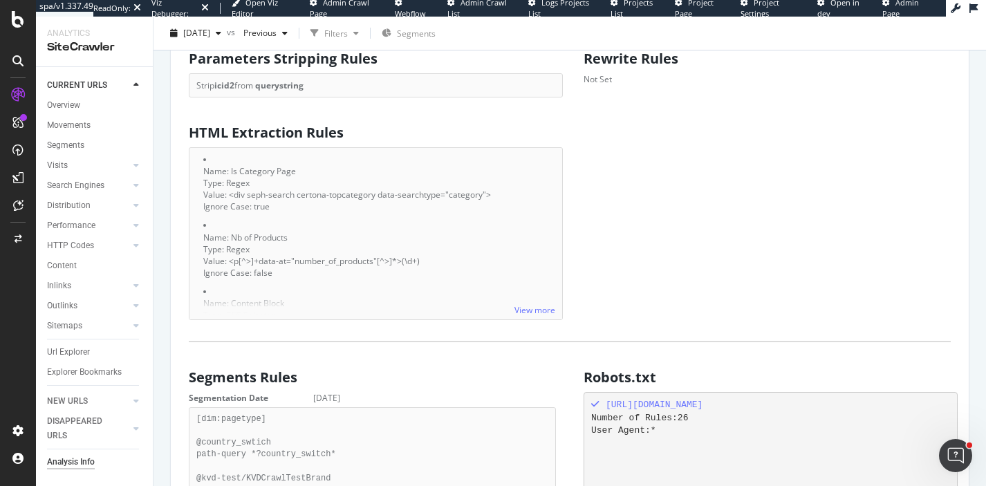
scroll to position [1031, 0]
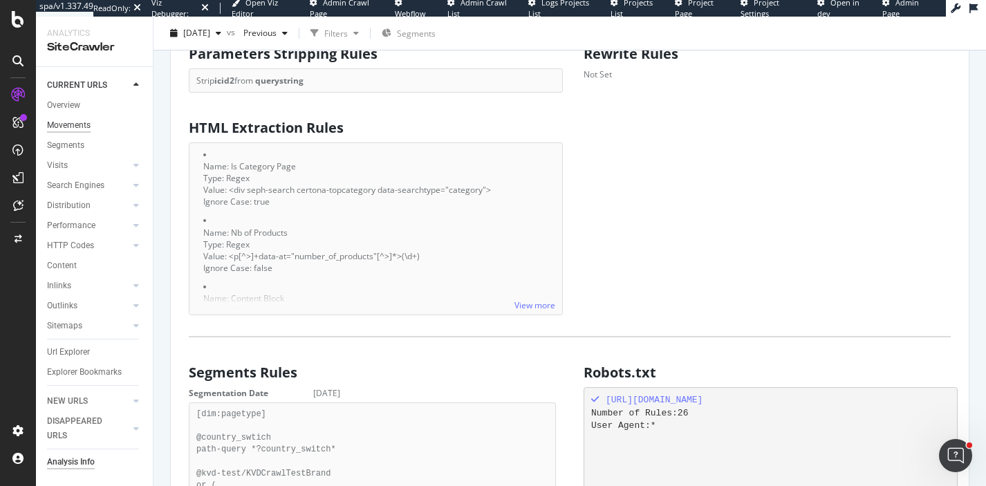
click at [77, 122] on div "Movements" at bounding box center [69, 125] width 44 height 15
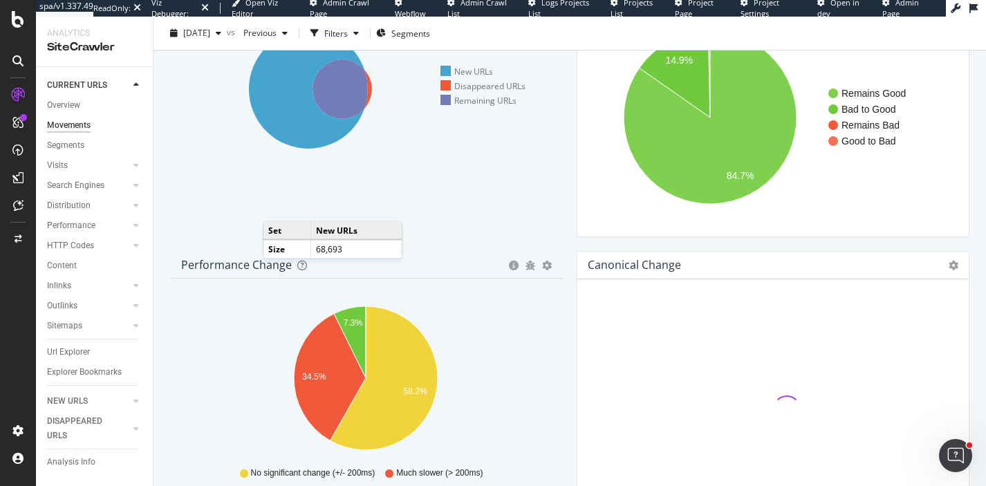
scroll to position [144, 0]
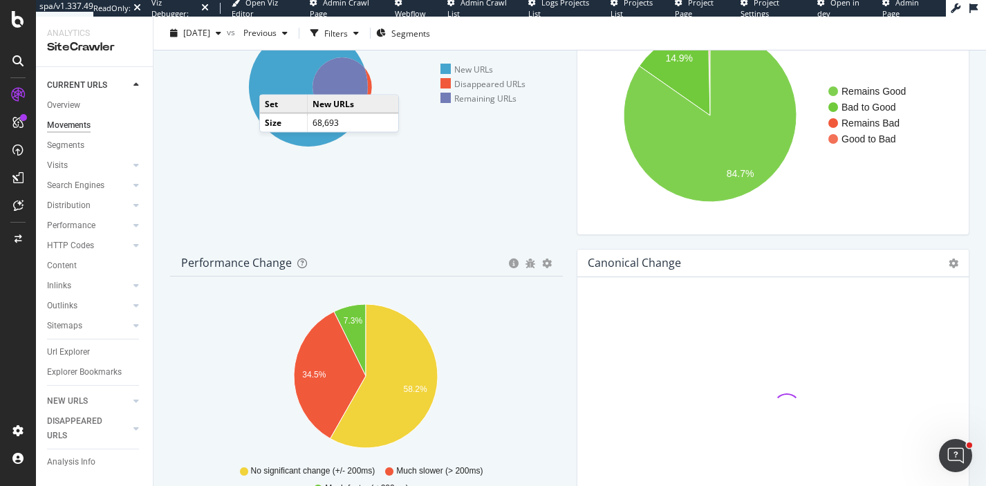
click at [274, 82] on icon at bounding box center [308, 87] width 119 height 119
